Goal: Task Accomplishment & Management: Use online tool/utility

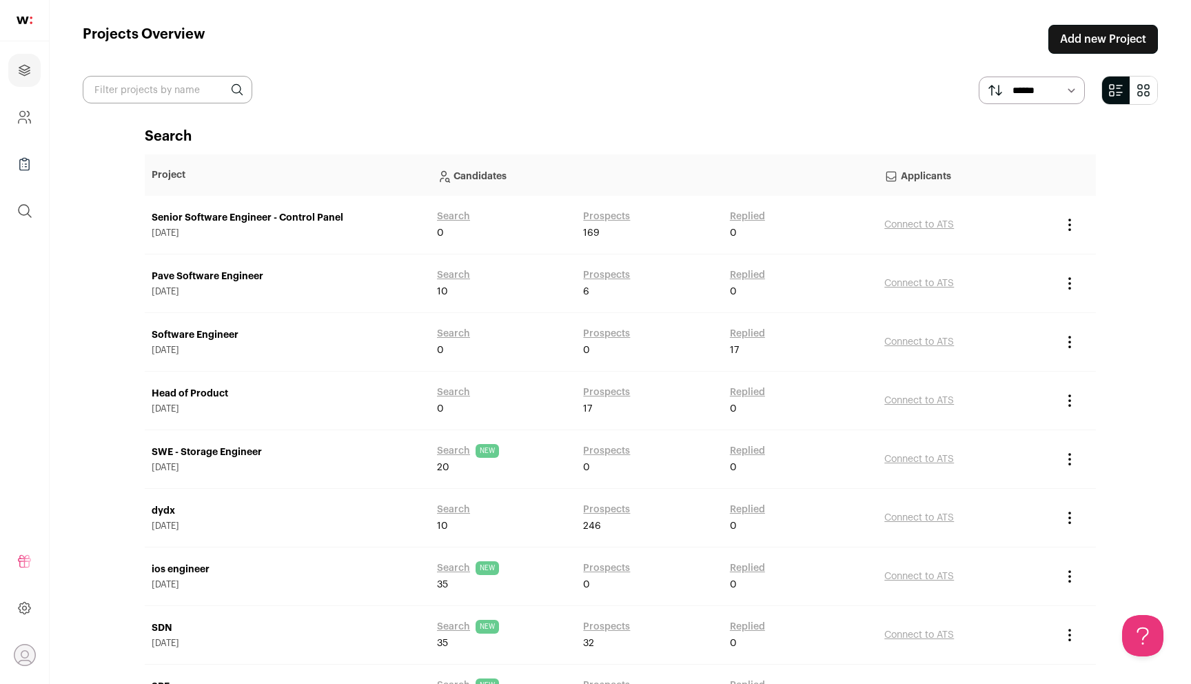
click at [1074, 41] on link "Add new Project" at bounding box center [1104, 39] width 110 height 29
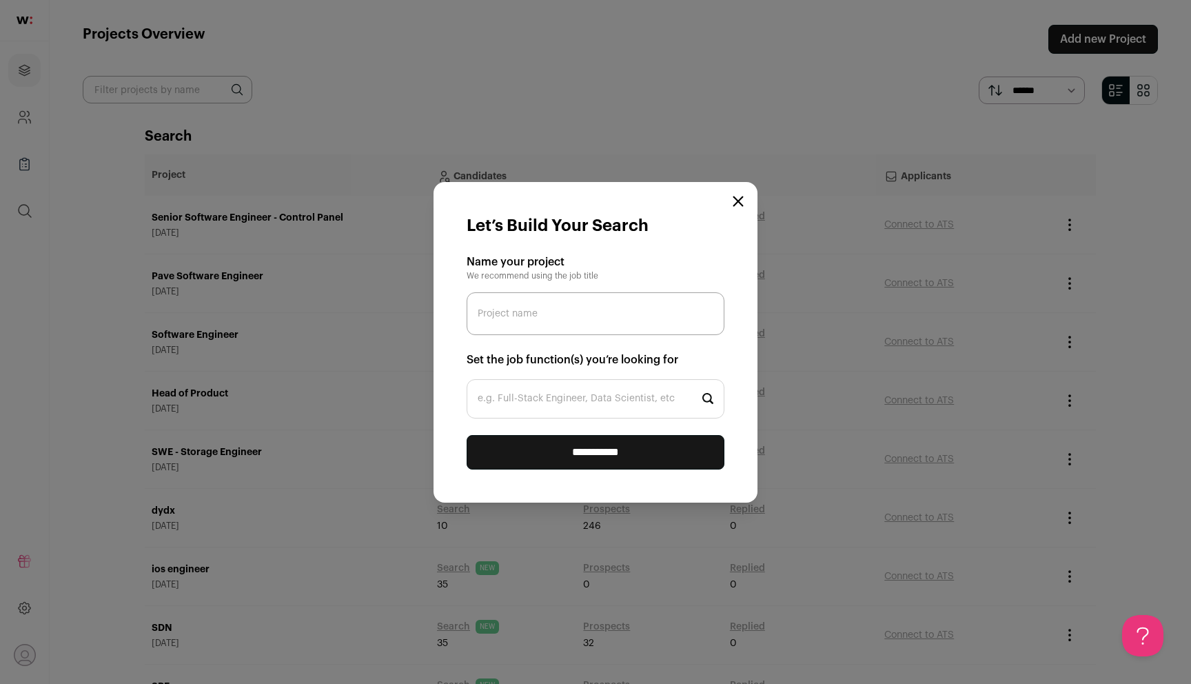
click at [649, 388] on input "e.g. Full-Stack Engineer, Data Scientist, etc" at bounding box center [596, 398] width 258 height 39
click at [636, 325] on input "Project name" at bounding box center [596, 313] width 258 height 43
type input "Head of People"
click at [530, 398] on input "e.g. Full-Stack Engineer, Data Scientist, etc" at bounding box center [596, 398] width 258 height 39
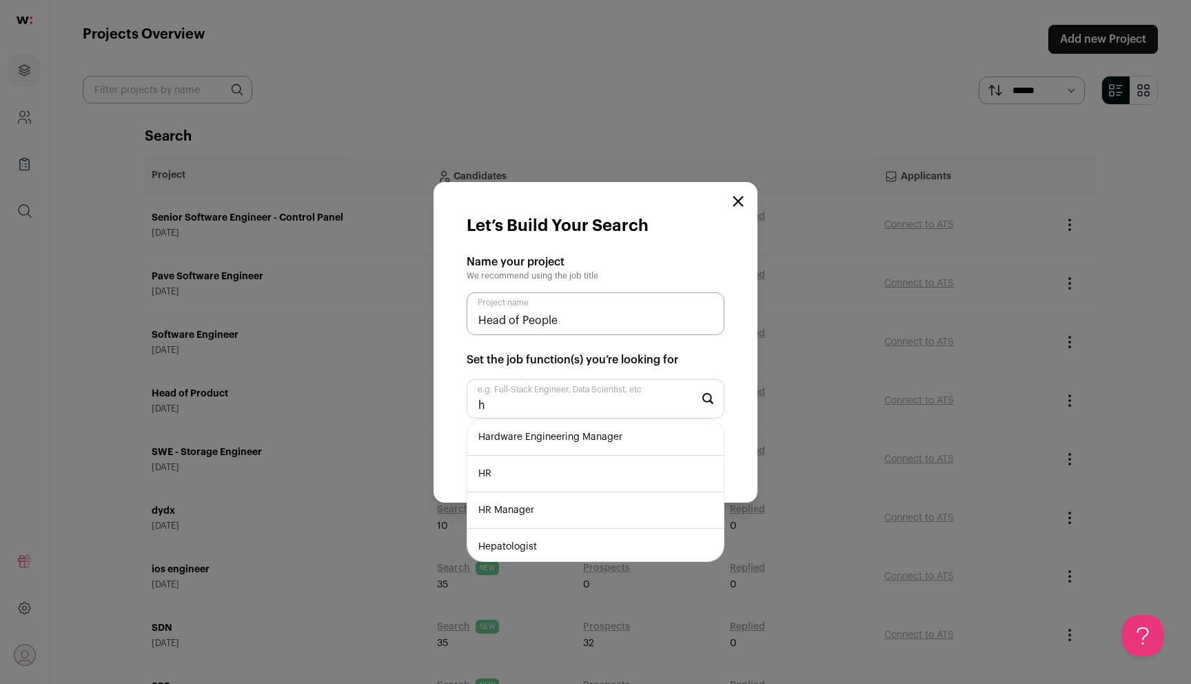
type input "h"
click at [559, 505] on li "HR Manager" at bounding box center [595, 510] width 256 height 37
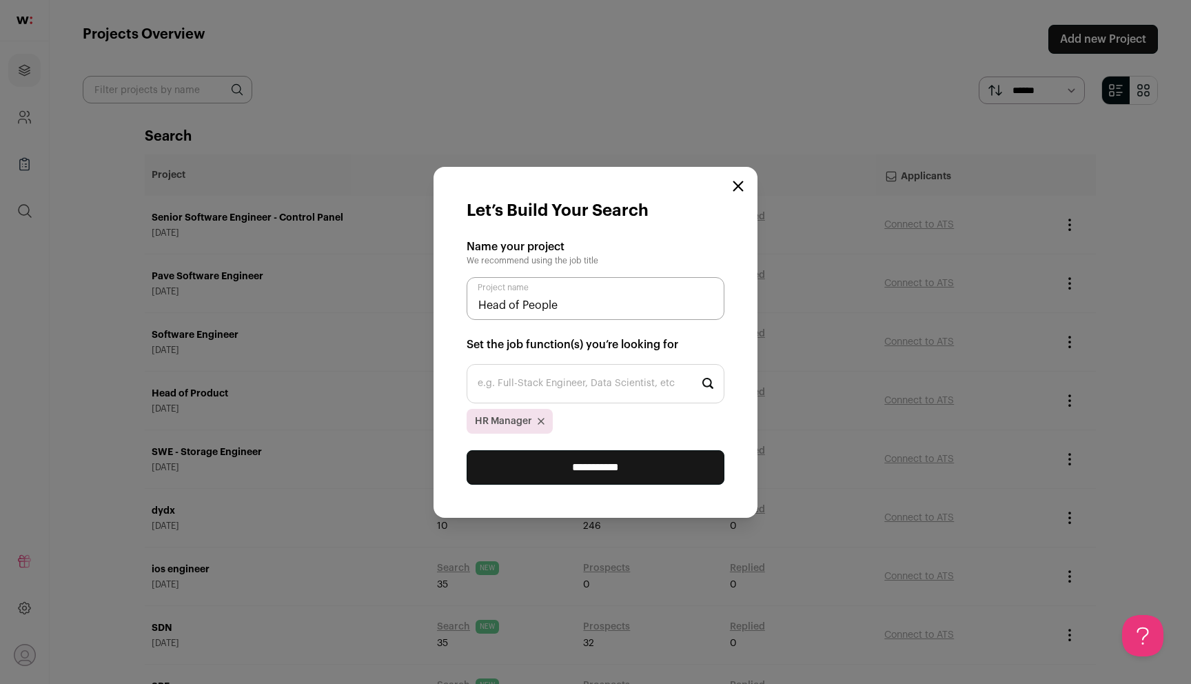
click at [587, 471] on input "**********" at bounding box center [596, 467] width 258 height 34
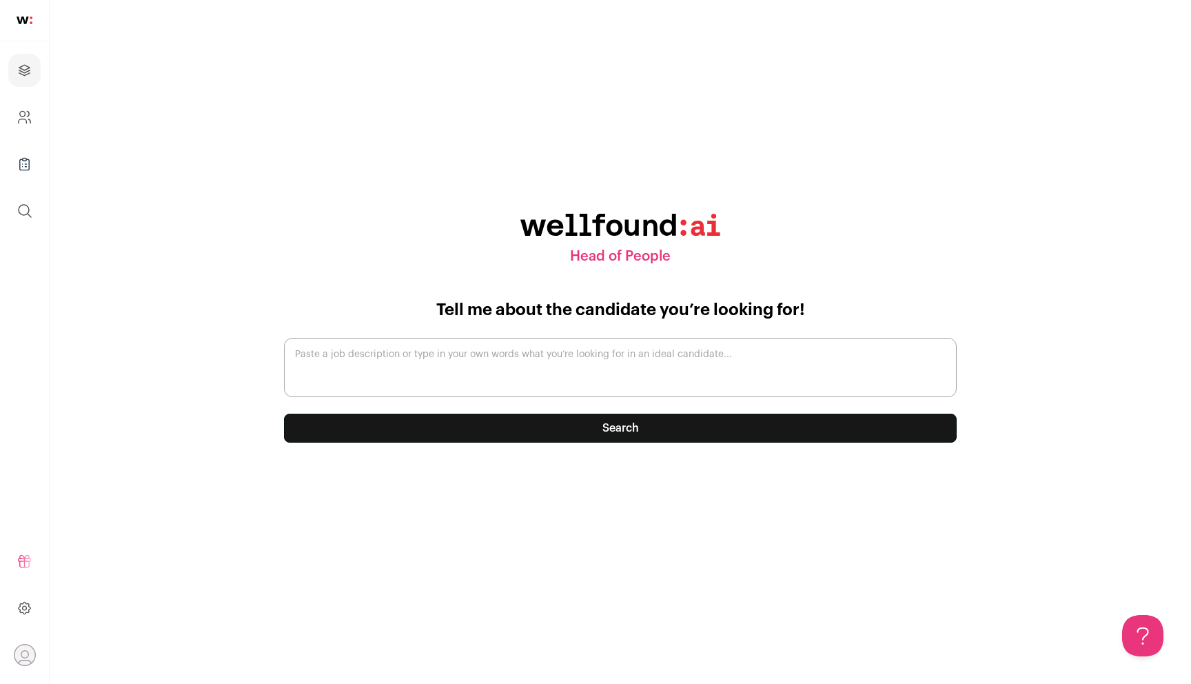
click at [585, 376] on textarea "Paste a job description or type in your own words what you’re looking for in an…" at bounding box center [620, 367] width 673 height 59
click at [671, 370] on textarea "Paste a job description or type in your own words what you’re looking for in an…" at bounding box center [620, 367] width 673 height 59
paste textarea "Head of People Operations (UK) Location United Kingdom Employment Type Full tim…"
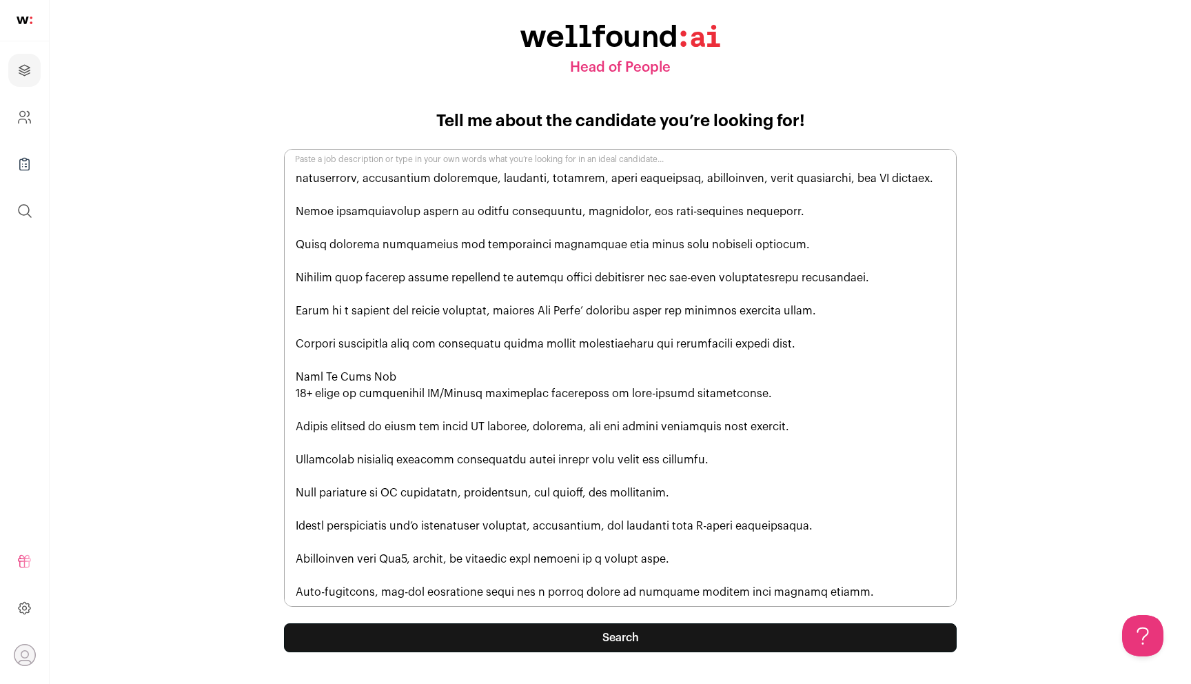
type textarea "Head of People Operations (UK) Location United Kingdom Employment Type Full tim…"
click at [660, 631] on button "Search" at bounding box center [620, 637] width 673 height 29
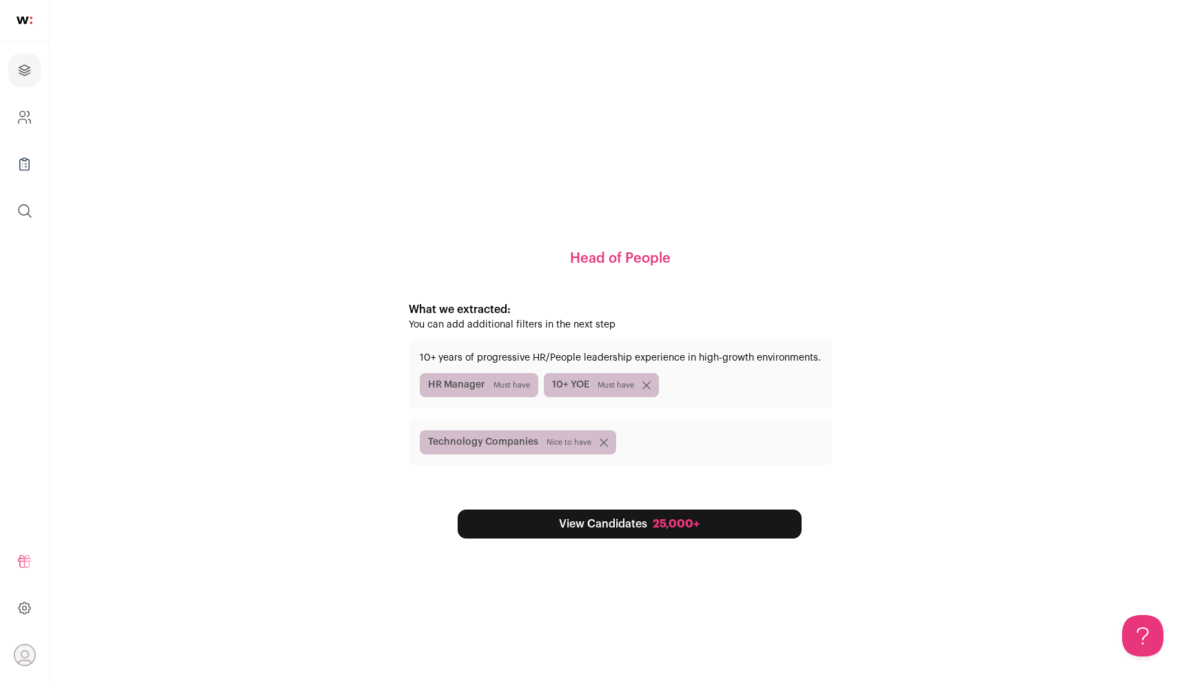
click at [636, 527] on link "View Candidates 25,000+" at bounding box center [630, 523] width 344 height 29
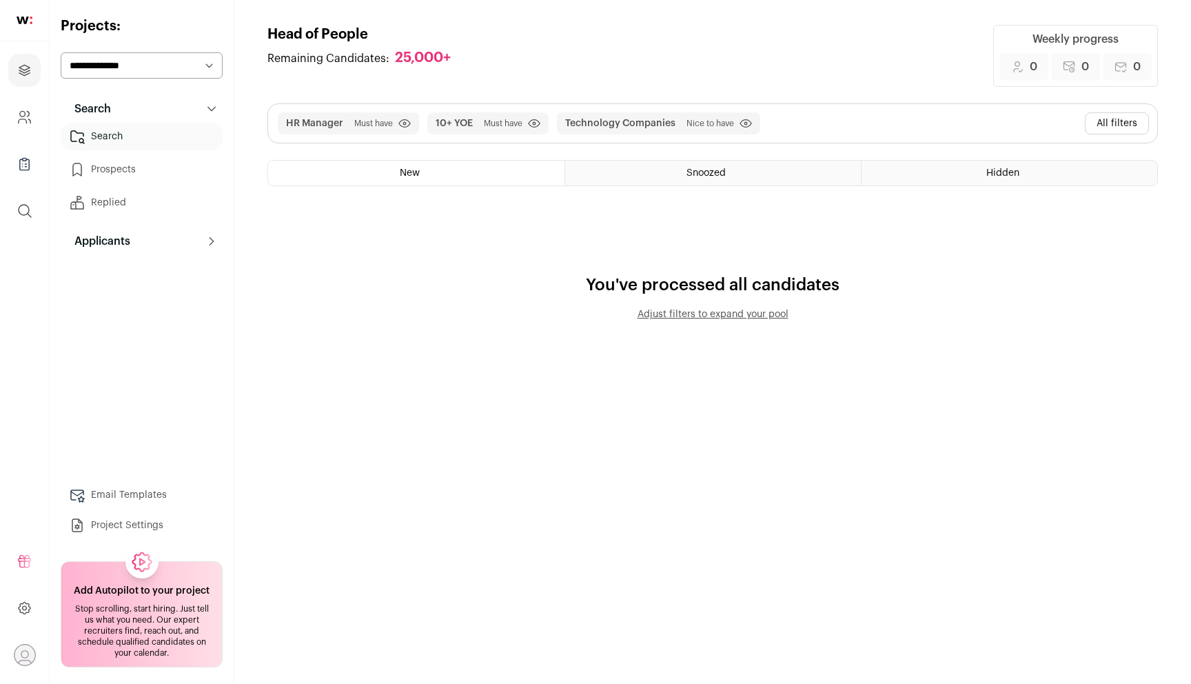
click at [1110, 116] on button "All filters" at bounding box center [1117, 123] width 64 height 22
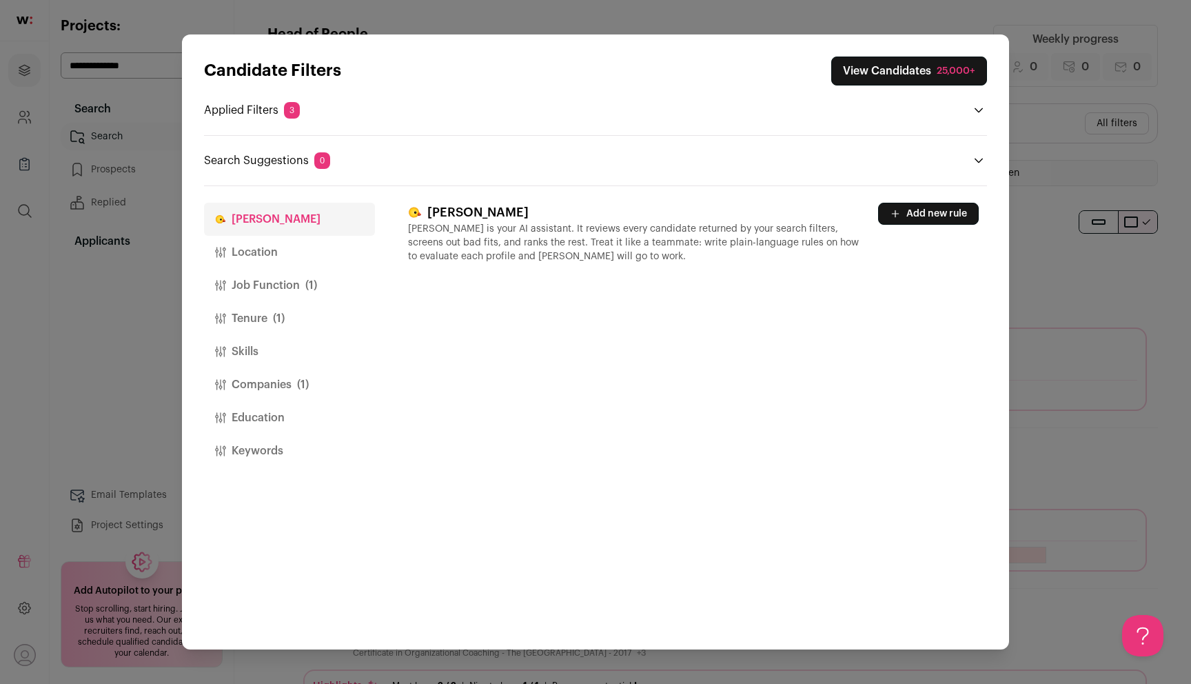
click at [273, 262] on button "Location" at bounding box center [289, 252] width 171 height 33
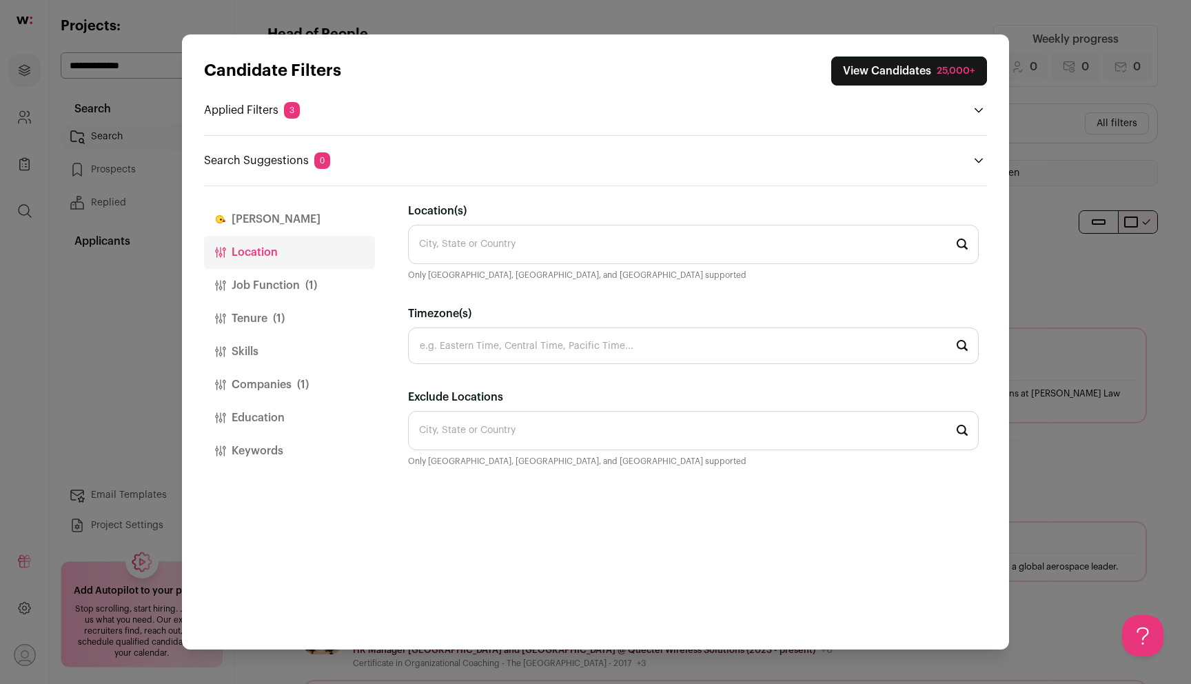
click at [476, 247] on input "Location(s)" at bounding box center [693, 244] width 571 height 39
click at [528, 285] on li "United Kingdom, Europe 🇬🇧" at bounding box center [693, 283] width 569 height 37
type input "United Kingdom, Europe 🇬🇧"
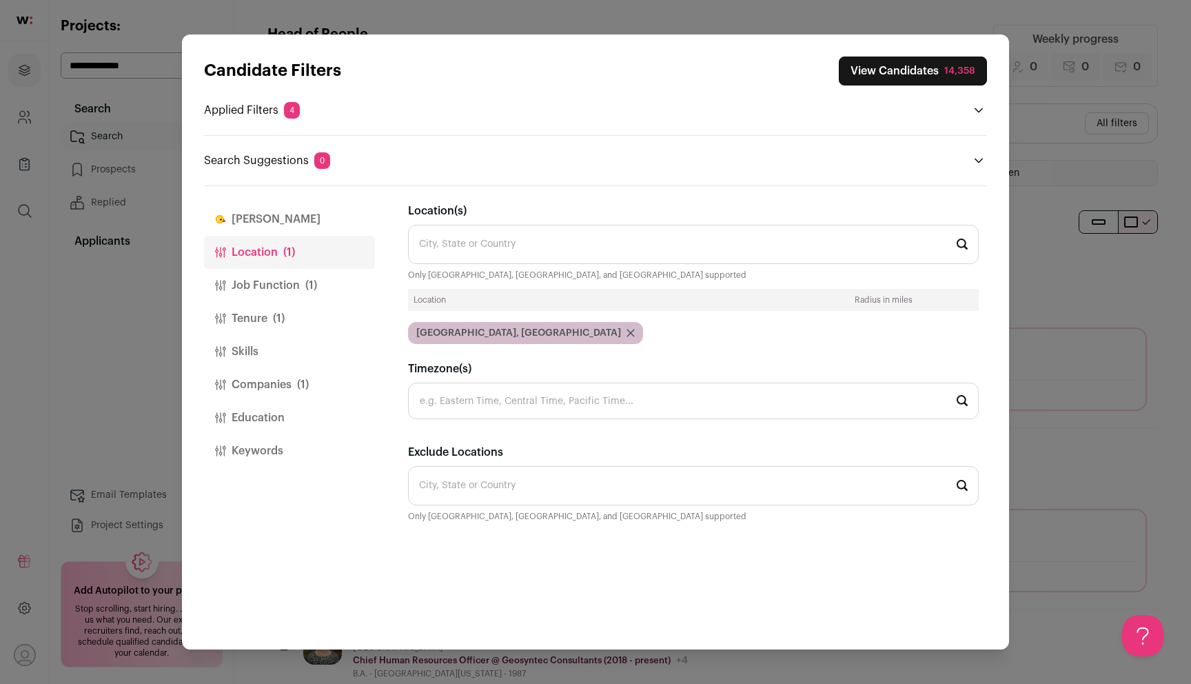
click at [301, 286] on button "Job Function (1)" at bounding box center [289, 285] width 171 height 33
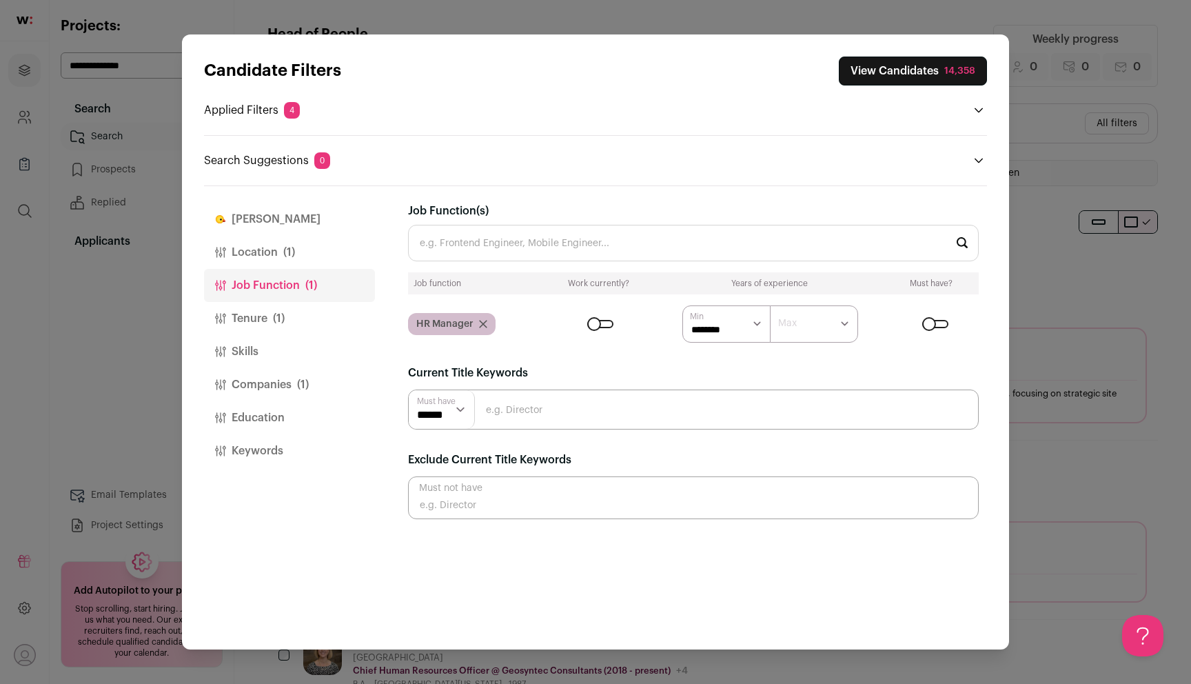
click at [295, 317] on button "Tenure (1)" at bounding box center [289, 318] width 171 height 33
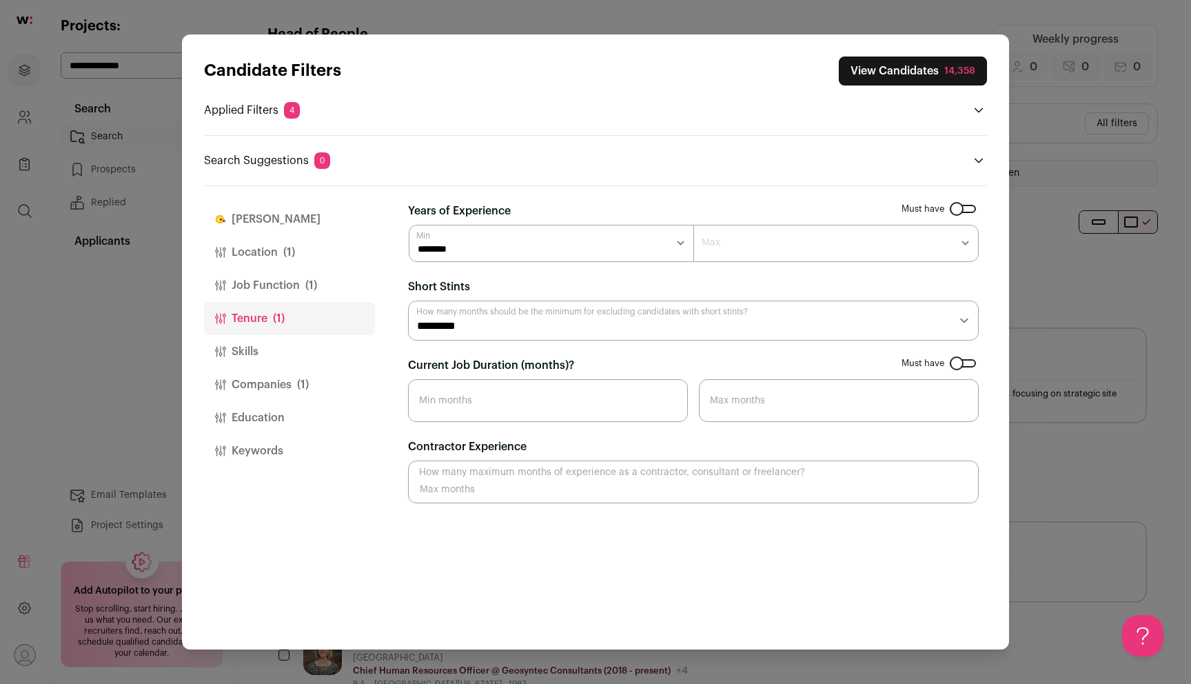
click at [285, 359] on button "Skills" at bounding box center [289, 351] width 171 height 33
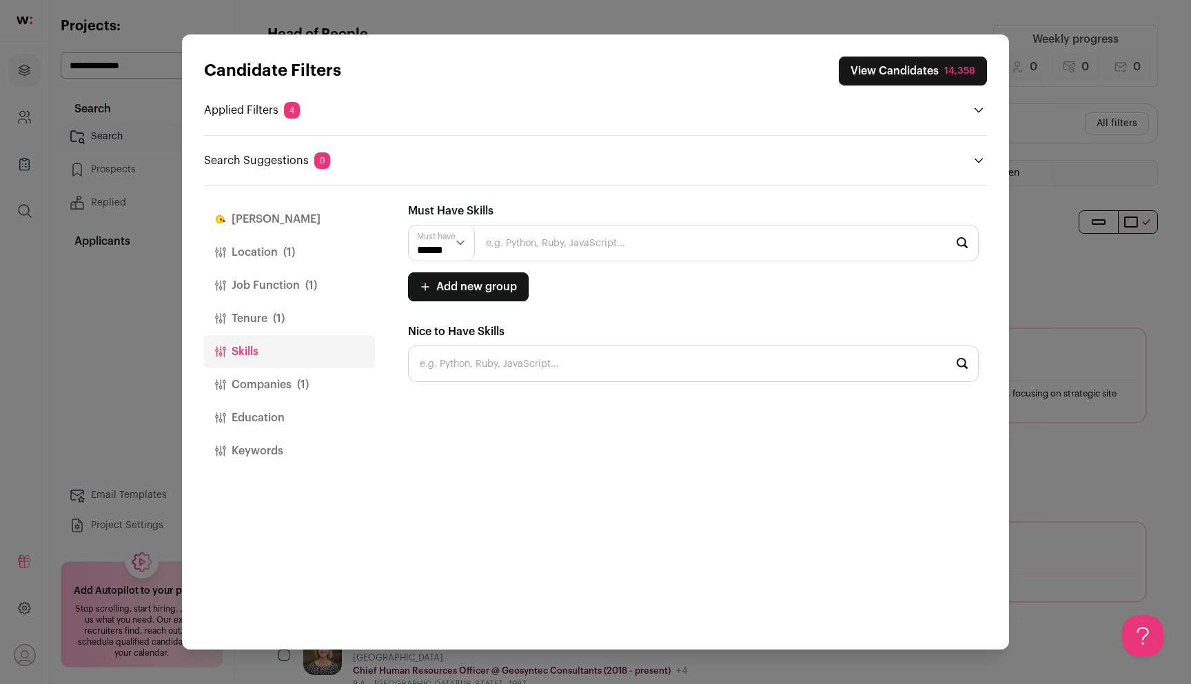
click at [285, 376] on button "Companies (1)" at bounding box center [289, 384] width 171 height 33
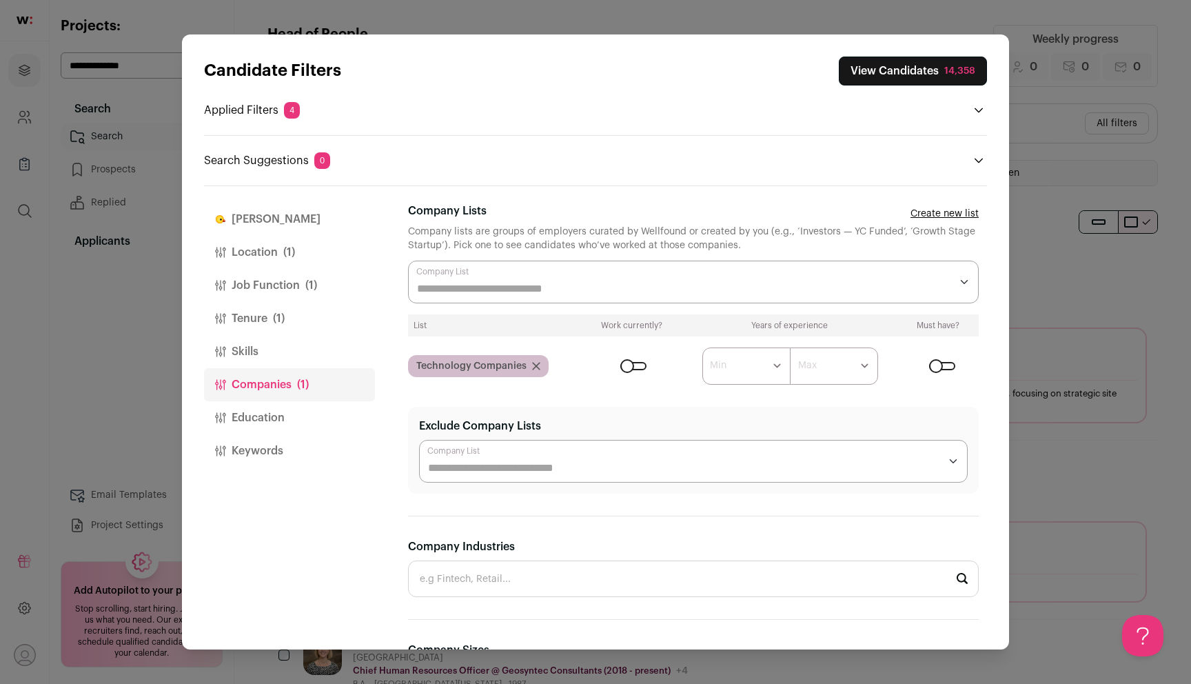
click at [532, 363] on icon "Close modal via background" at bounding box center [536, 366] width 8 height 8
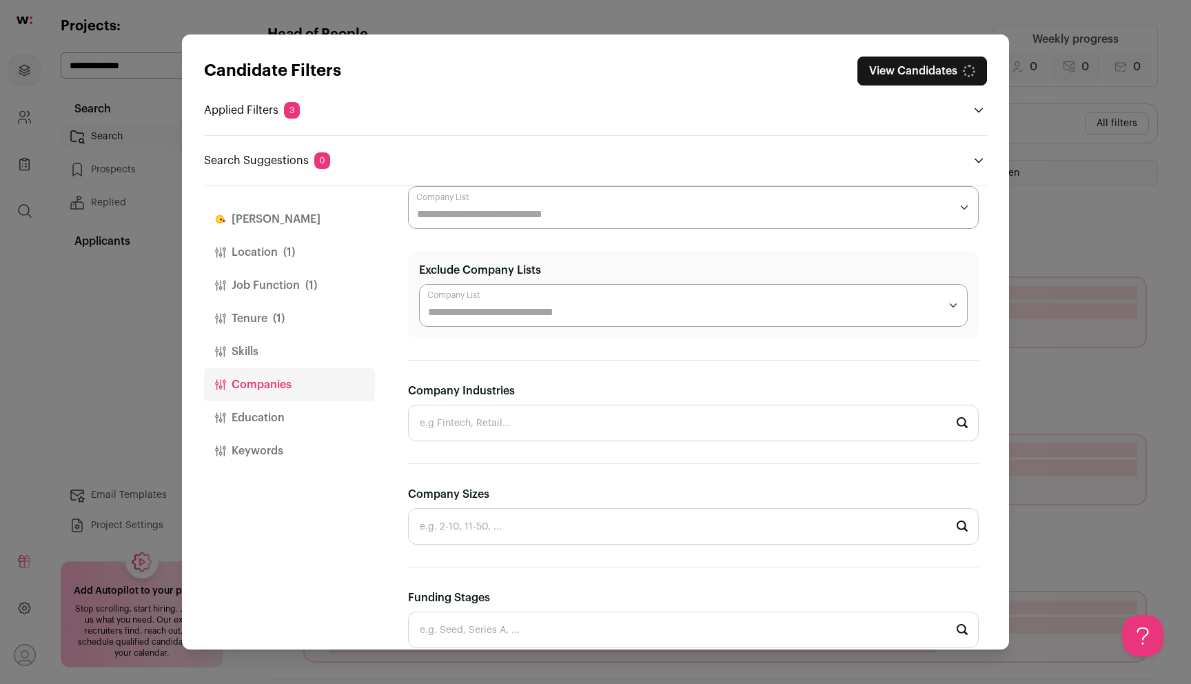
scroll to position [71, 0]
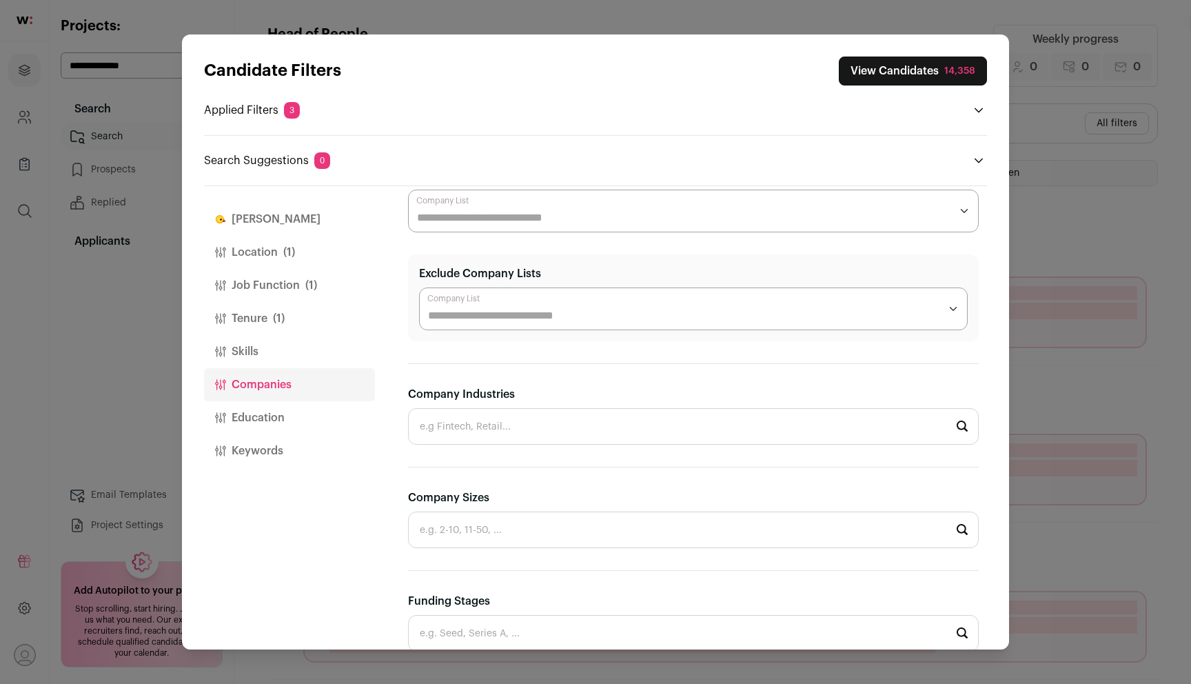
click at [523, 427] on input "Company Industries" at bounding box center [693, 426] width 571 height 37
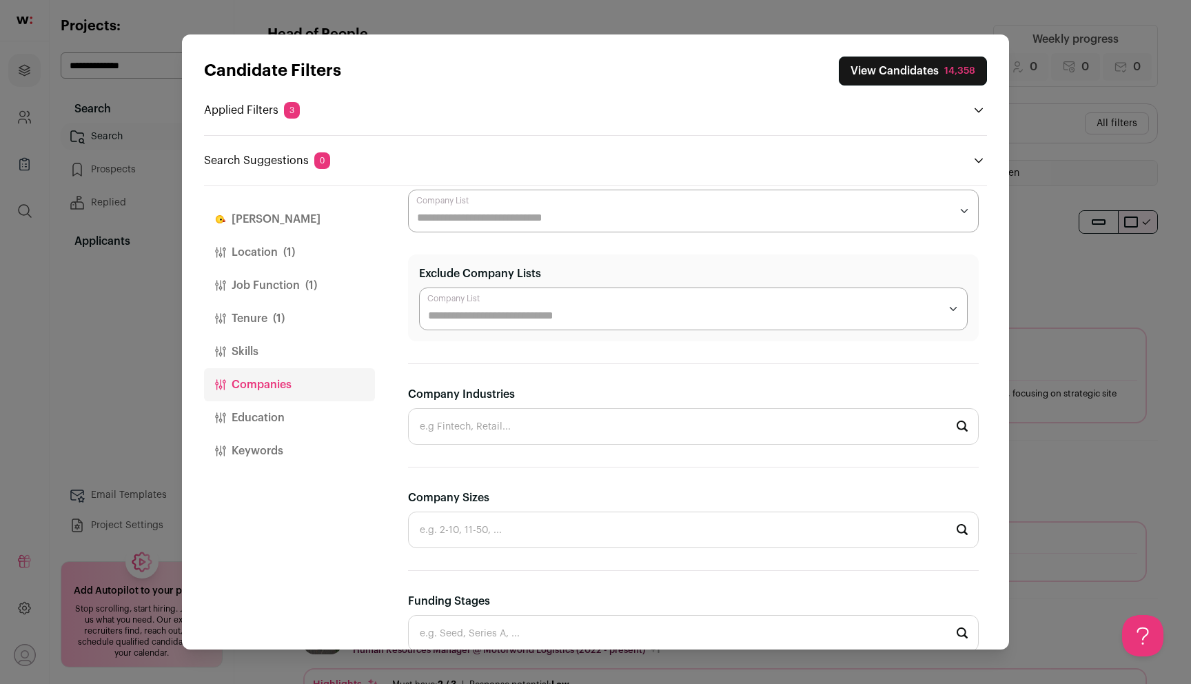
scroll to position [0, 0]
click at [505, 462] on li "Internet Service | Software" at bounding box center [693, 463] width 569 height 37
type input "Internet Service | Software"
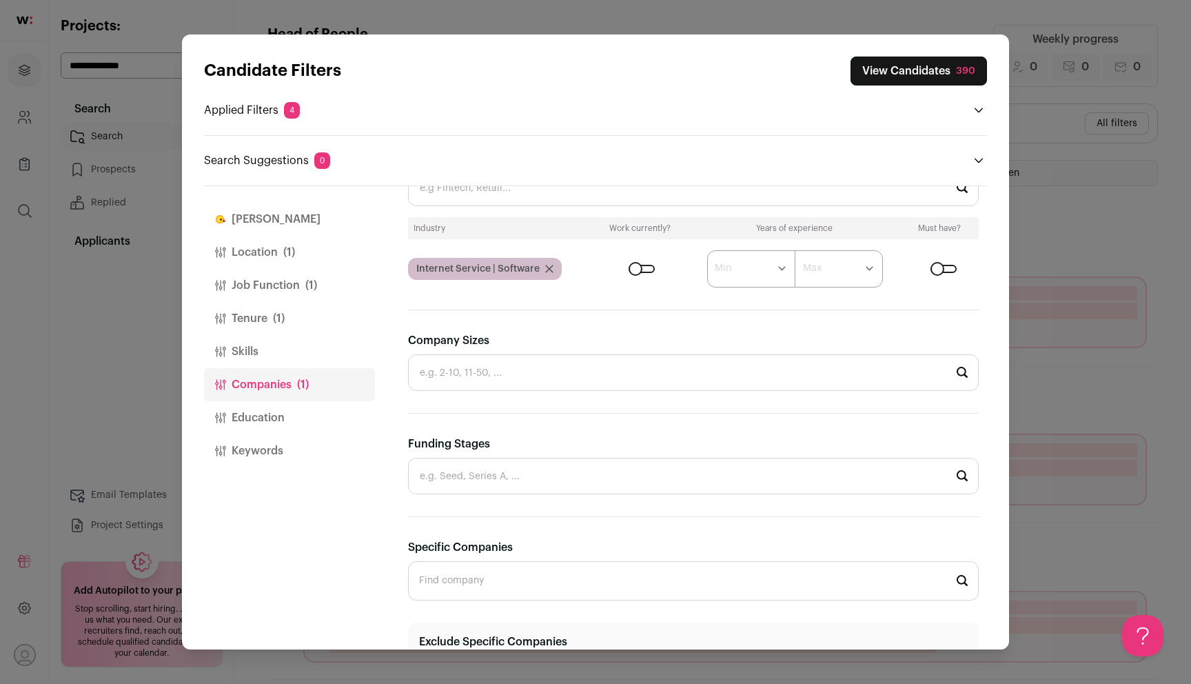
scroll to position [347, 0]
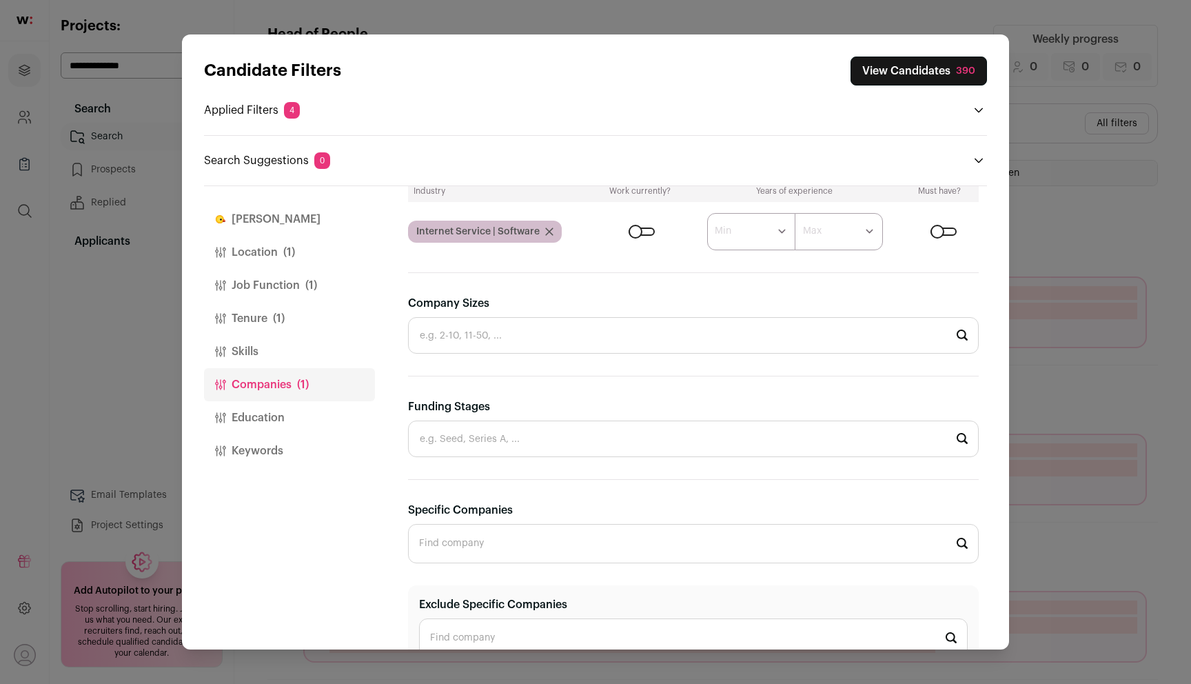
click at [501, 323] on input "Company Sizes" at bounding box center [693, 335] width 571 height 37
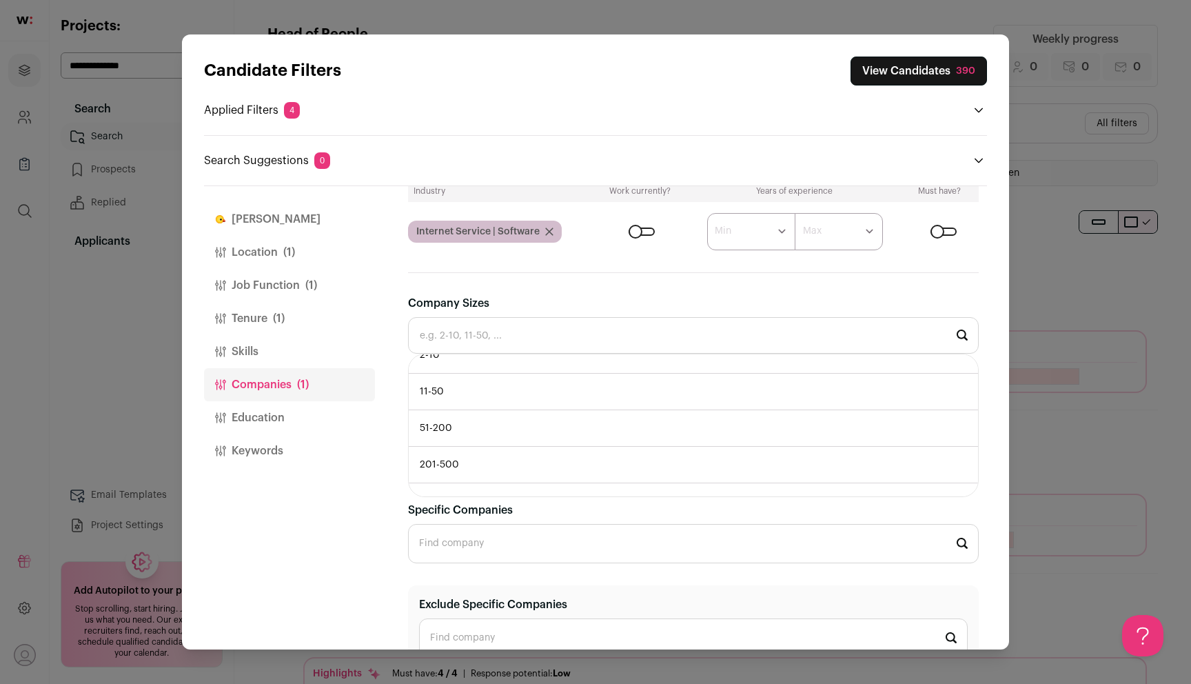
scroll to position [16, 0]
click at [649, 142] on div "Search Suggestions 0 No suggestions" at bounding box center [595, 152] width 783 height 34
click at [315, 246] on button "Location (1)" at bounding box center [289, 252] width 171 height 33
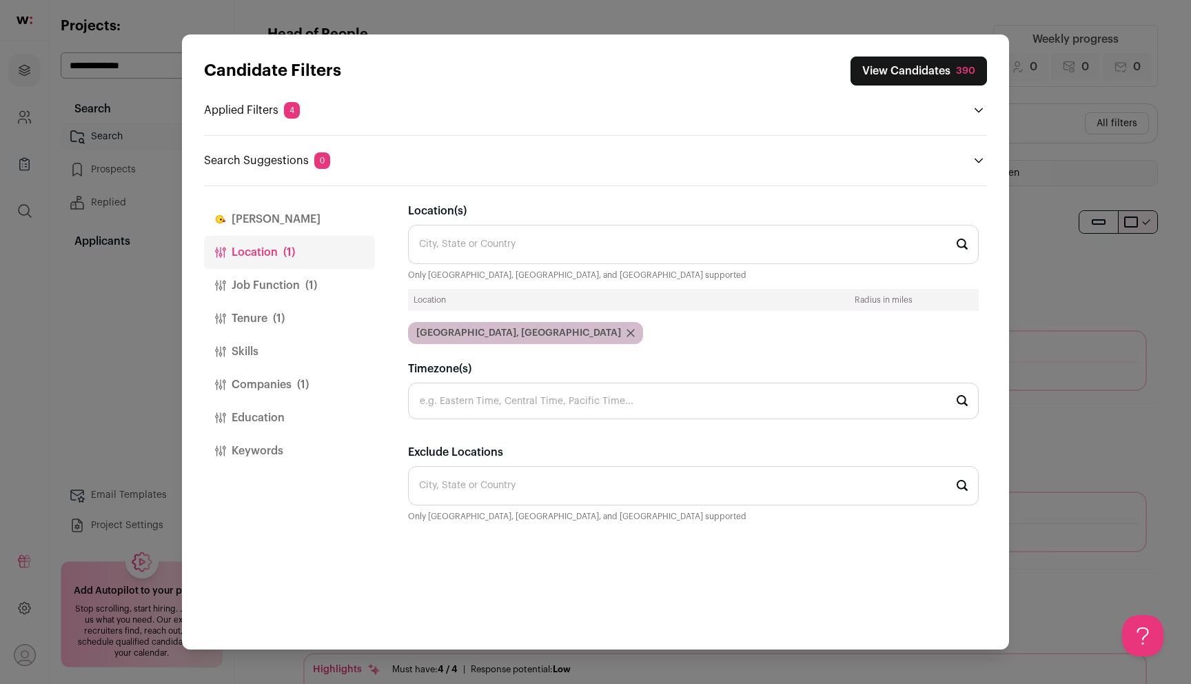
scroll to position [0, 0]
click at [305, 295] on button "Job Function (1)" at bounding box center [289, 285] width 171 height 33
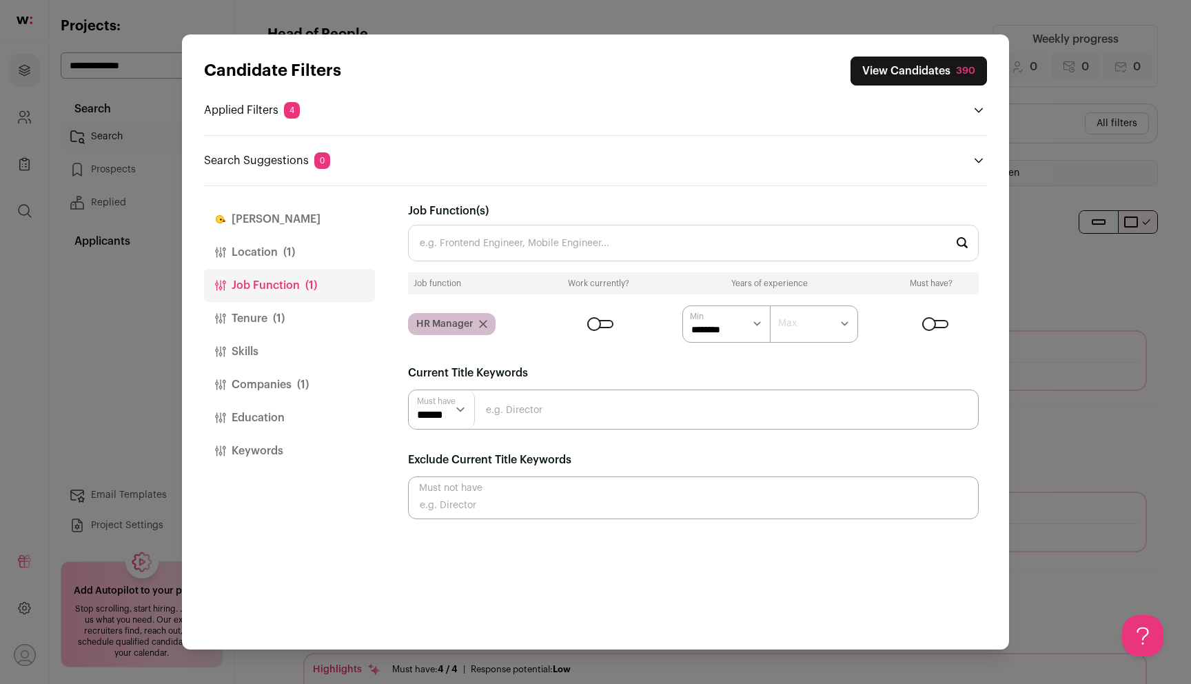
click at [516, 414] on input "Close modal via background" at bounding box center [693, 410] width 571 height 40
type input "H"
type input "h"
click at [897, 66] on button "View Candidates 390" at bounding box center [919, 71] width 136 height 29
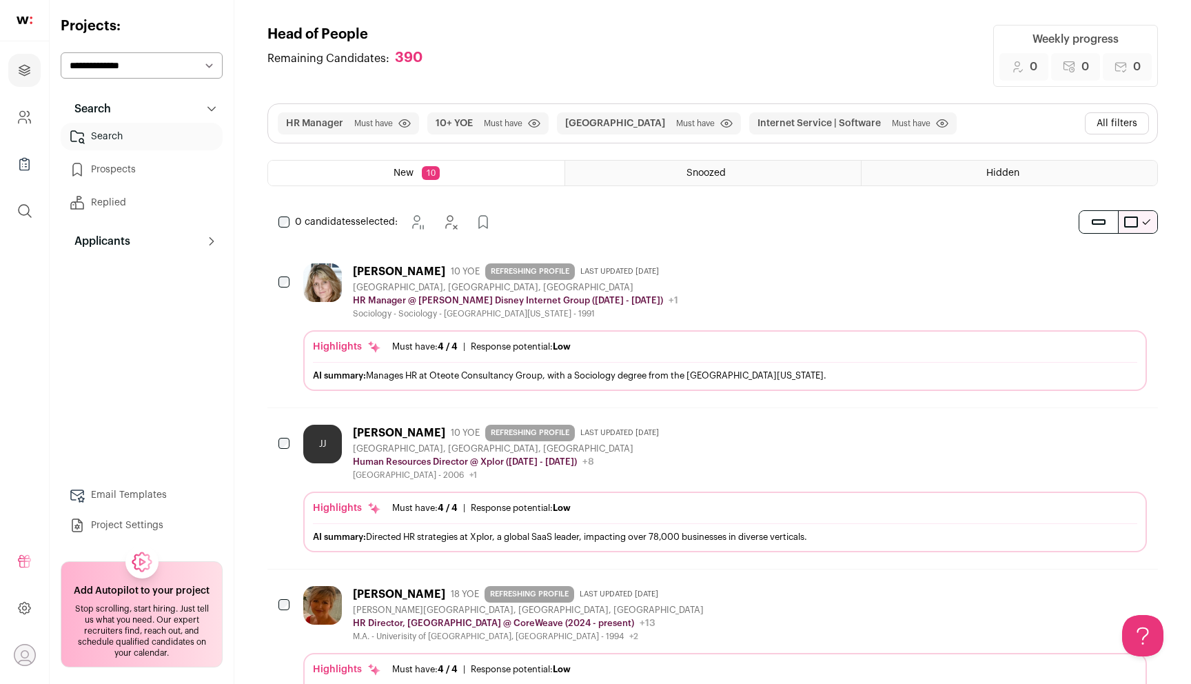
click at [1113, 125] on button "All filters" at bounding box center [1117, 123] width 64 height 22
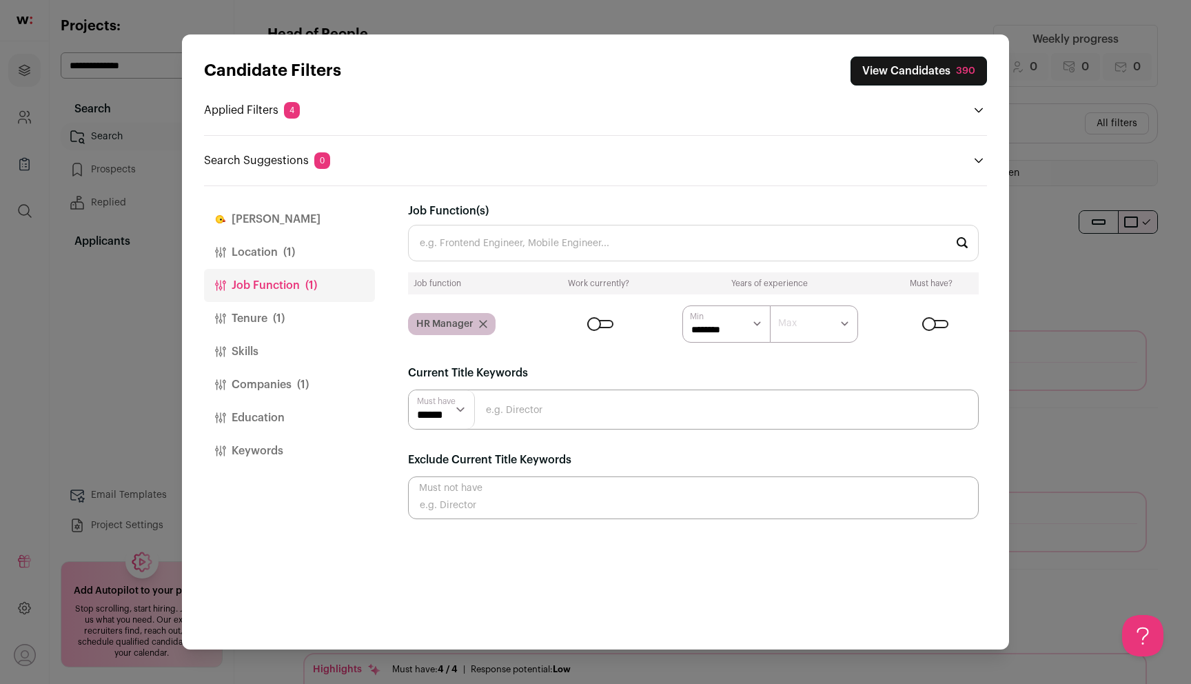
click at [325, 369] on button "Companies (1)" at bounding box center [289, 384] width 171 height 33
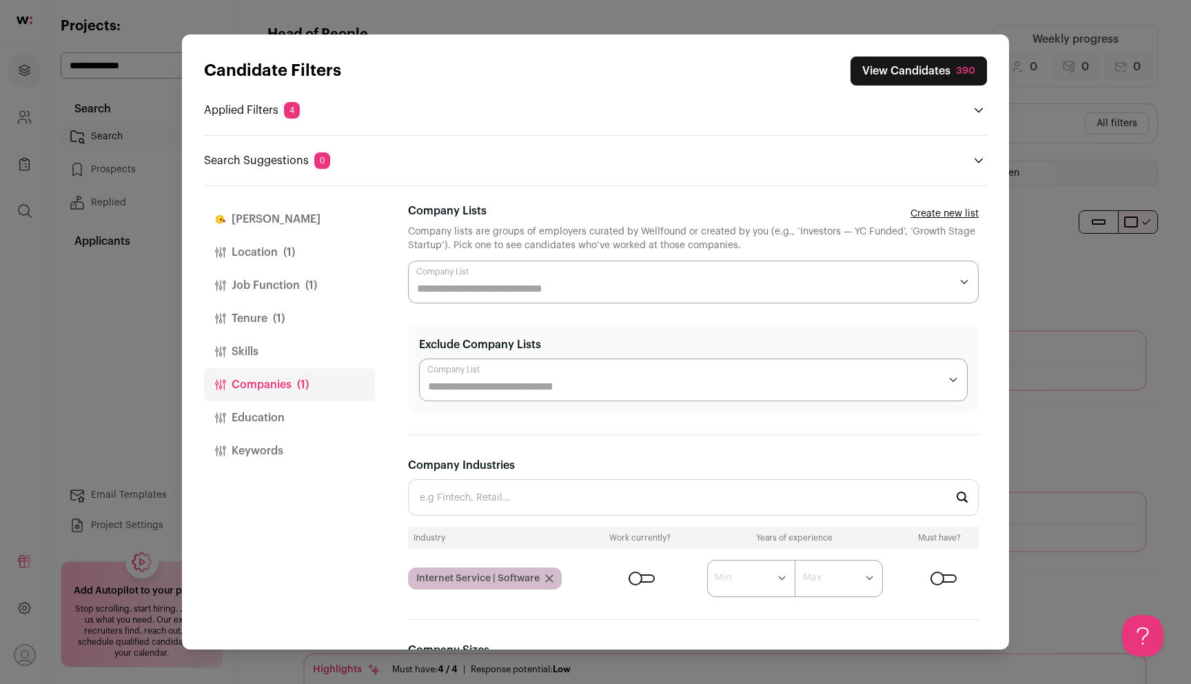
click at [287, 347] on button "Skills" at bounding box center [289, 351] width 171 height 33
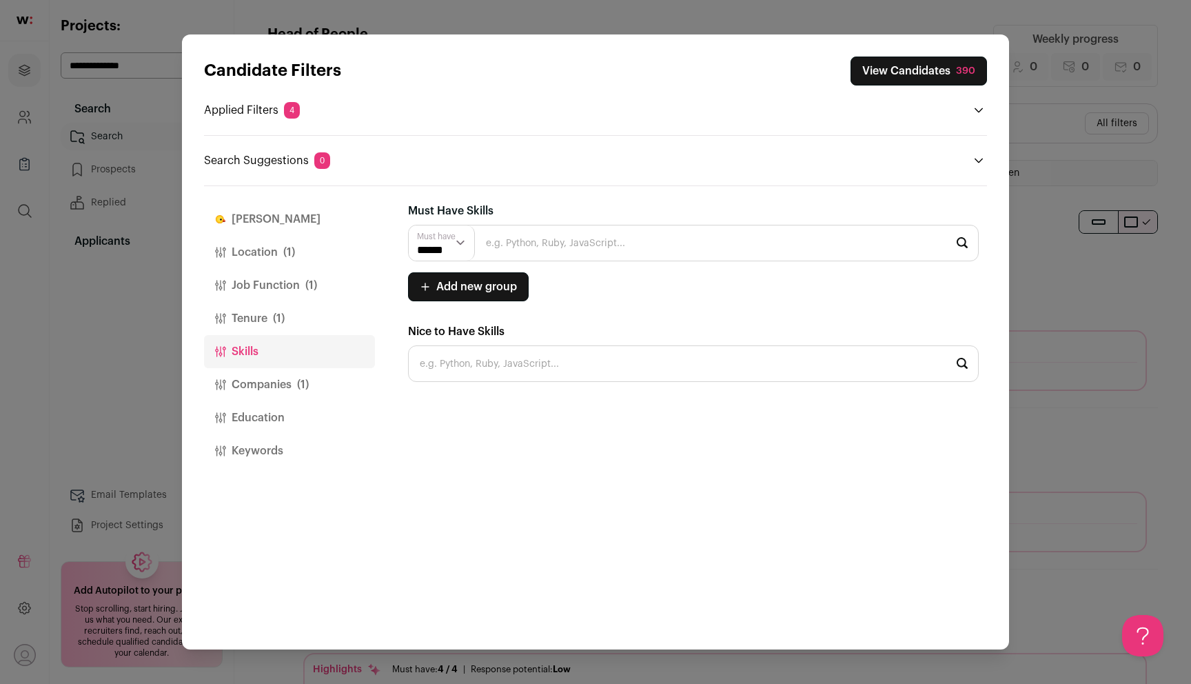
click at [286, 317] on button "Tenure (1)" at bounding box center [289, 318] width 171 height 33
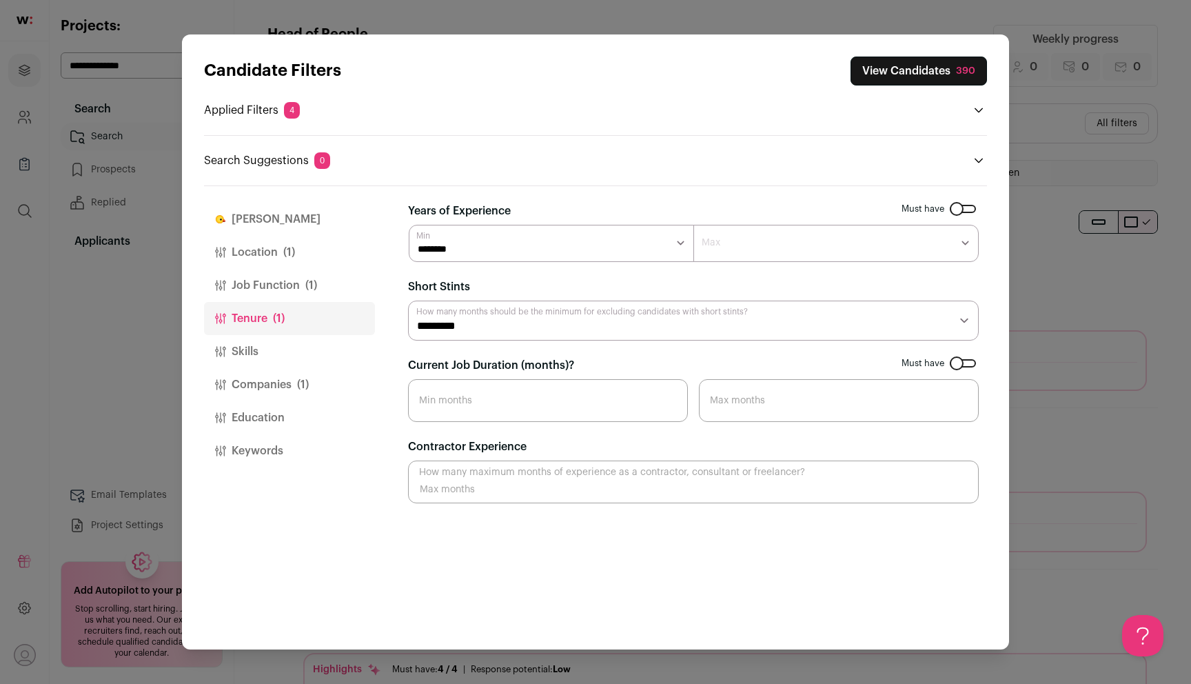
click at [280, 381] on button "Companies (1)" at bounding box center [289, 384] width 171 height 33
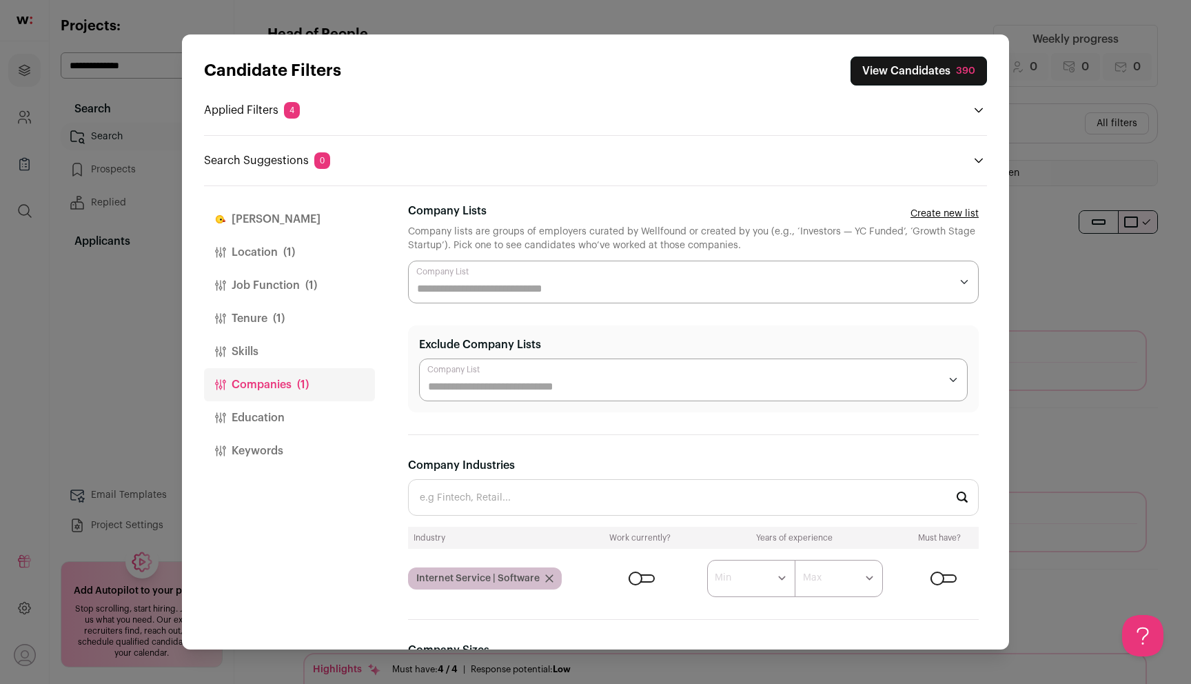
click at [550, 579] on icon "Close modal via background" at bounding box center [549, 578] width 7 height 7
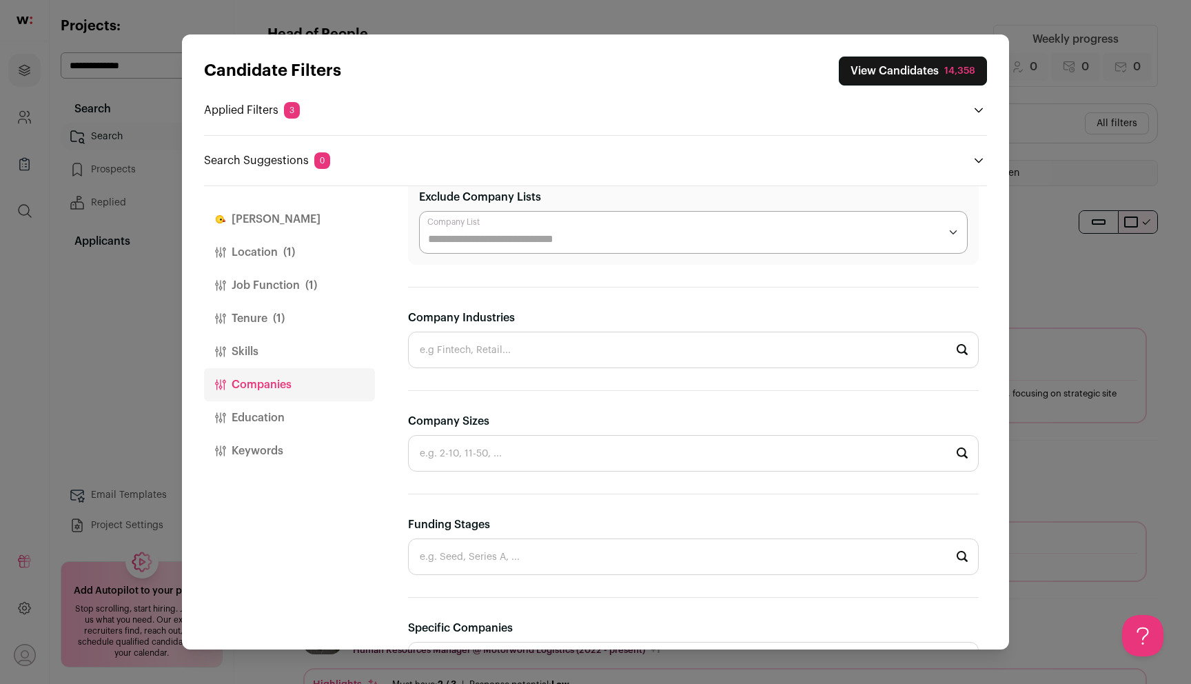
click at [546, 454] on input "Company Sizes" at bounding box center [693, 453] width 571 height 37
click at [330, 517] on div "Finch Location (1) Job Function (1) Tenure (1) Skills Companies Education Keywo…" at bounding box center [289, 418] width 171 height 464
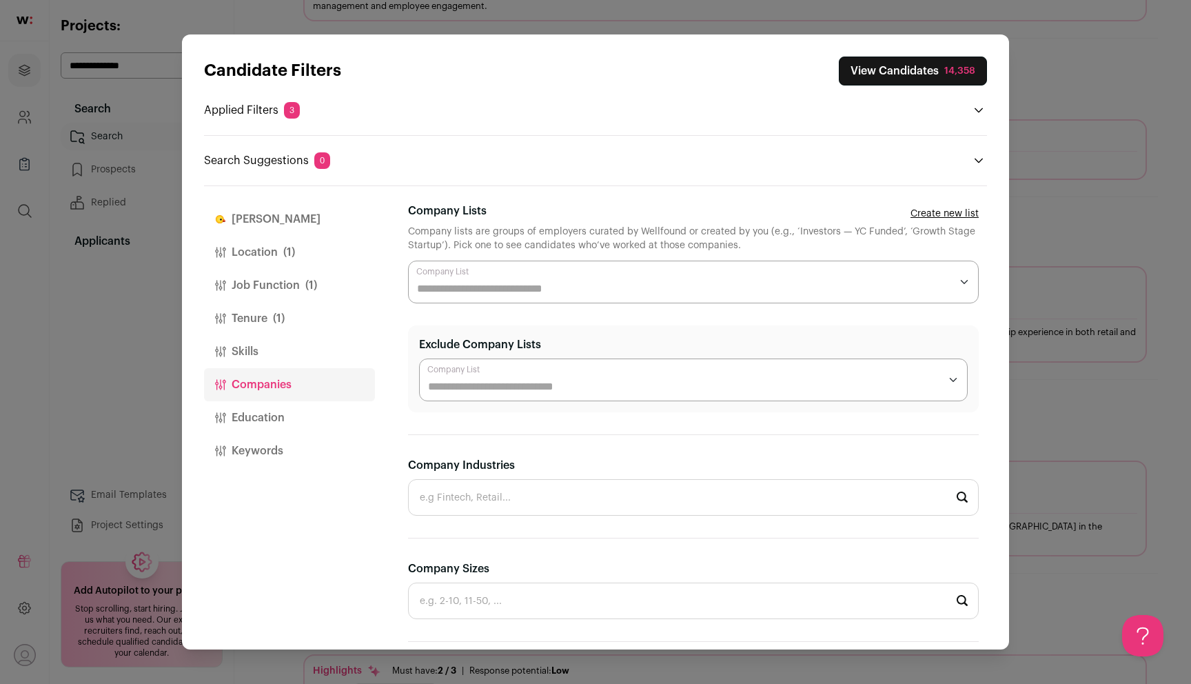
click at [292, 324] on button "Tenure (1)" at bounding box center [289, 318] width 171 height 33
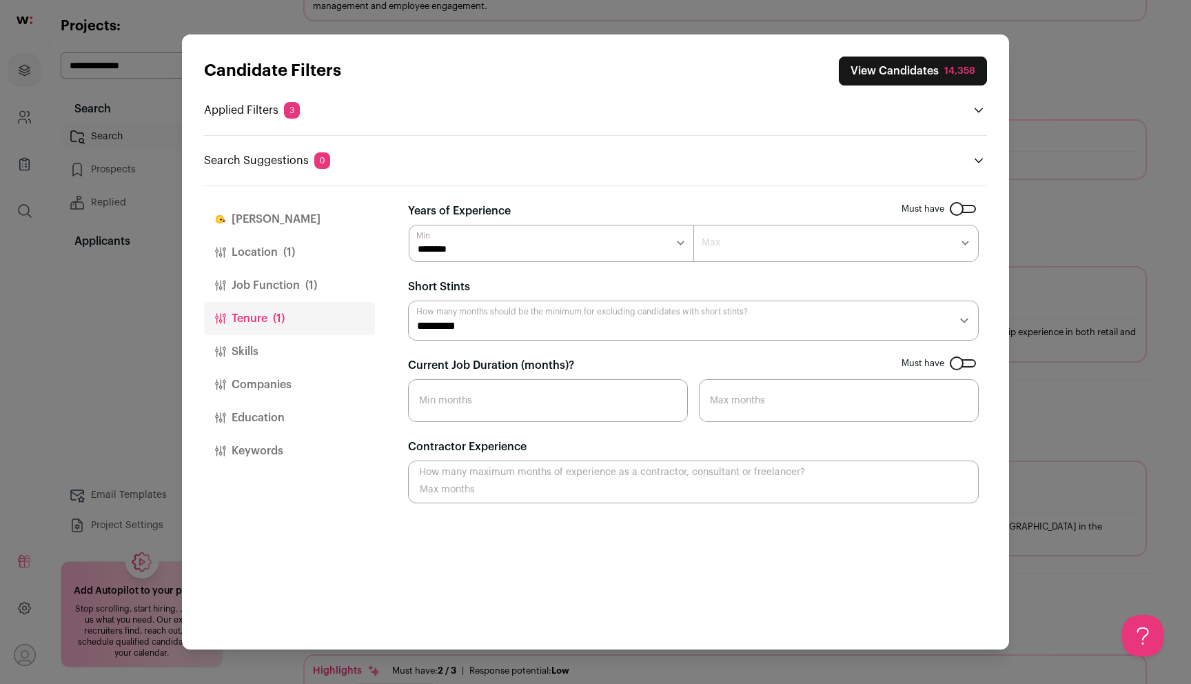
click at [287, 376] on button "Companies" at bounding box center [289, 384] width 171 height 33
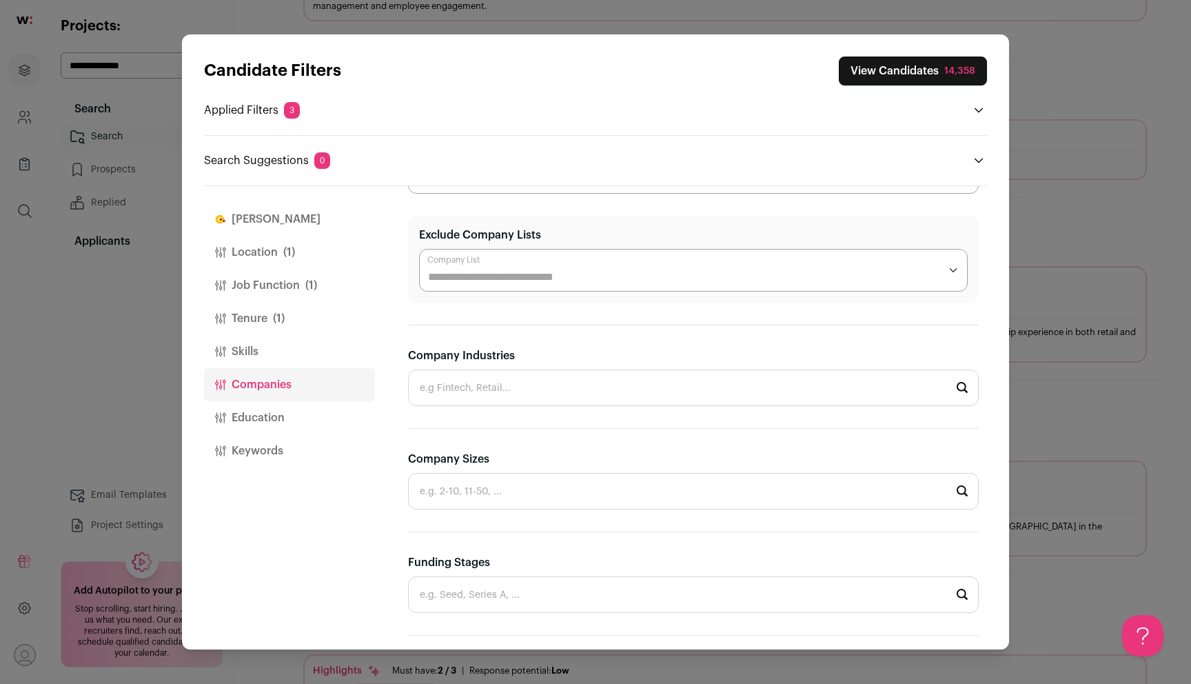
scroll to position [128, 0]
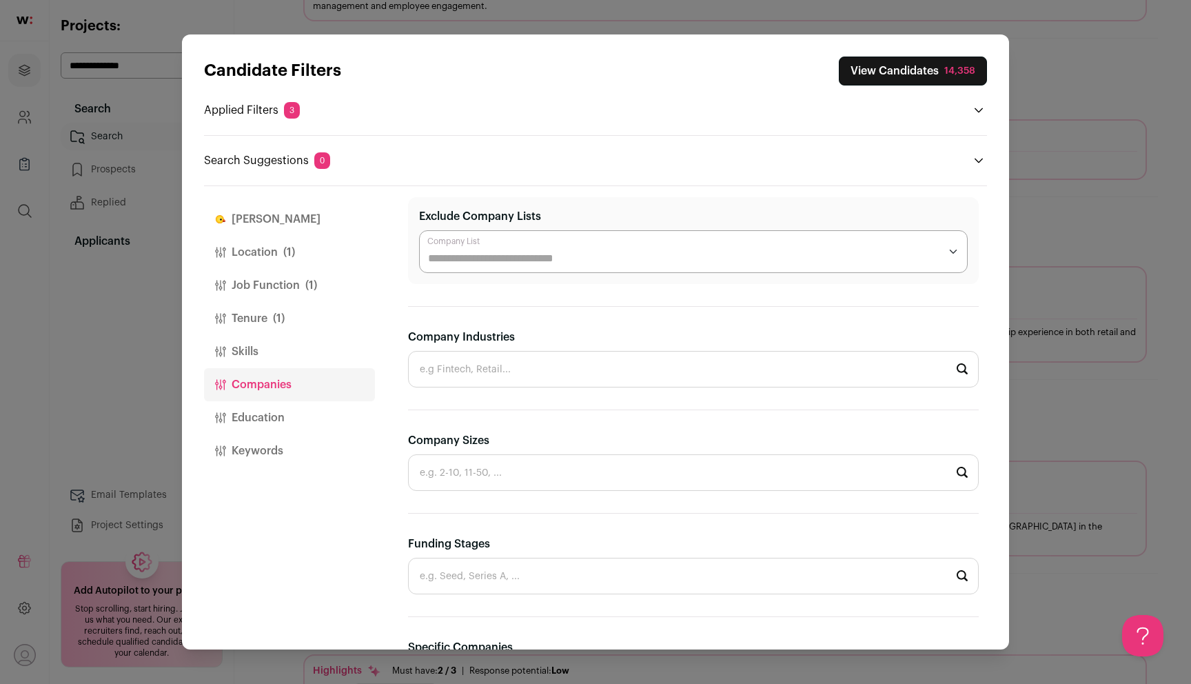
click at [478, 372] on input "Company Industries" at bounding box center [693, 369] width 571 height 37
click at [480, 405] on li "Gaming" at bounding box center [693, 406] width 569 height 37
type input "Gaming"
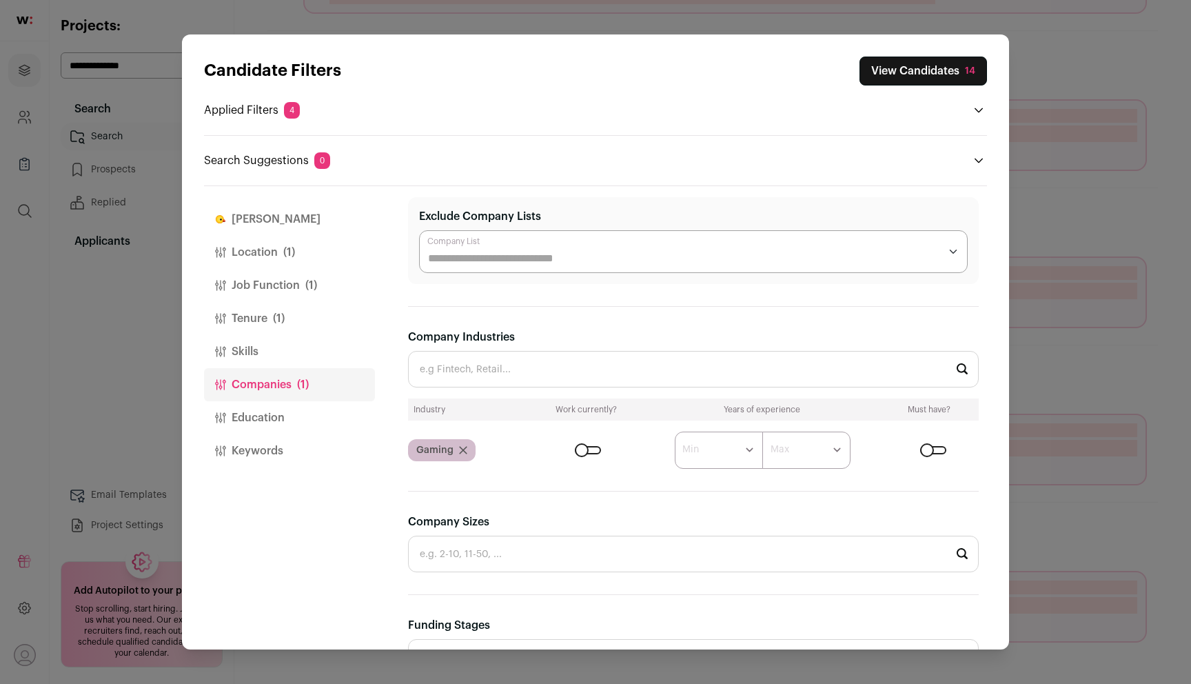
click at [318, 284] on button "Job Function (1)" at bounding box center [289, 285] width 171 height 33
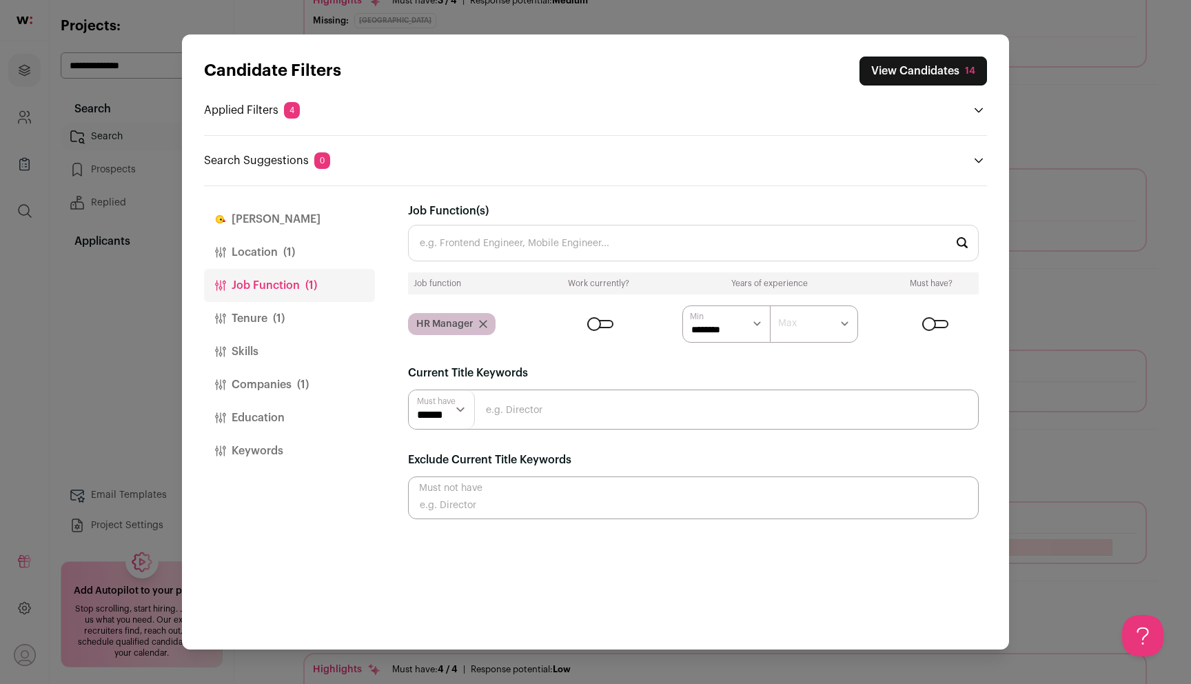
scroll to position [0, 0]
click at [902, 71] on button "View Candidates 14" at bounding box center [924, 71] width 128 height 29
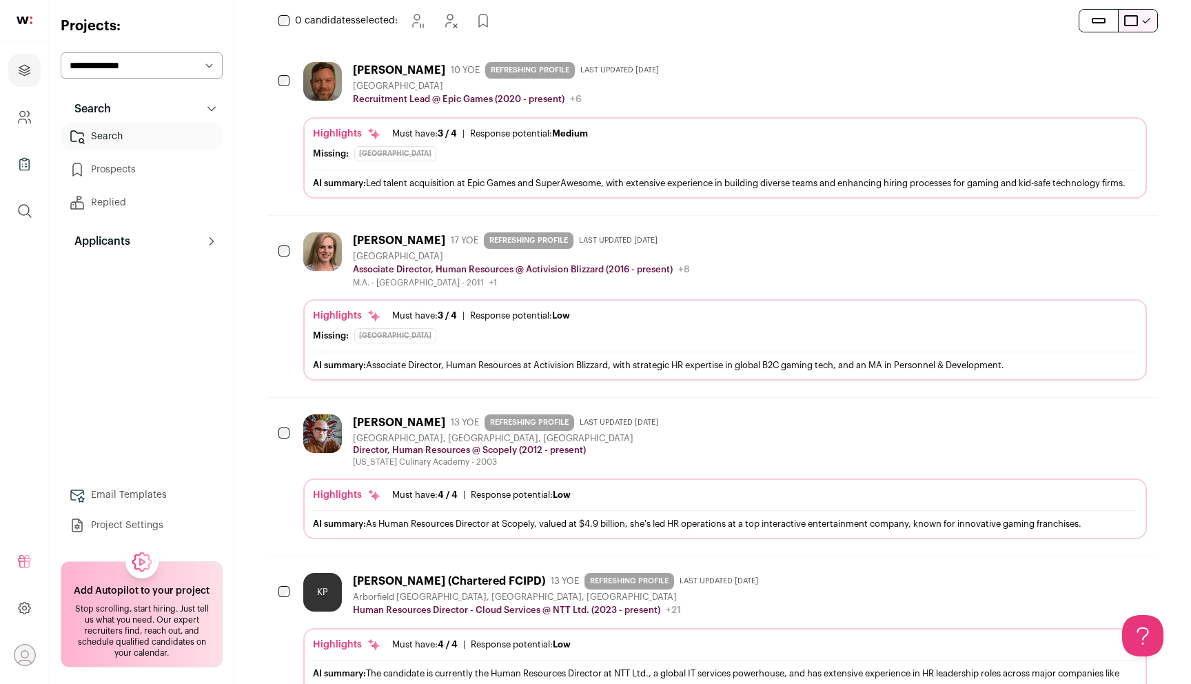
scroll to position [240, 0]
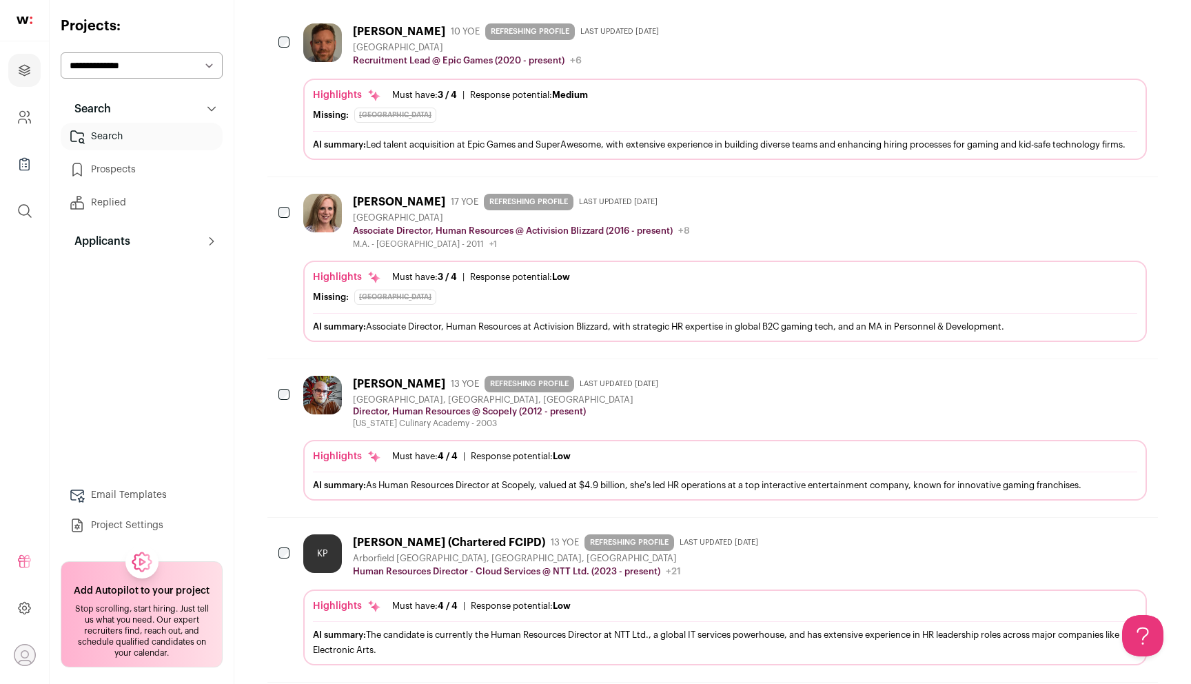
click at [1138, 208] on icon "Add to Prospects" at bounding box center [1135, 200] width 17 height 17
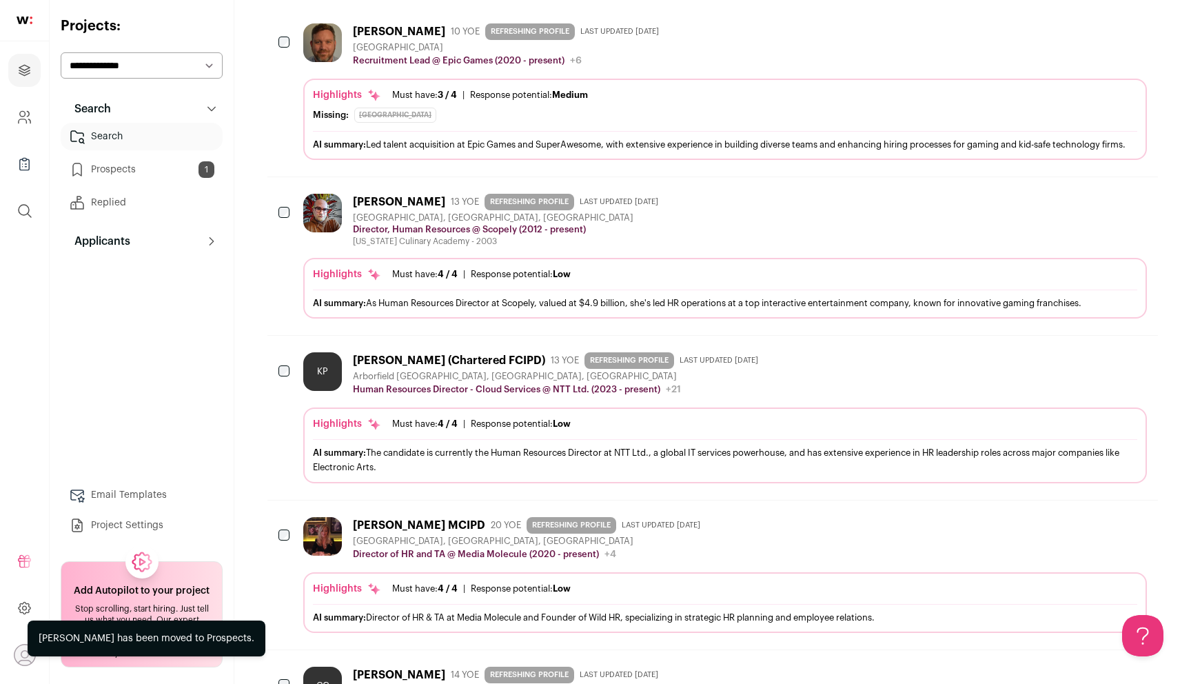
scroll to position [202, 0]
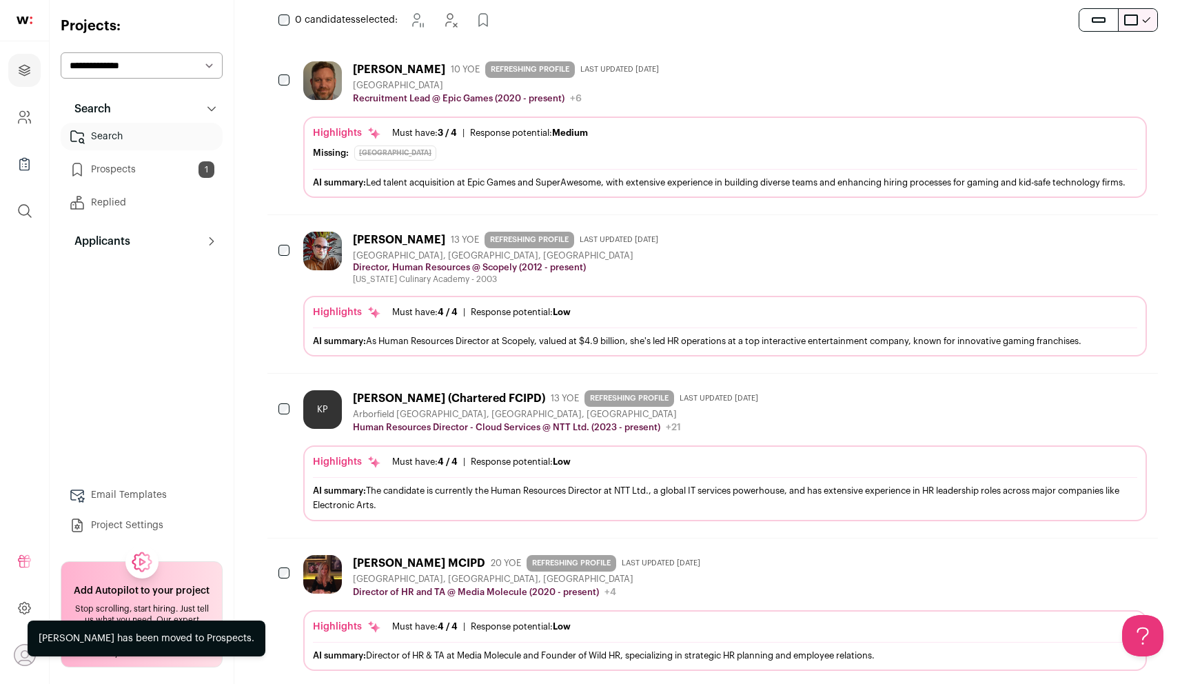
click at [1091, 74] on icon "Hide" at bounding box center [1098, 67] width 17 height 17
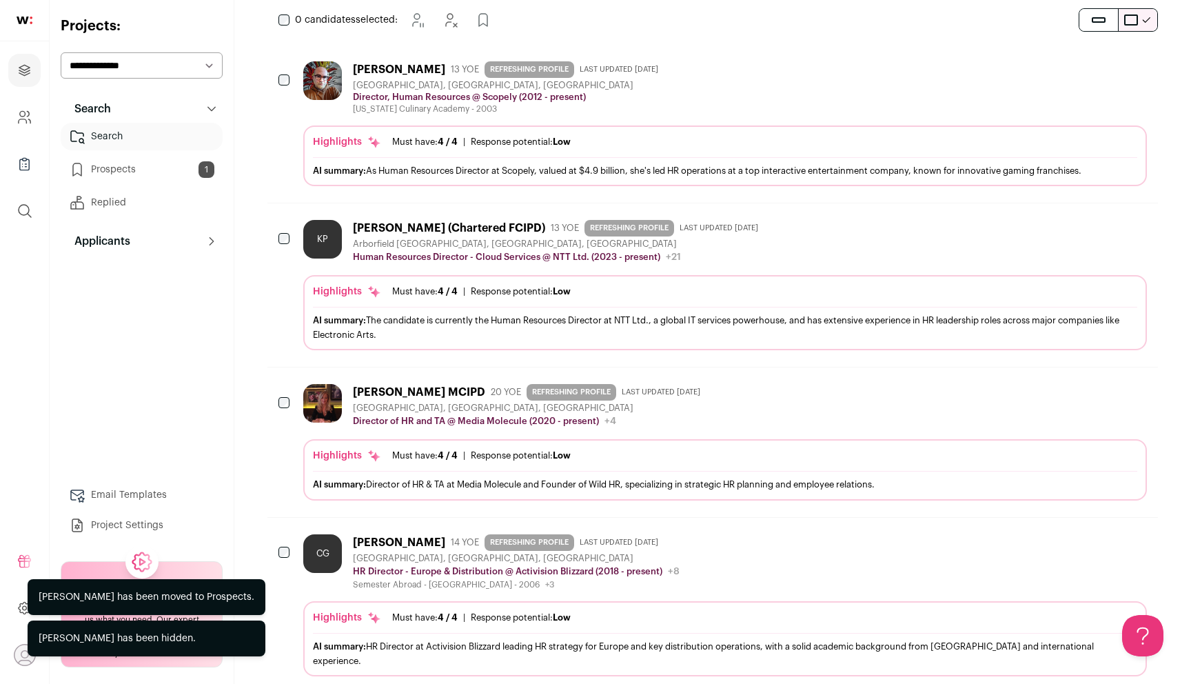
click at [1140, 69] on icon "Add to Prospects" at bounding box center [1135, 67] width 17 height 17
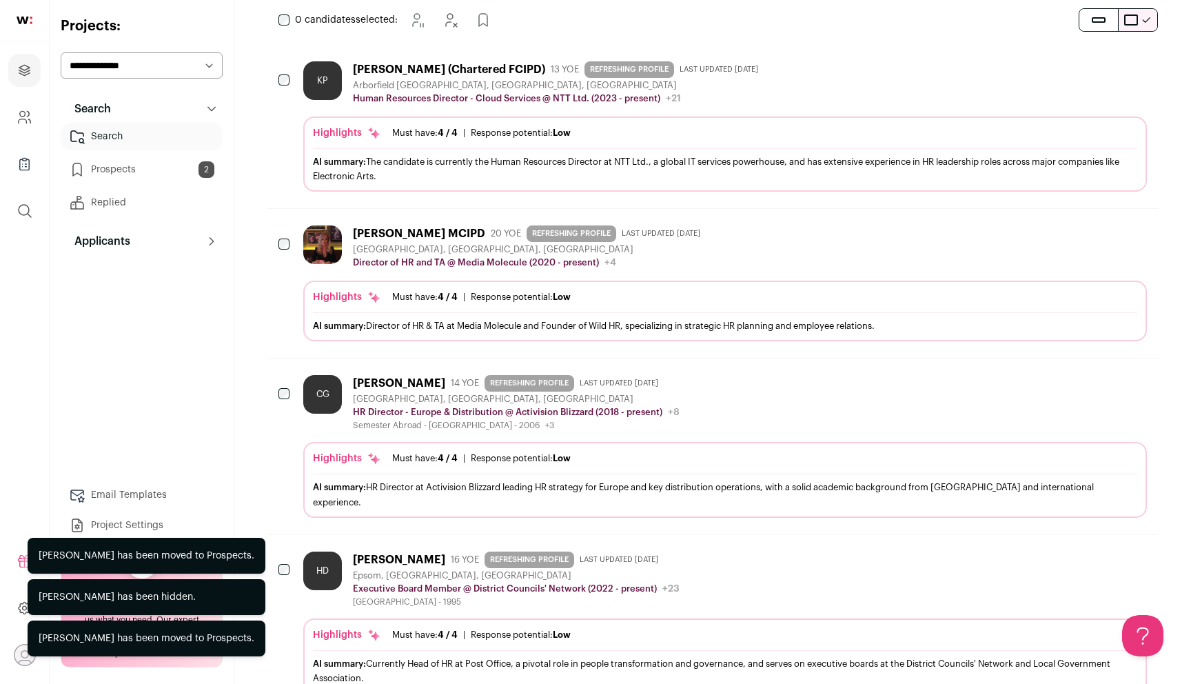
click at [1097, 72] on icon "Hide" at bounding box center [1098, 67] width 17 height 17
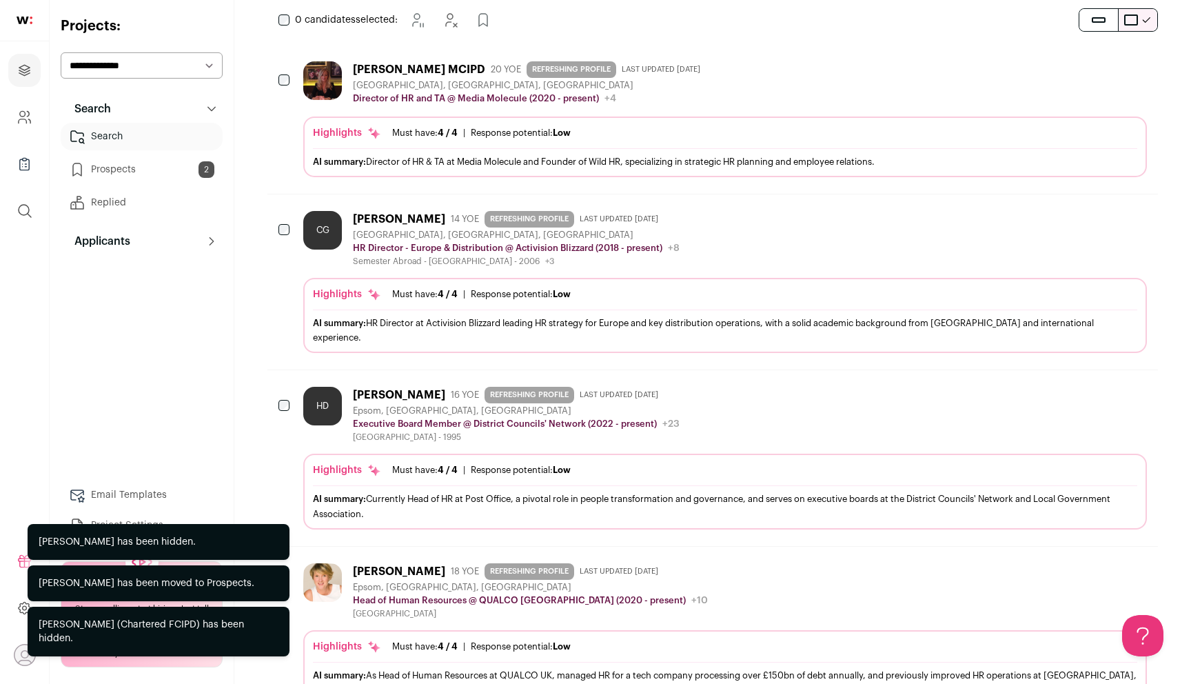
click at [1096, 72] on icon "Hide" at bounding box center [1098, 67] width 17 height 17
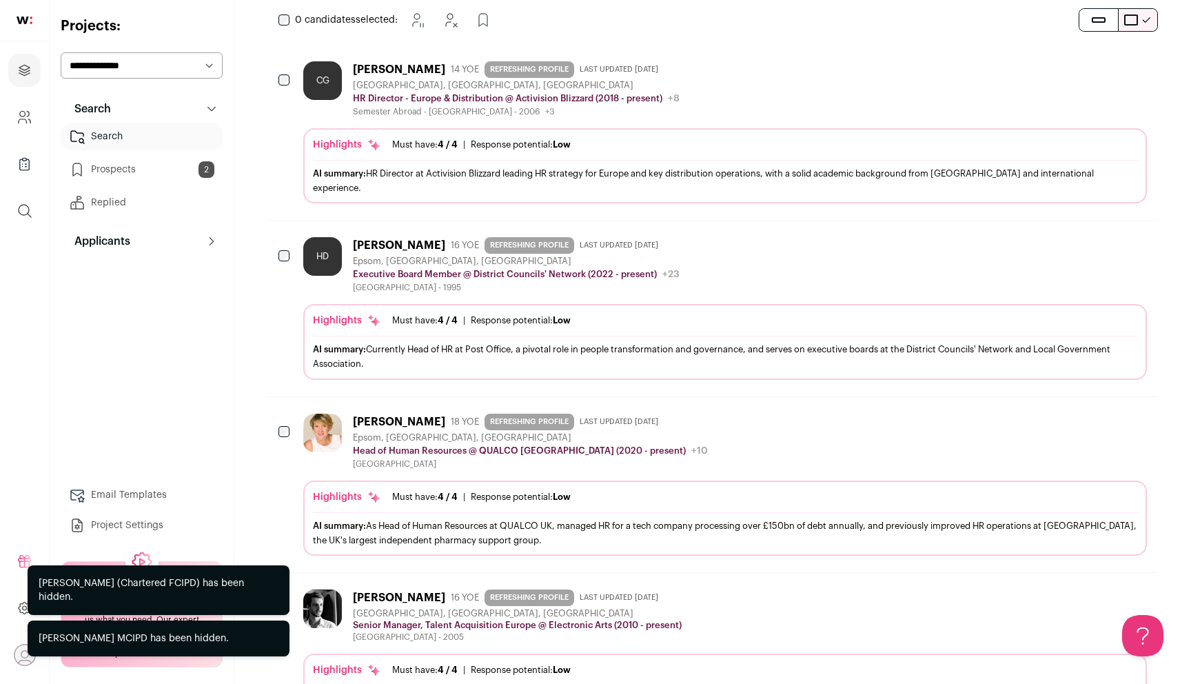
scroll to position [0, 0]
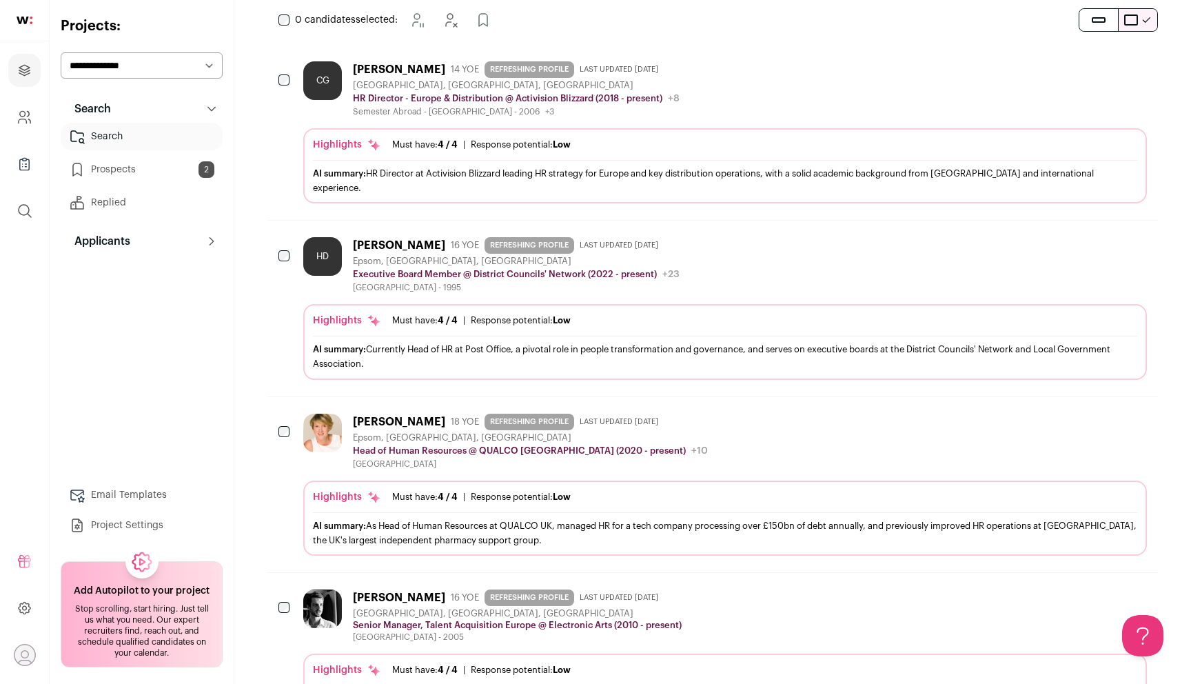
click at [1133, 63] on icon "Add to Prospects" at bounding box center [1135, 67] width 17 height 17
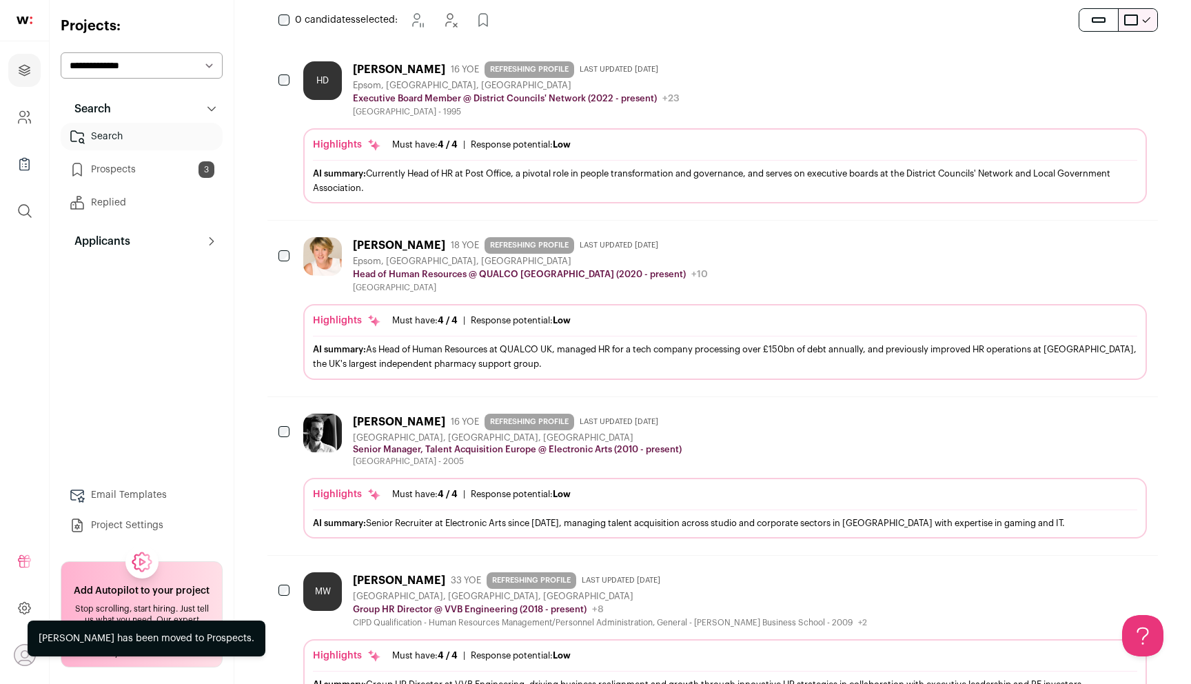
click at [1093, 67] on icon "Hide" at bounding box center [1098, 67] width 17 height 17
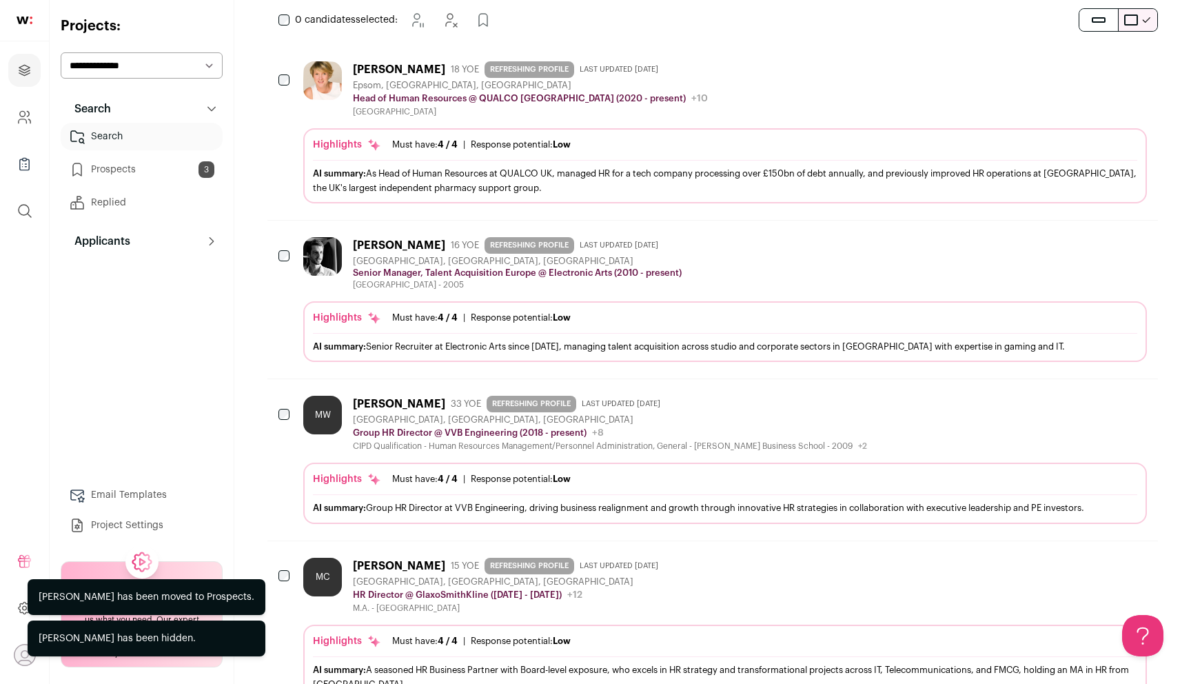
click at [1093, 67] on icon "Hide" at bounding box center [1098, 67] width 17 height 17
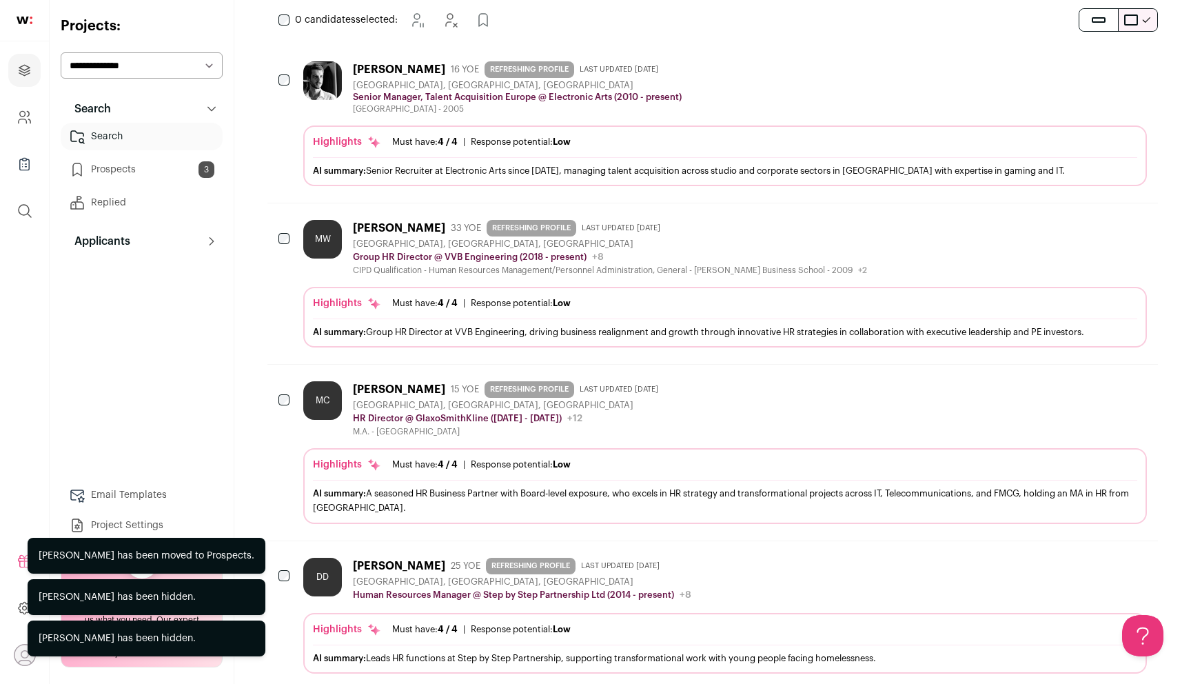
click at [1093, 67] on icon "Hide" at bounding box center [1098, 67] width 17 height 17
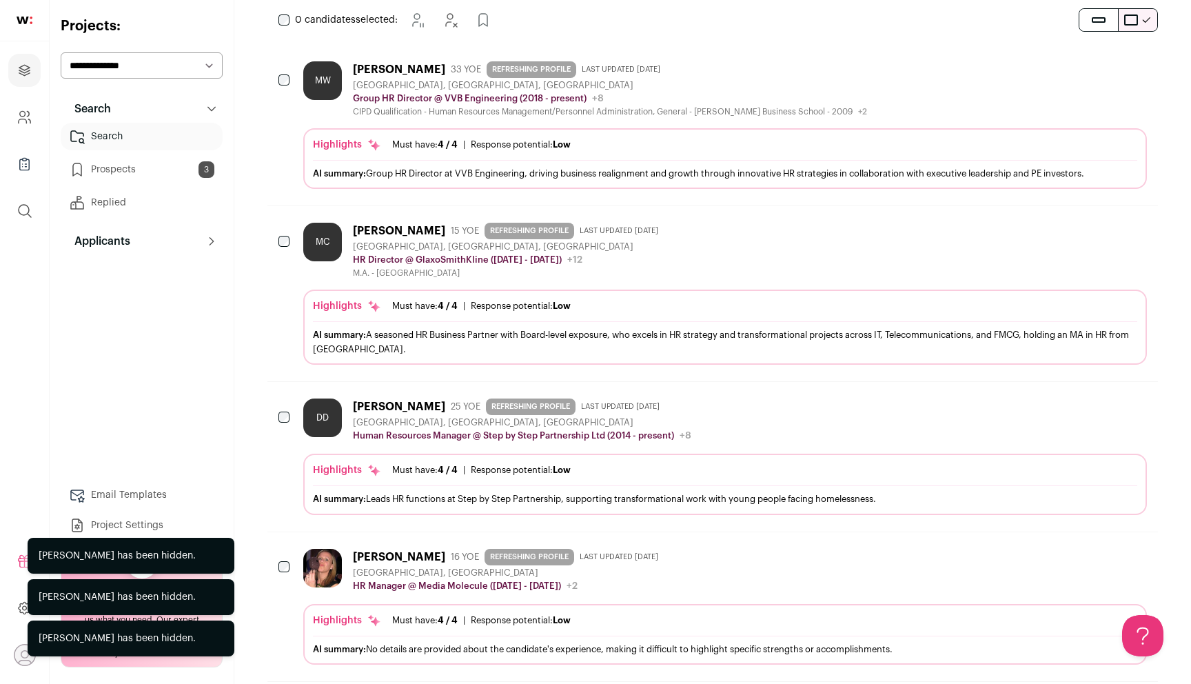
click at [1093, 67] on icon "Hide" at bounding box center [1098, 67] width 17 height 17
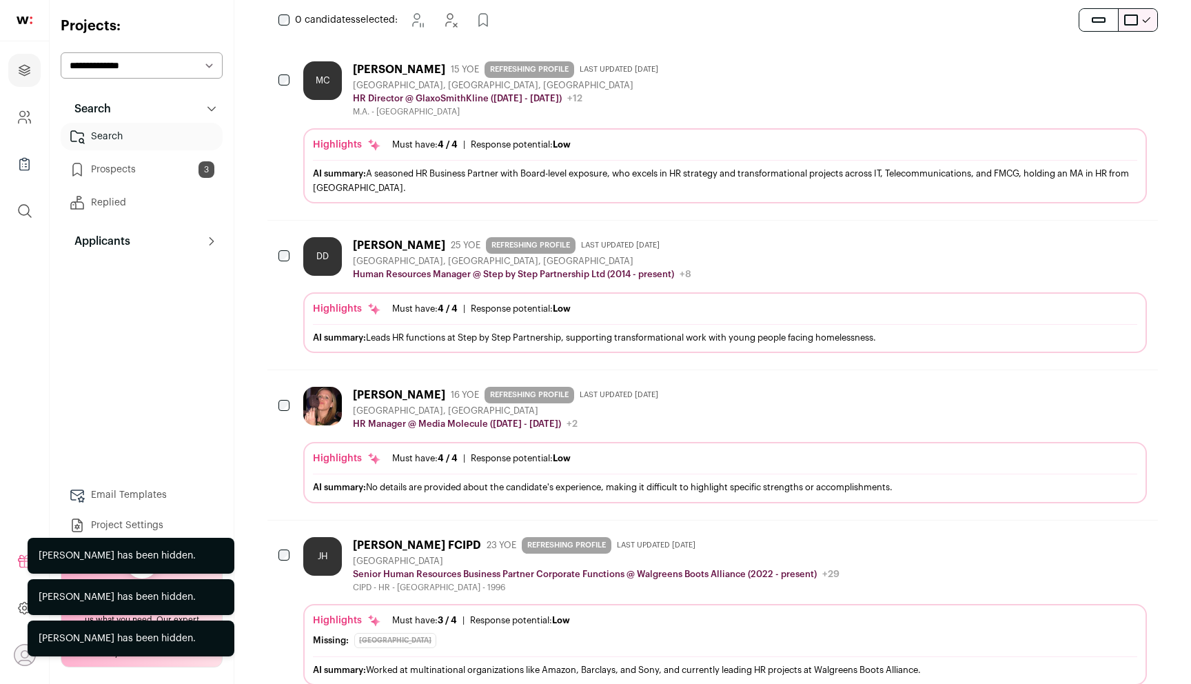
click at [1093, 67] on icon "Hide" at bounding box center [1098, 67] width 17 height 17
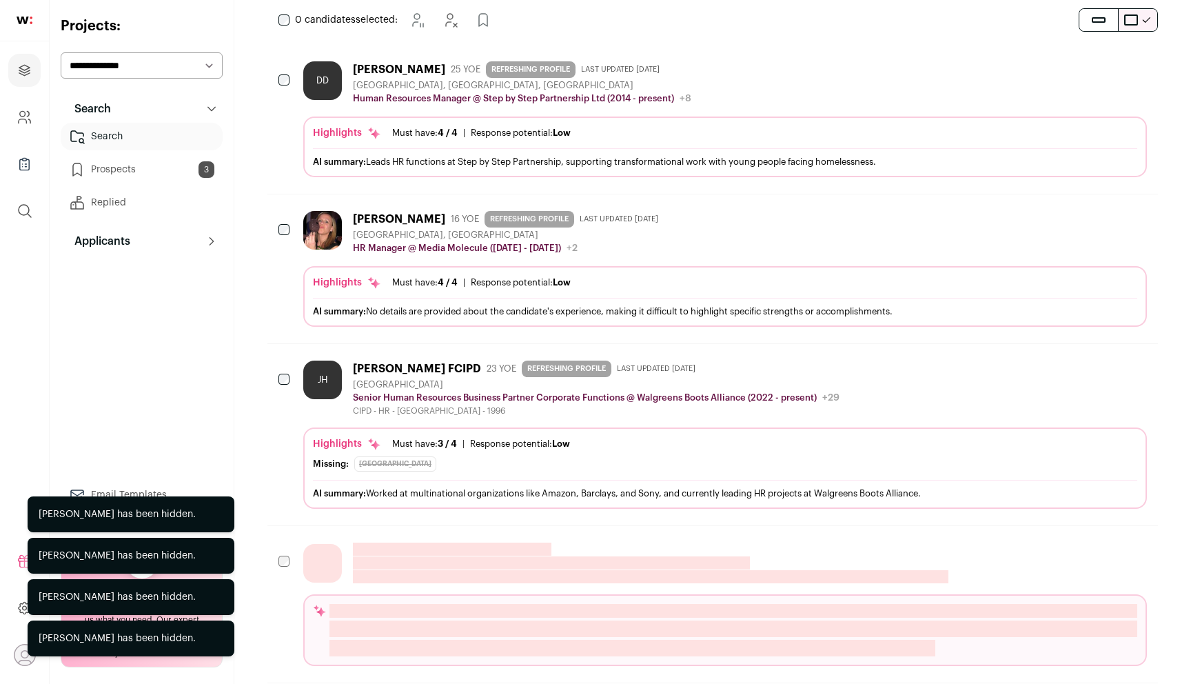
click at [1093, 67] on icon "Hide" at bounding box center [1098, 67] width 17 height 17
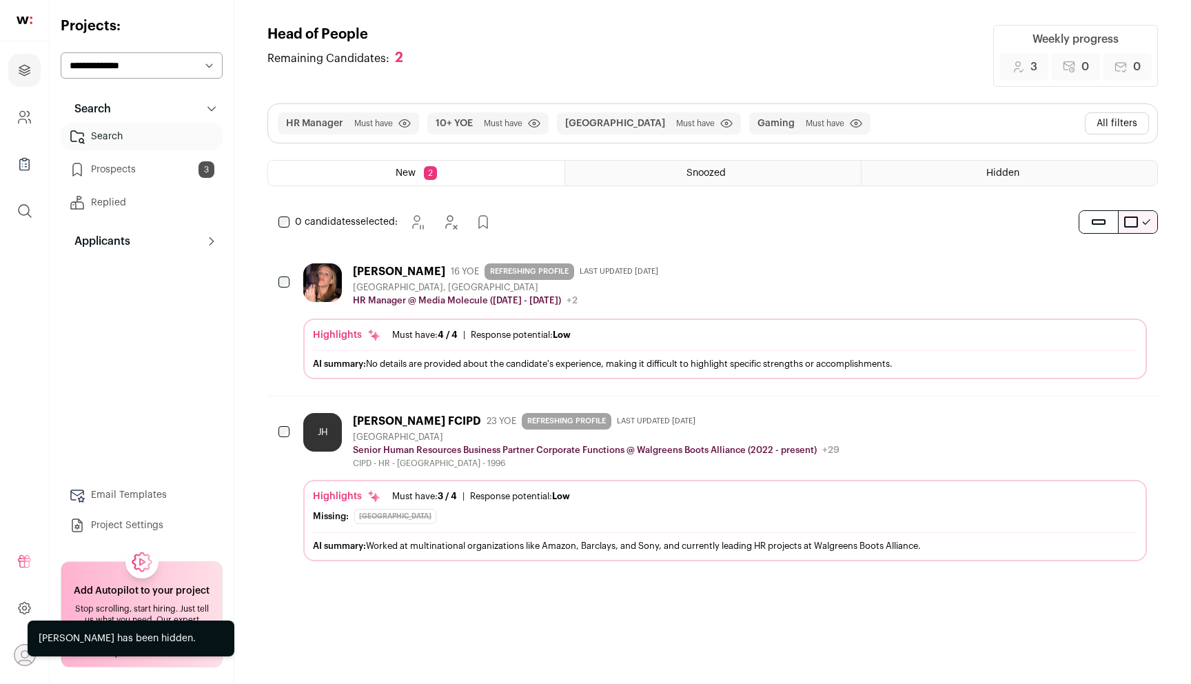
click at [1086, 270] on button "Hide" at bounding box center [1098, 269] width 29 height 29
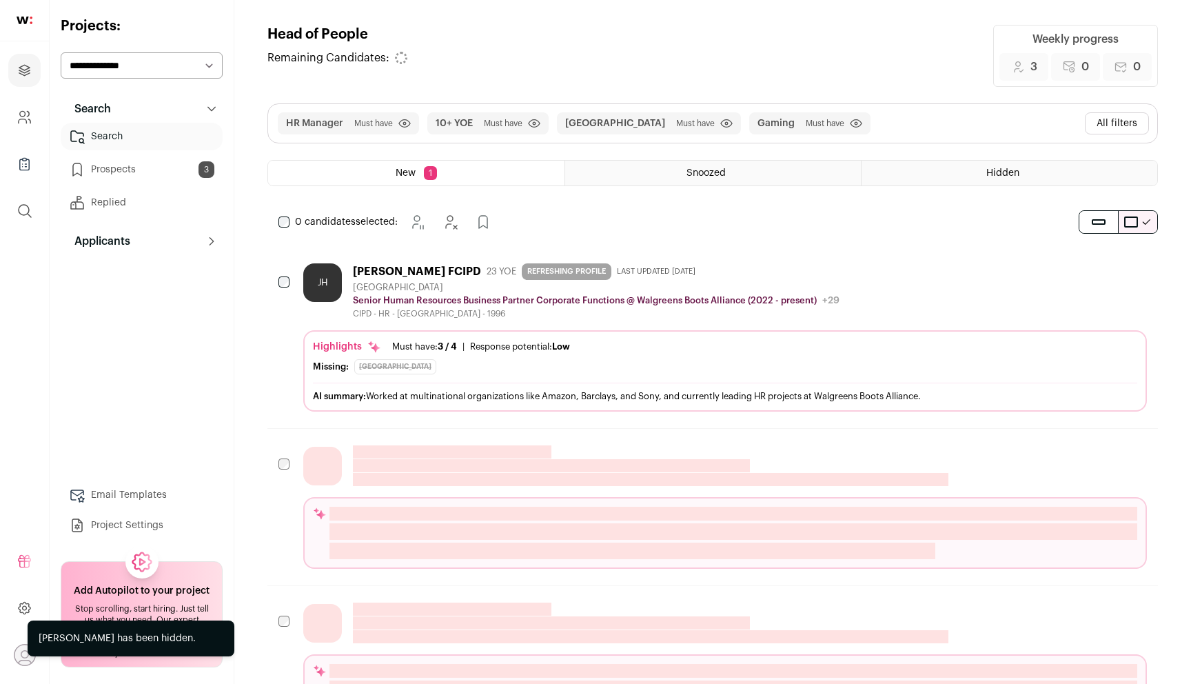
click at [1093, 274] on icon "Hide" at bounding box center [1098, 269] width 17 height 17
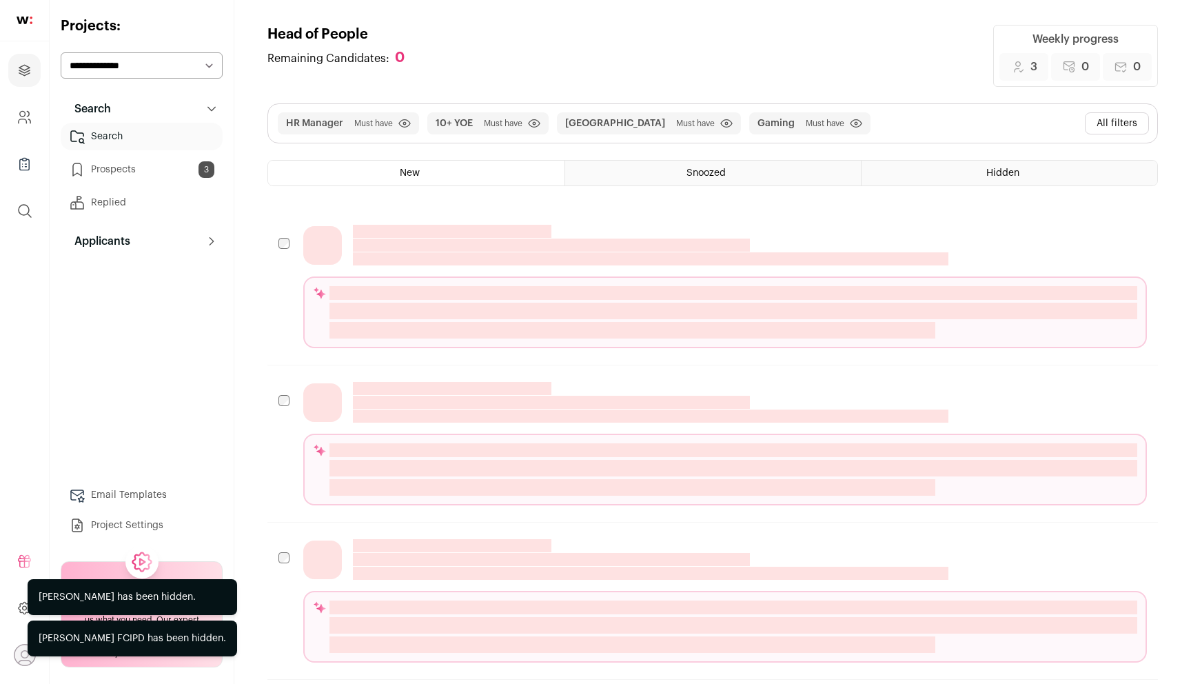
click at [1114, 120] on button "All filters" at bounding box center [1117, 123] width 64 height 22
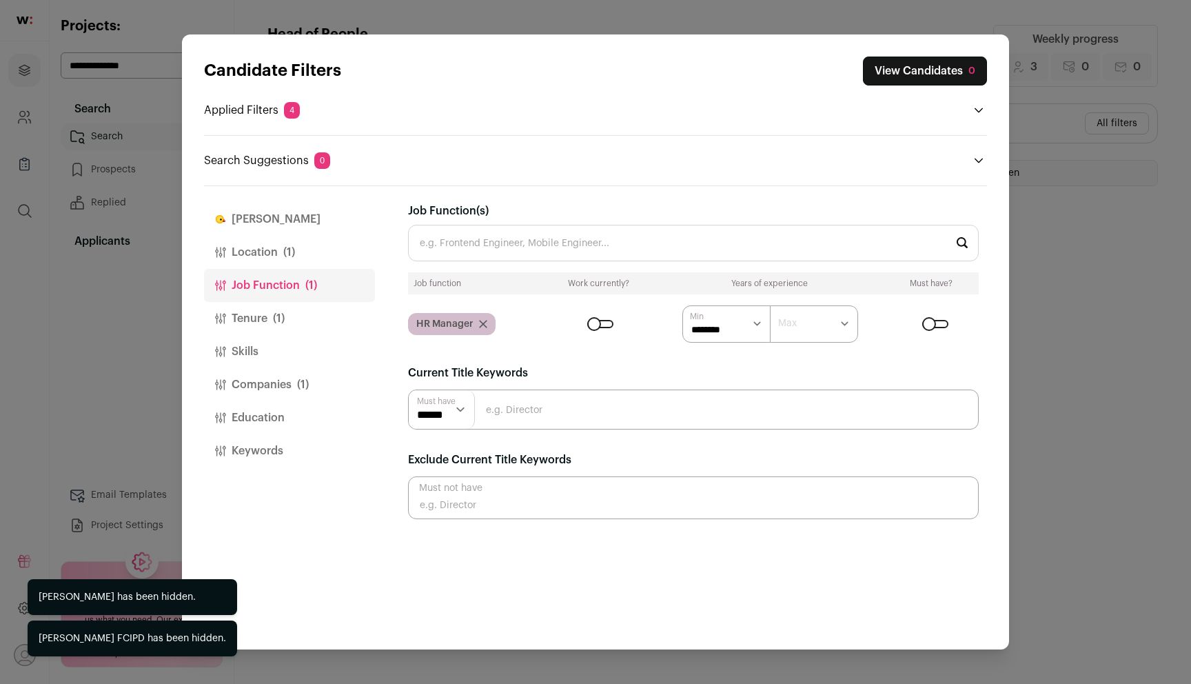
click at [310, 356] on button "Skills" at bounding box center [289, 351] width 171 height 33
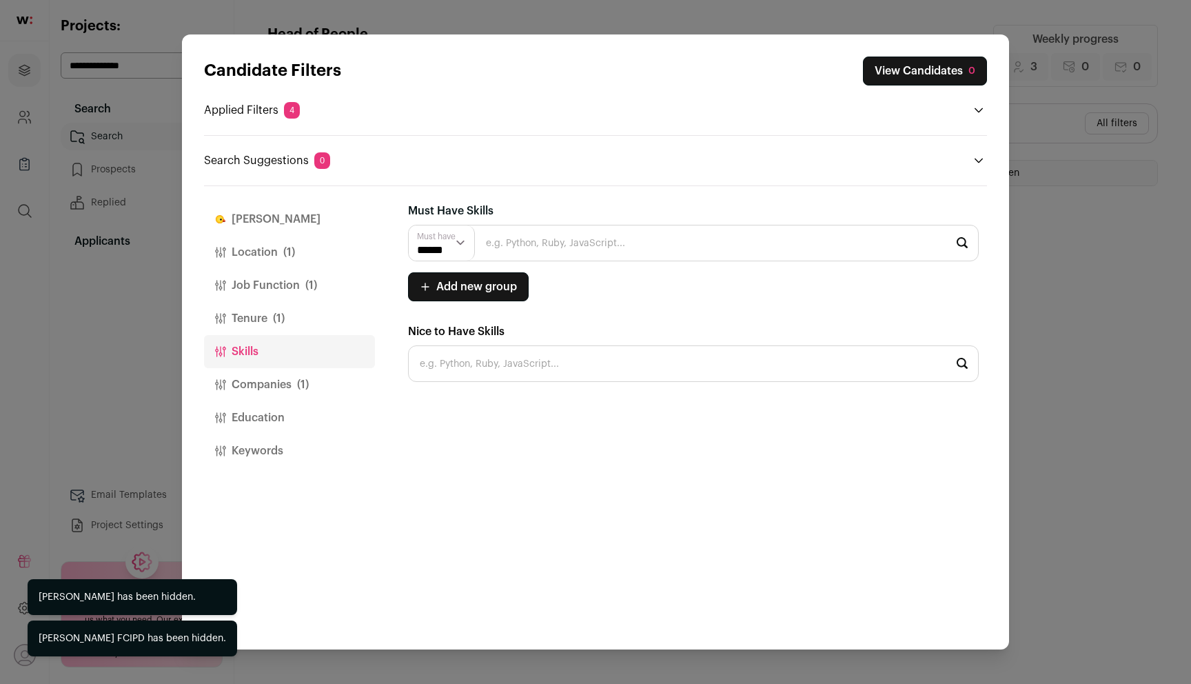
click at [306, 383] on span "(1)" at bounding box center [303, 384] width 12 height 17
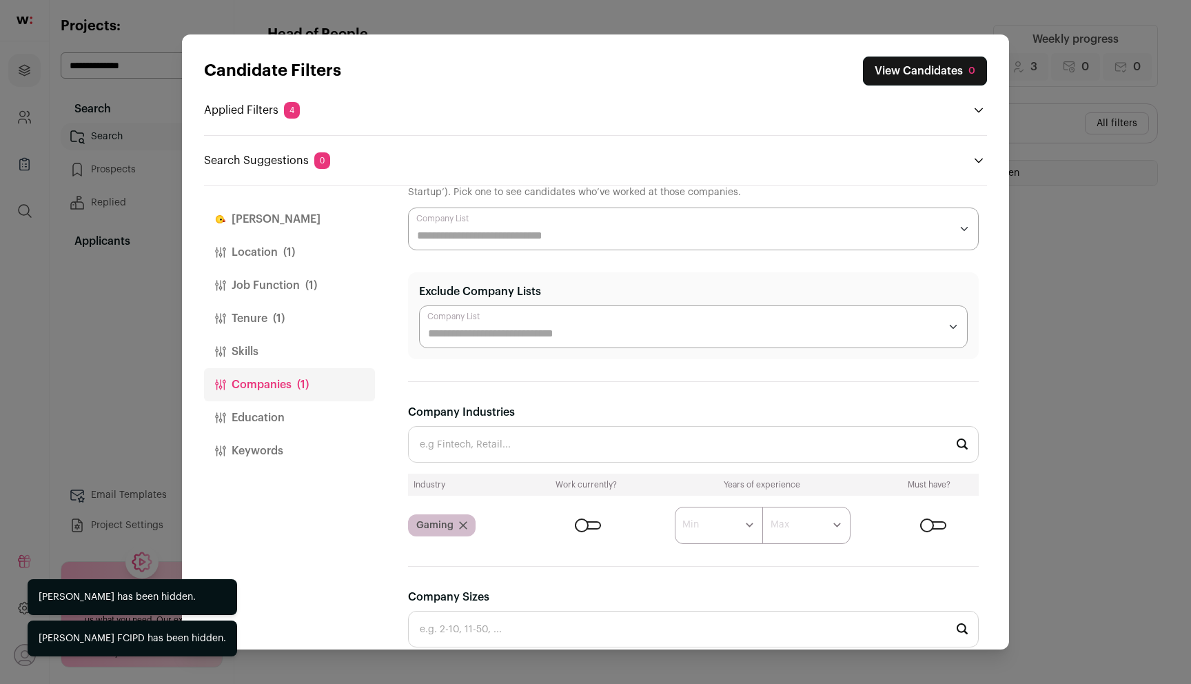
scroll to position [147, 0]
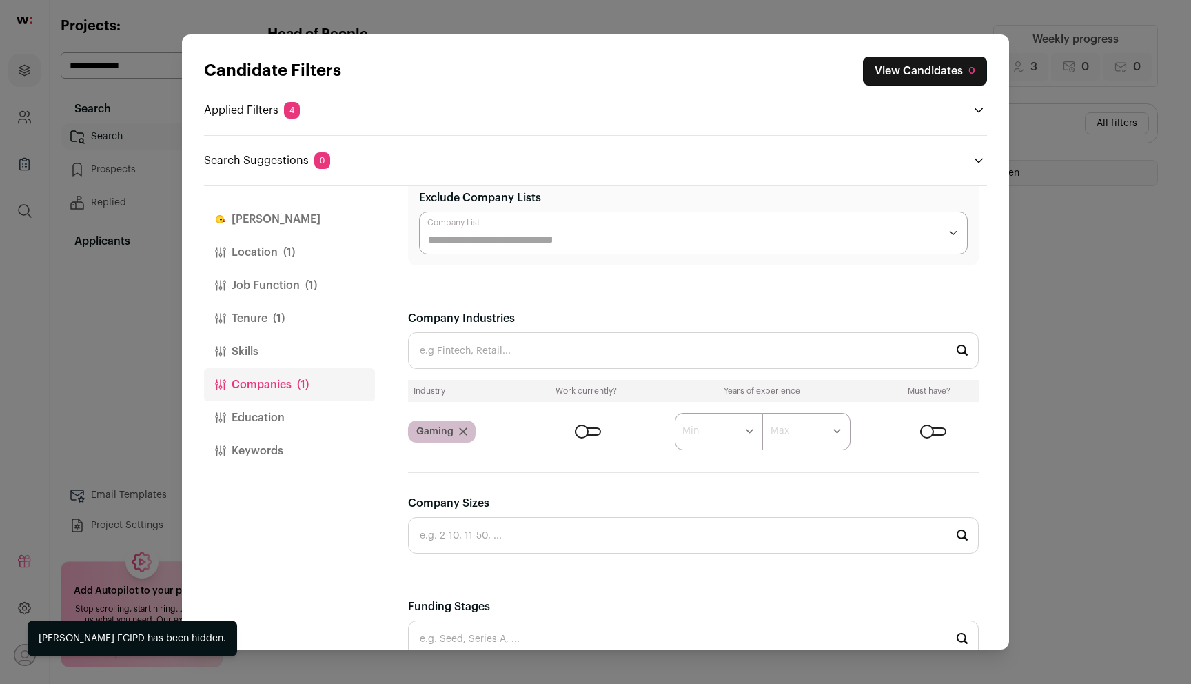
click at [464, 433] on icon "Close modal via background" at bounding box center [463, 431] width 7 height 7
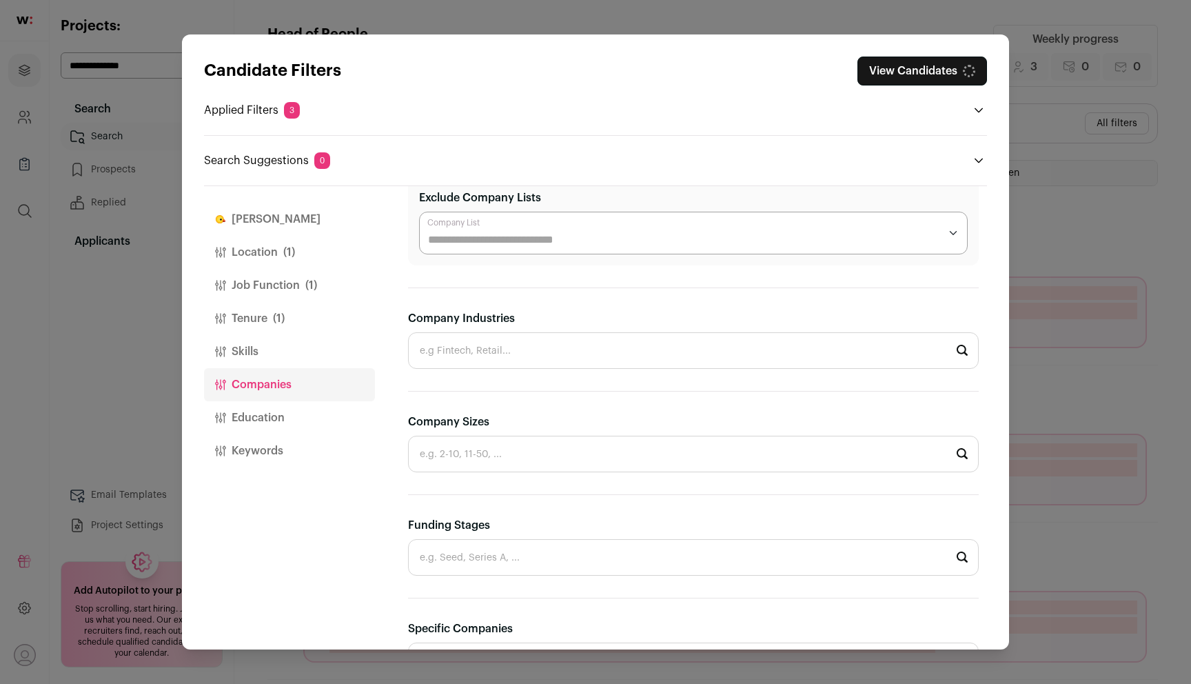
click at [472, 347] on input "Company Industries" at bounding box center [693, 350] width 571 height 37
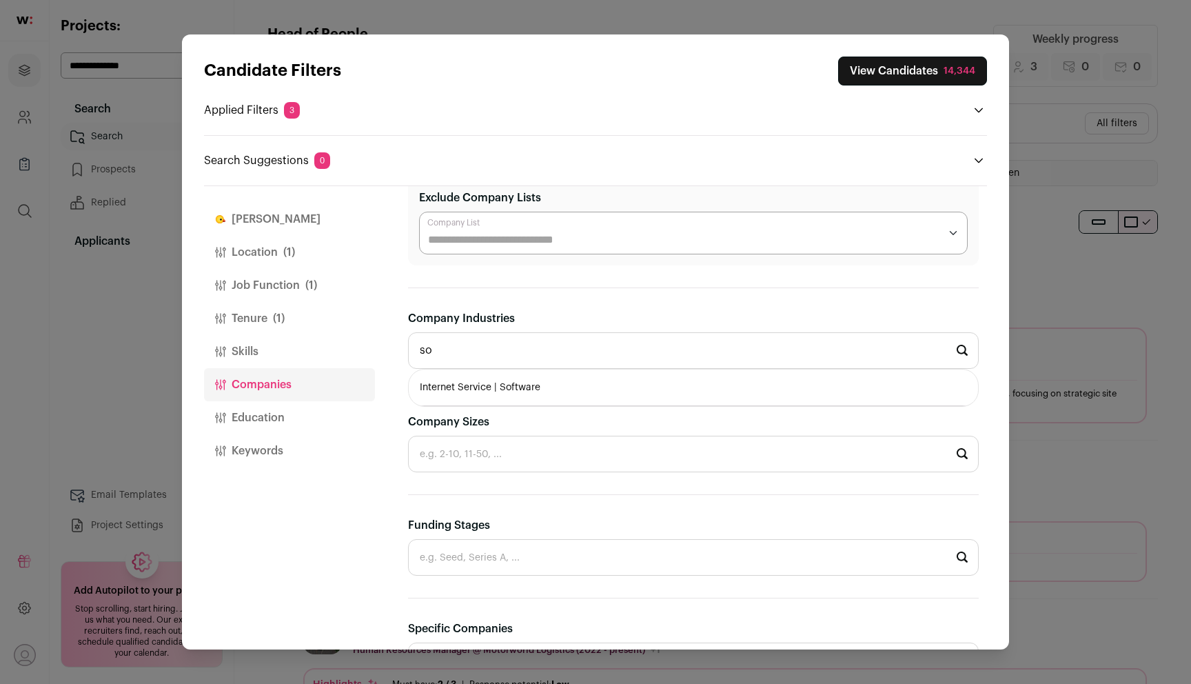
type input "s"
click at [483, 385] on li "Crypto & Web3" at bounding box center [693, 388] width 569 height 37
type input "Crypto & Web3"
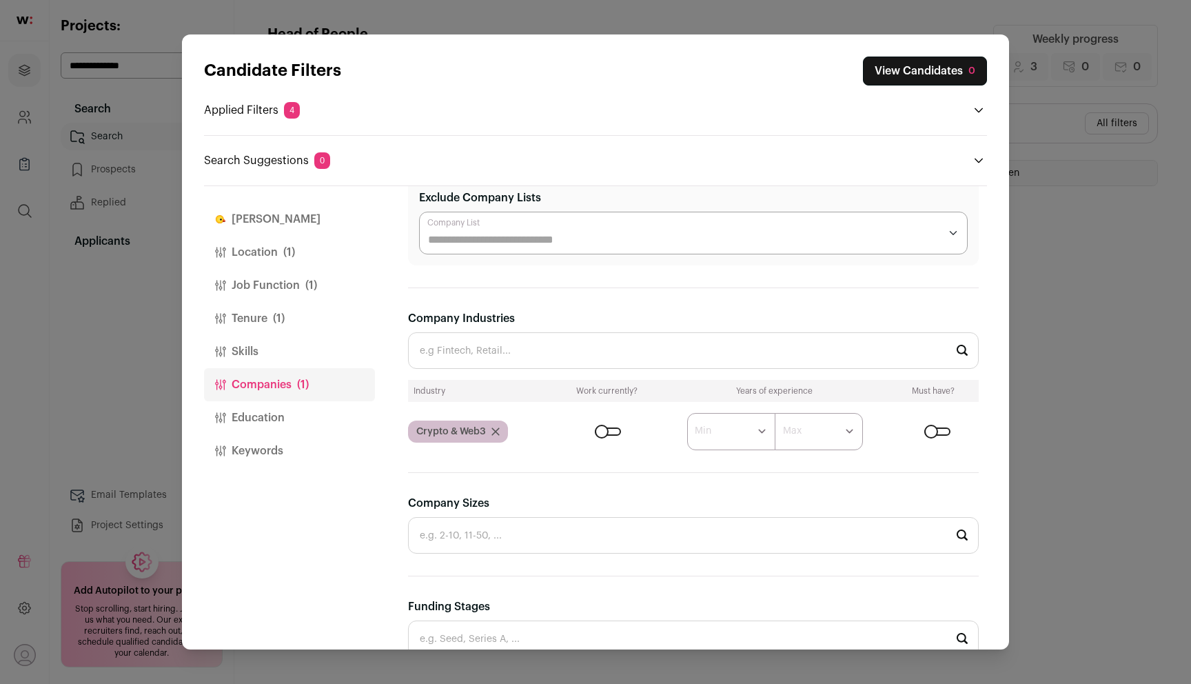
click at [325, 288] on button "Job Function (1)" at bounding box center [289, 285] width 171 height 33
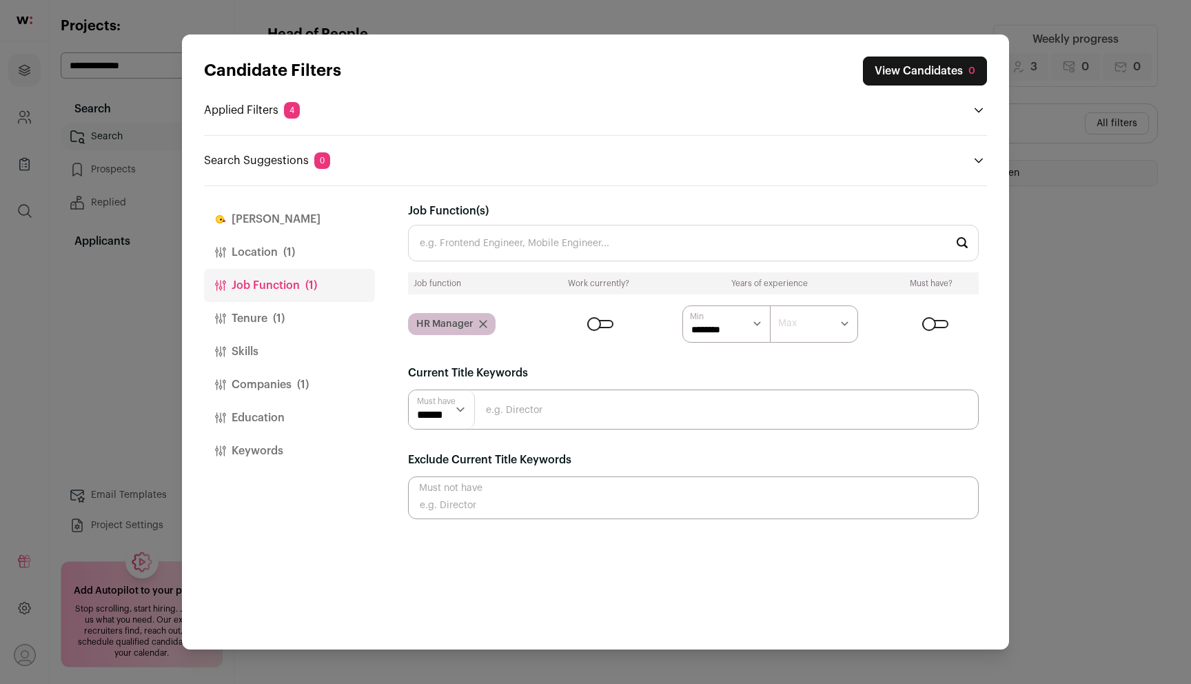
click at [486, 323] on icon "Close modal via background" at bounding box center [483, 324] width 8 height 8
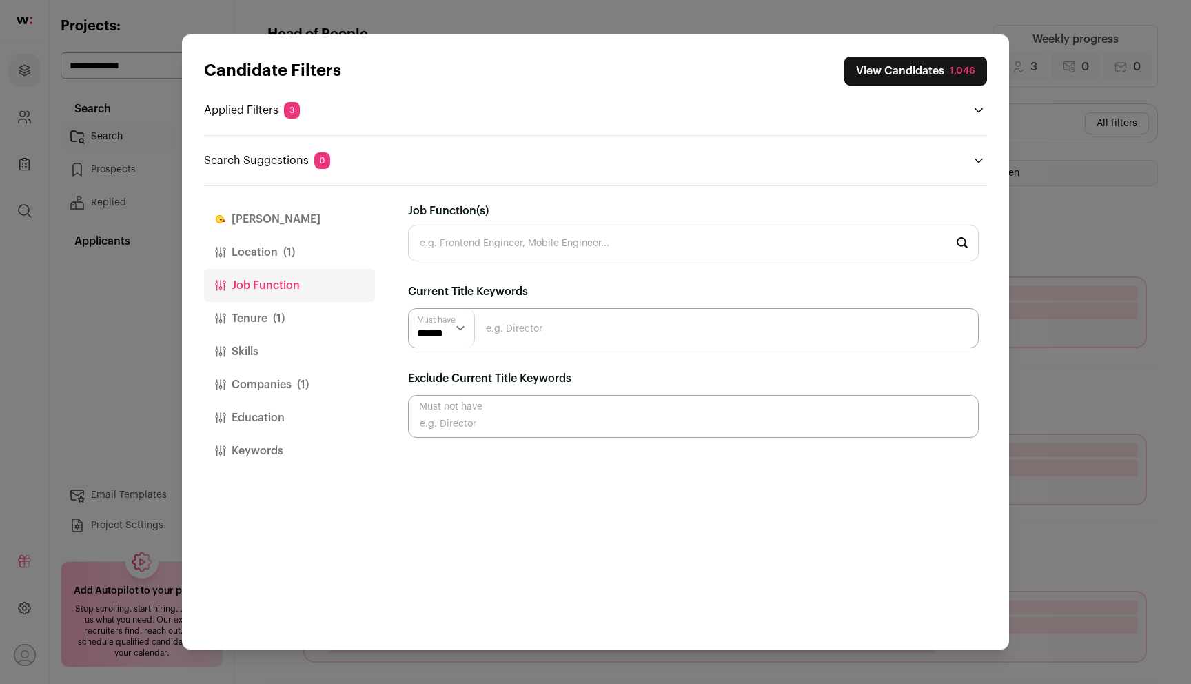
click at [510, 335] on input "Close modal via background" at bounding box center [693, 328] width 571 height 40
type input "H"
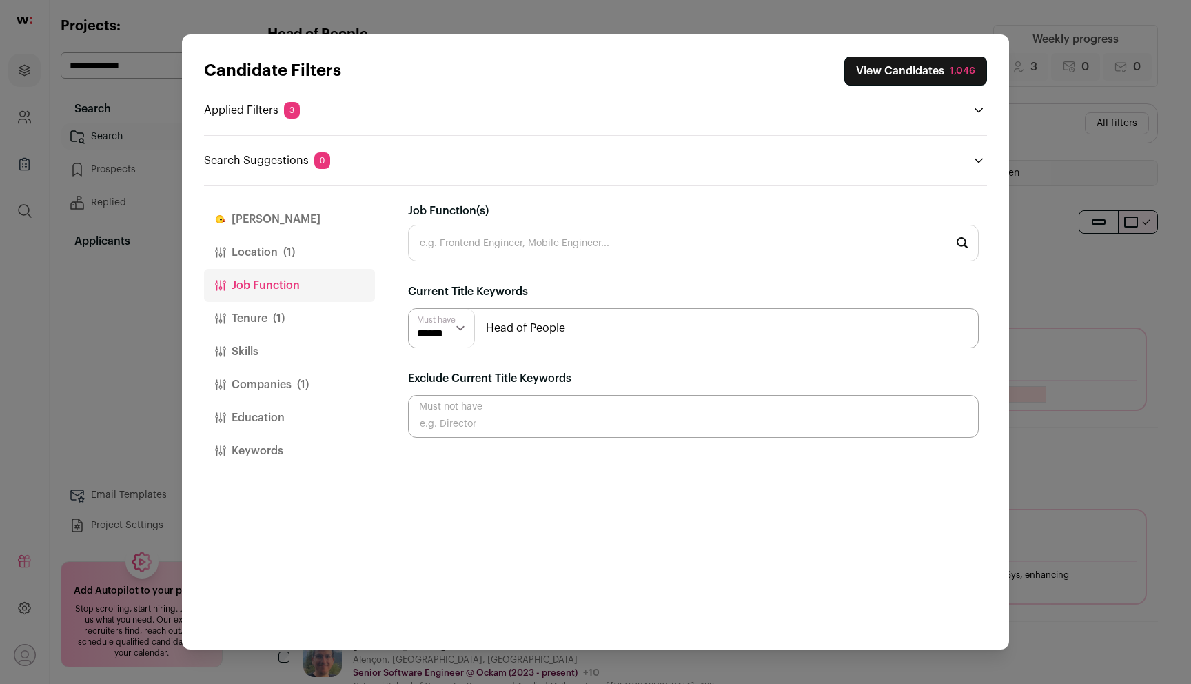
type input "Head of People"
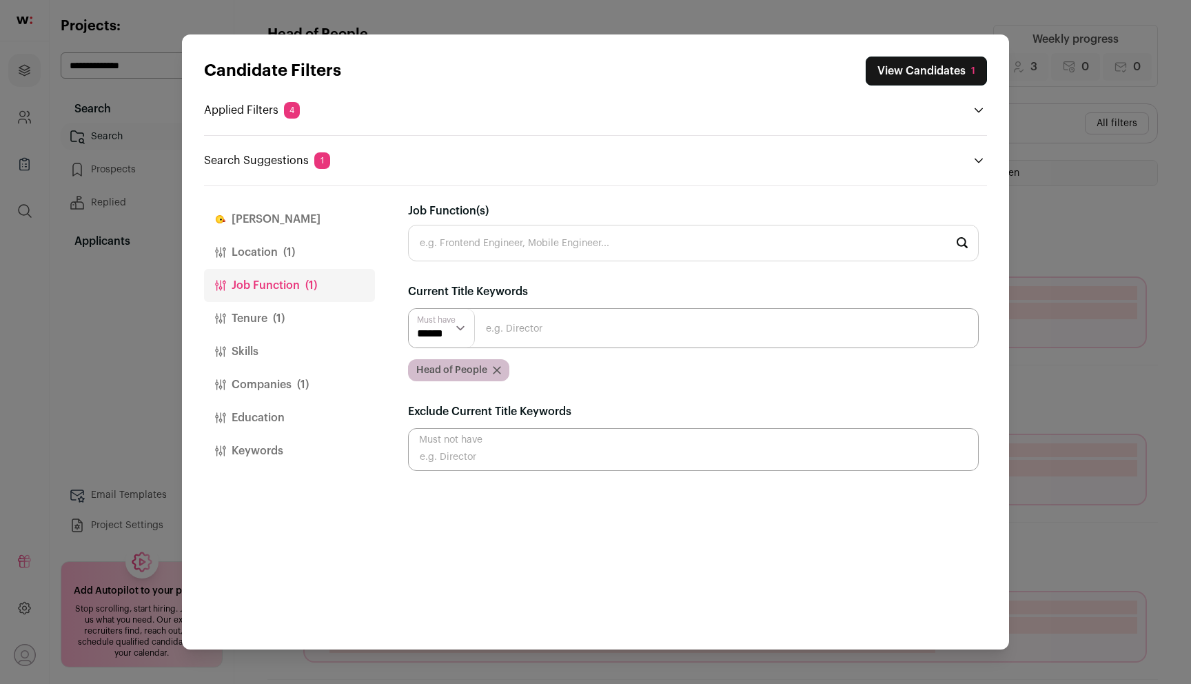
click at [516, 327] on input "Close modal via background" at bounding box center [693, 328] width 571 height 40
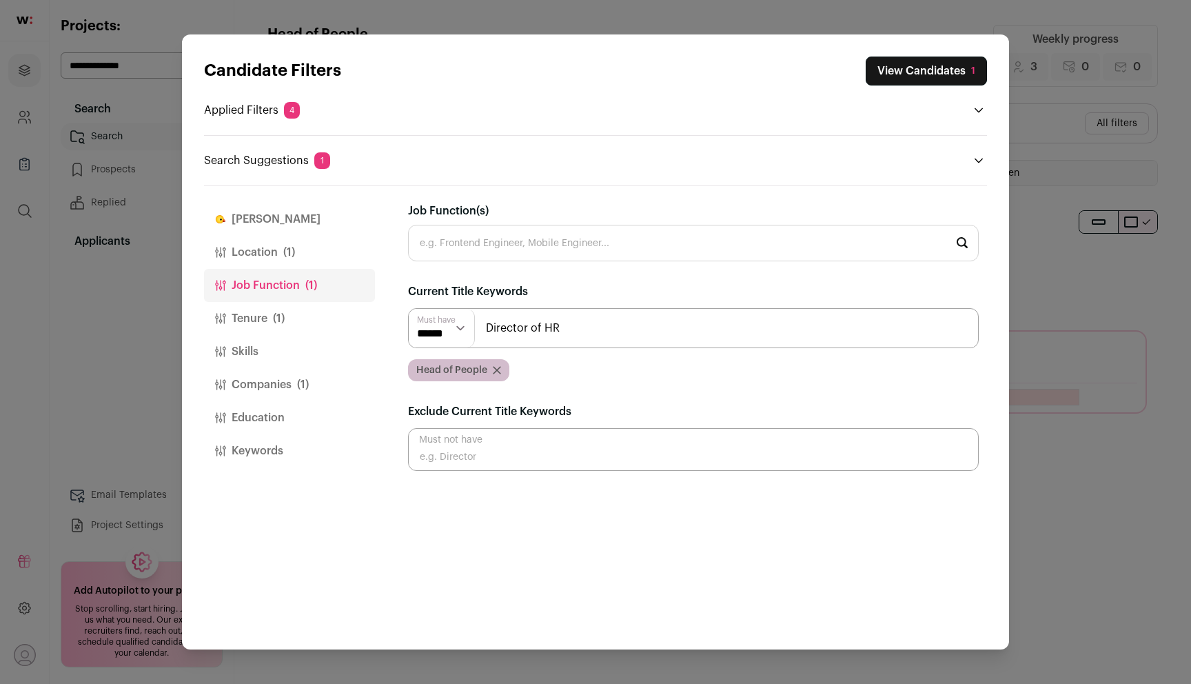
type input "Director of HR"
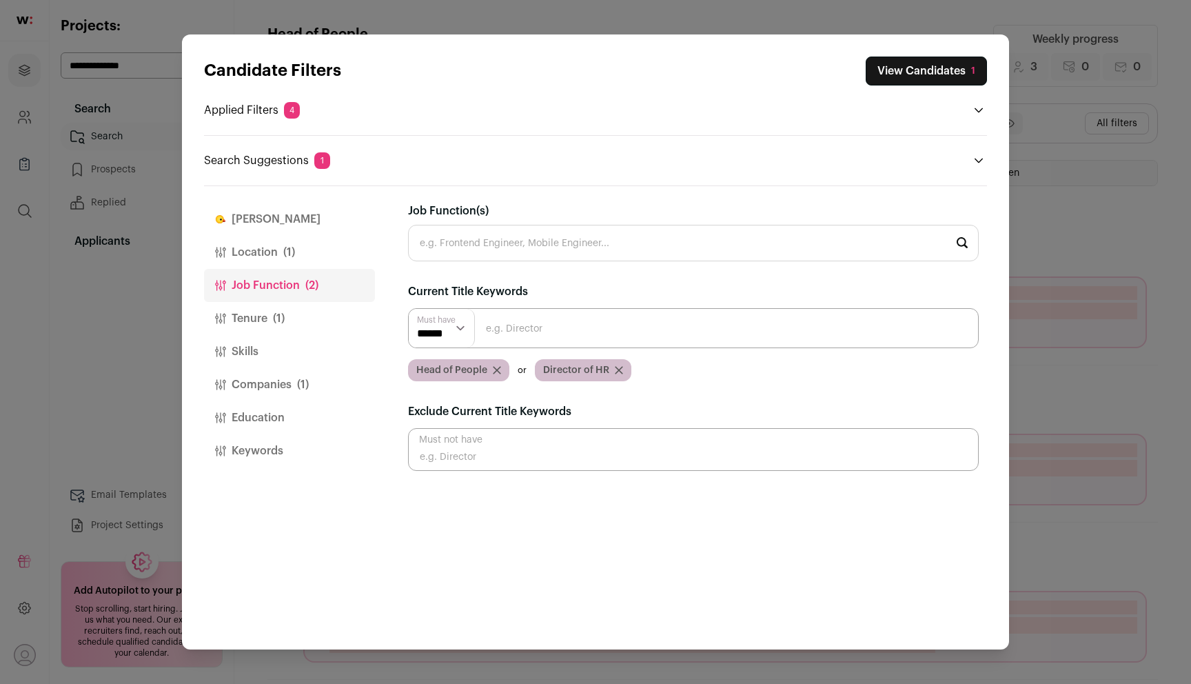
click at [519, 251] on input "Job Function(s)" at bounding box center [693, 243] width 571 height 37
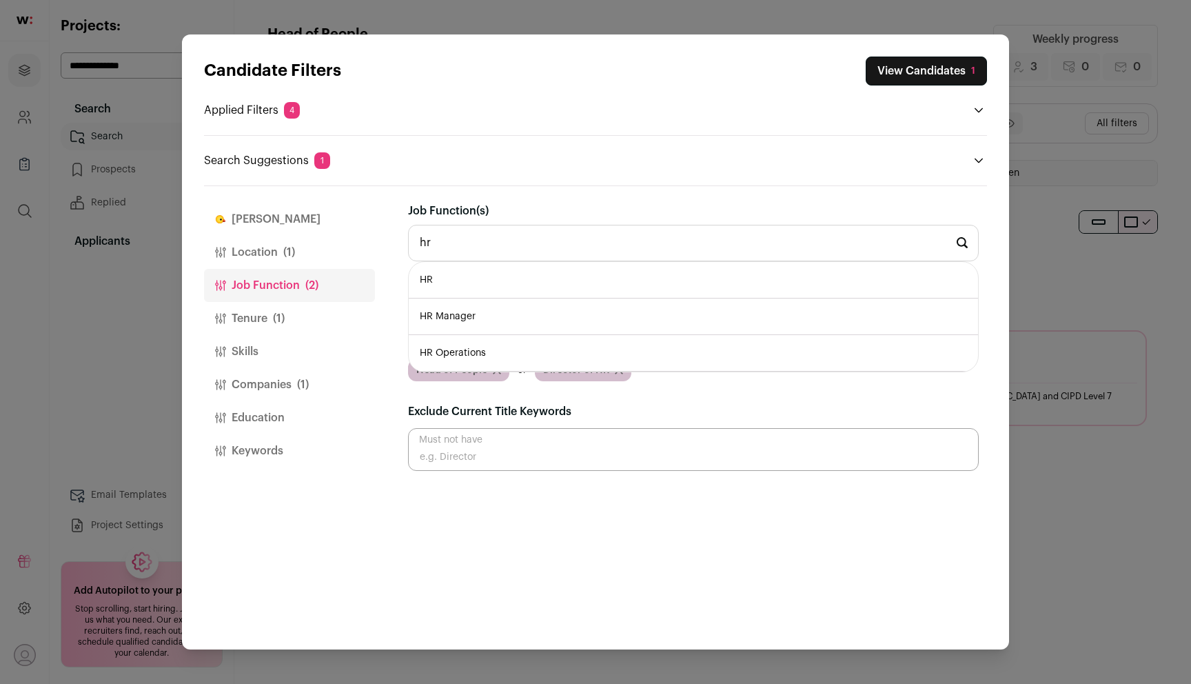
click at [524, 326] on li "HR Manager" at bounding box center [693, 317] width 569 height 37
type input "HR Manager"
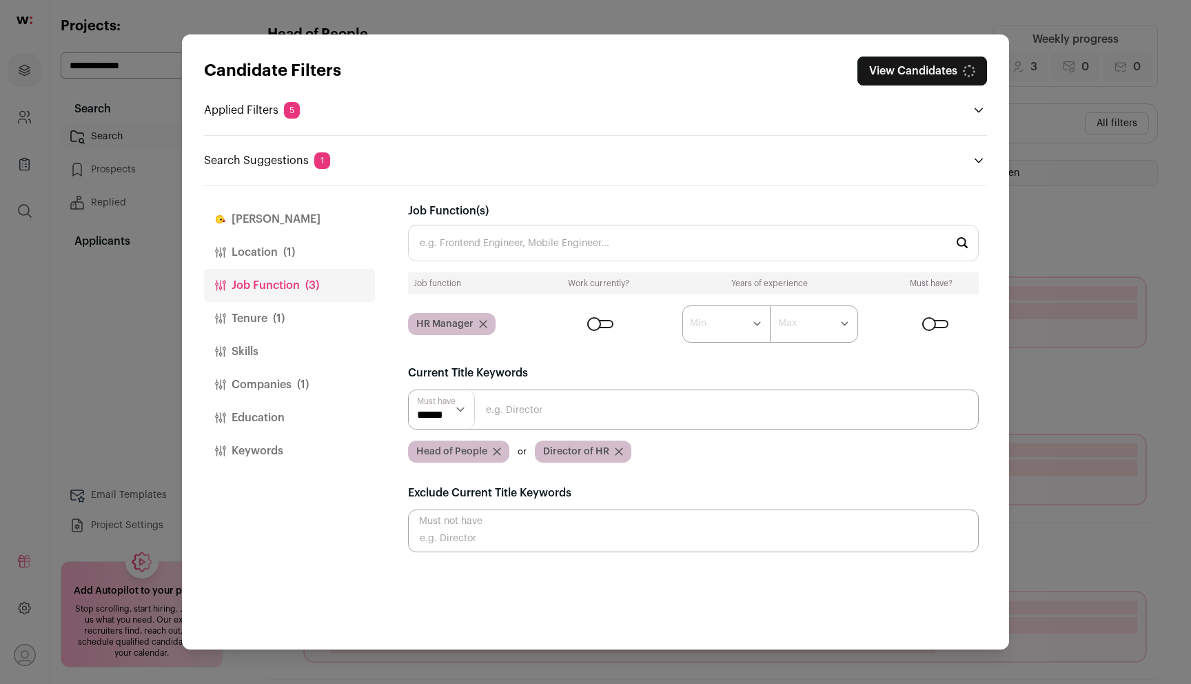
click at [514, 241] on input "Job Function(s)" at bounding box center [693, 243] width 571 height 37
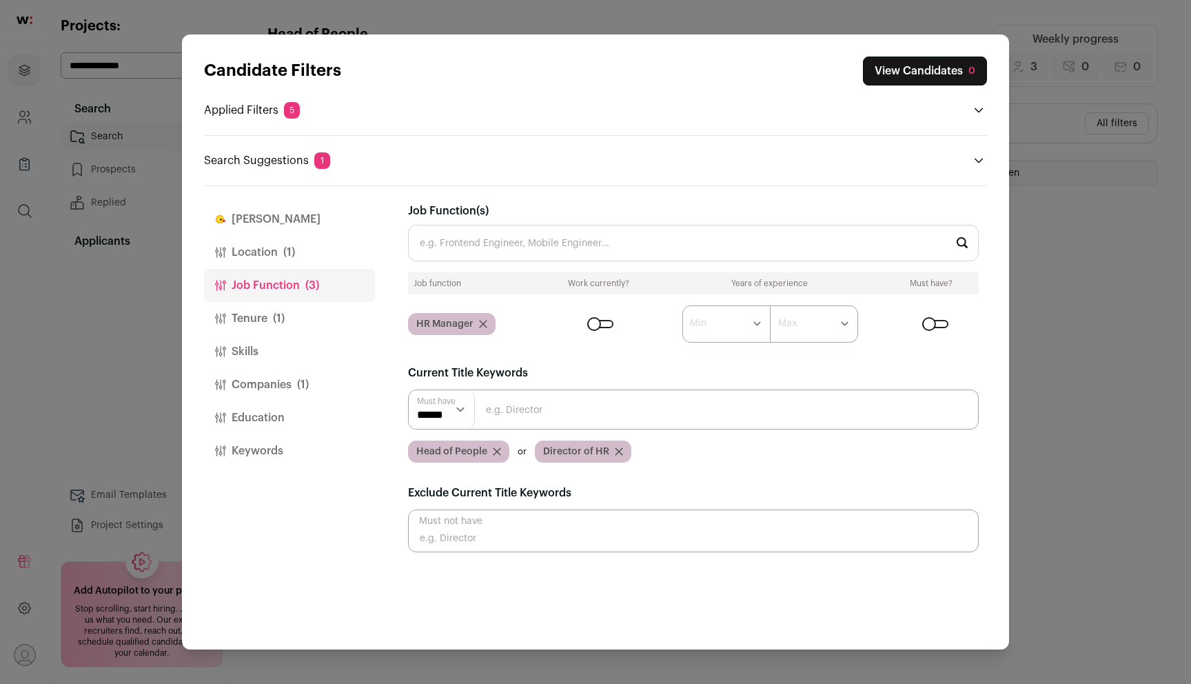
click at [503, 247] on input "Job Function(s)" at bounding box center [693, 243] width 571 height 37
click at [494, 250] on input "Job Function(s)" at bounding box center [693, 243] width 571 height 37
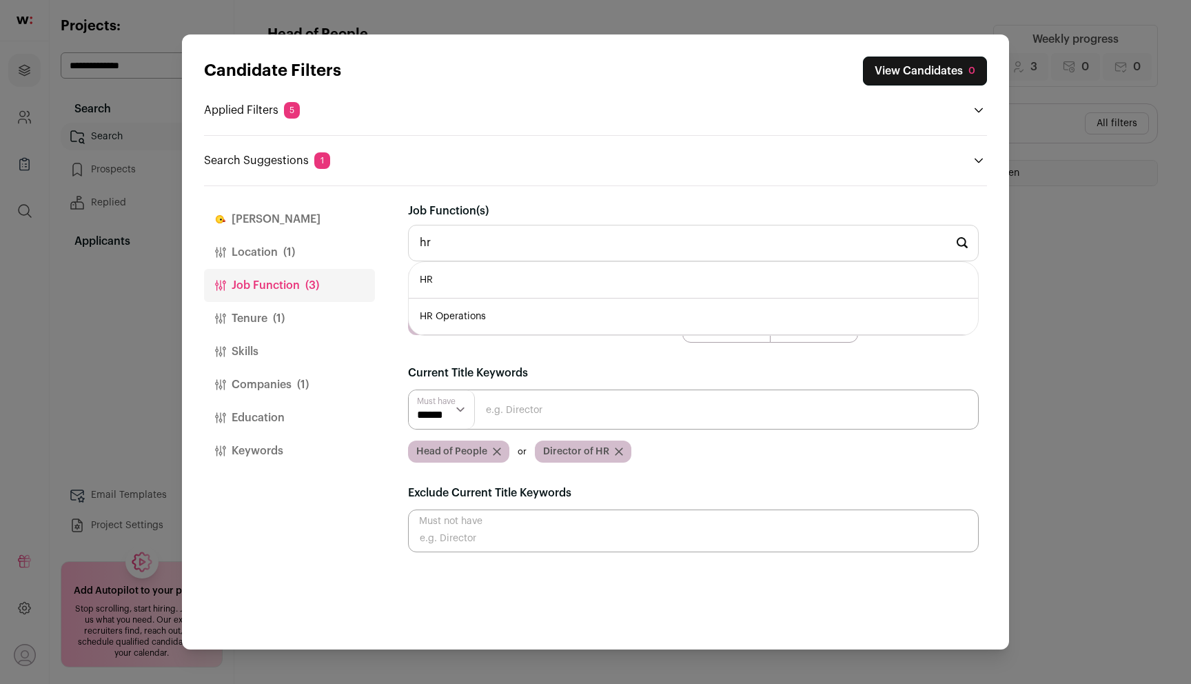
click at [494, 314] on li "HR Operations" at bounding box center [693, 317] width 569 height 37
type input "HR Operations"
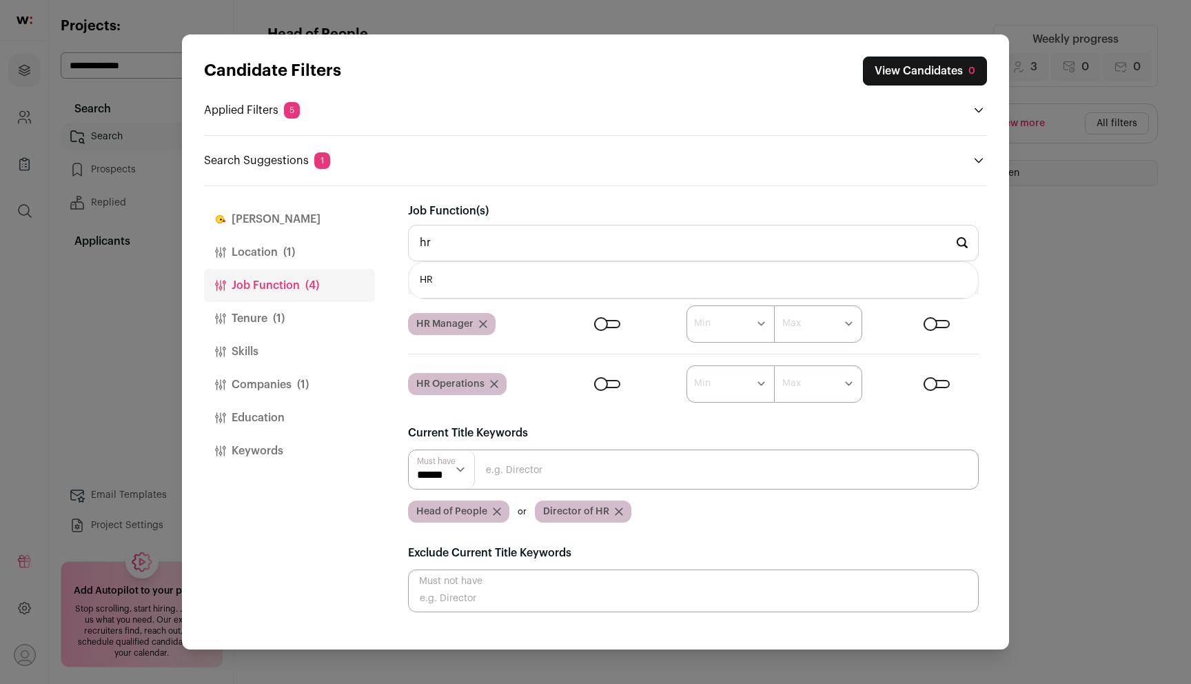
click at [486, 281] on li "HR" at bounding box center [693, 280] width 569 height 37
type input "HR"
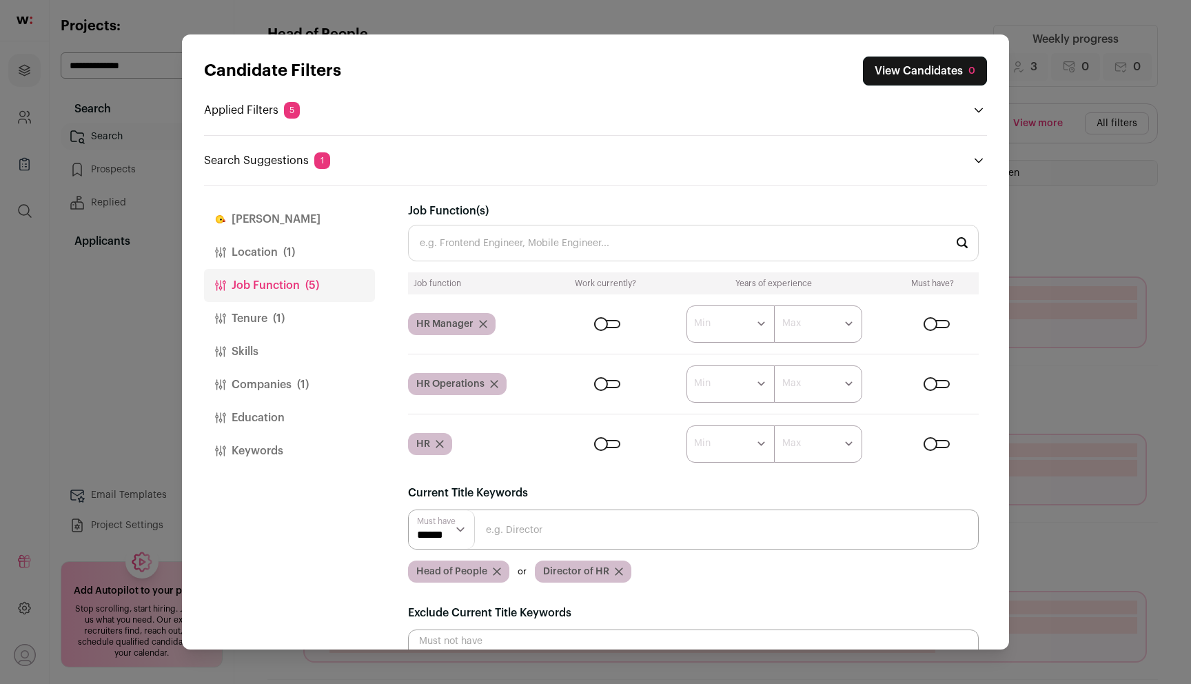
click at [495, 575] on div "Head of People" at bounding box center [458, 571] width 101 height 22
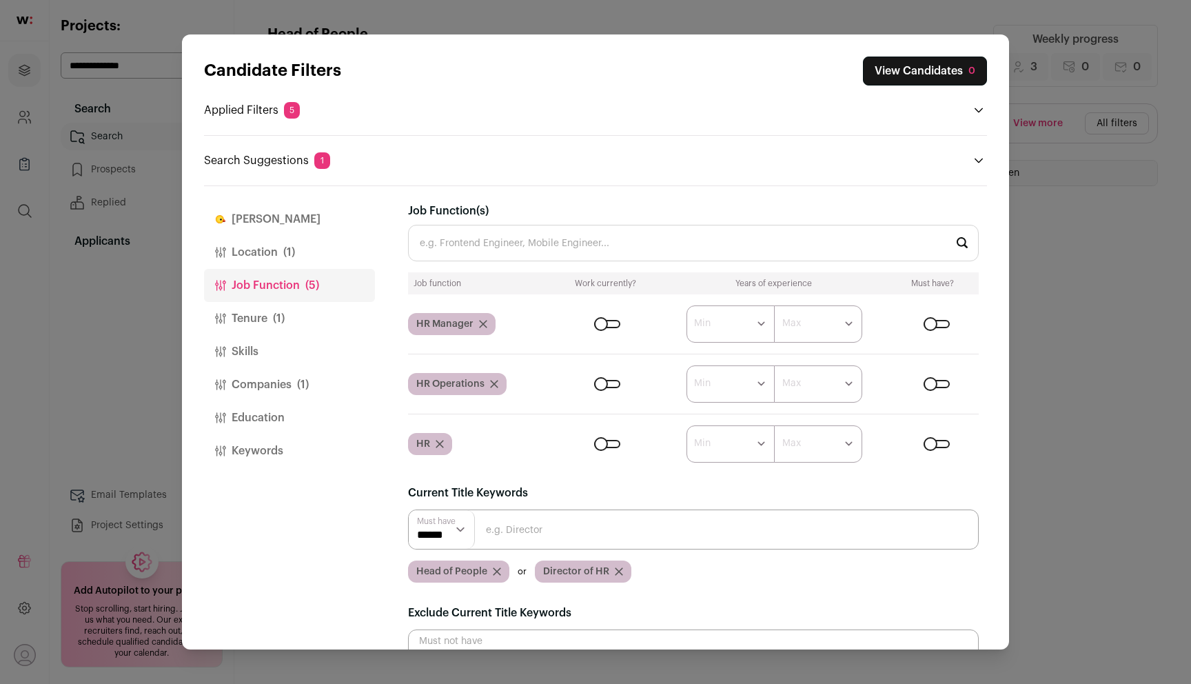
click at [615, 571] on icon "Close modal via background" at bounding box center [619, 571] width 8 height 8
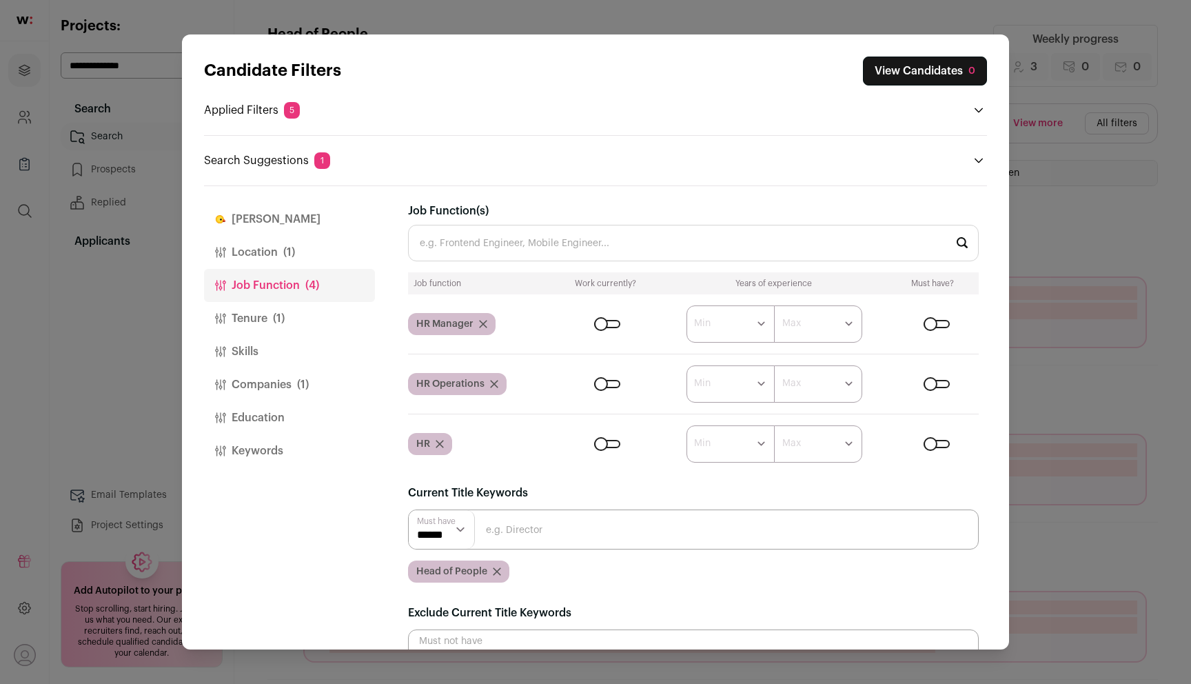
click at [494, 570] on icon "Close modal via background" at bounding box center [497, 571] width 8 height 8
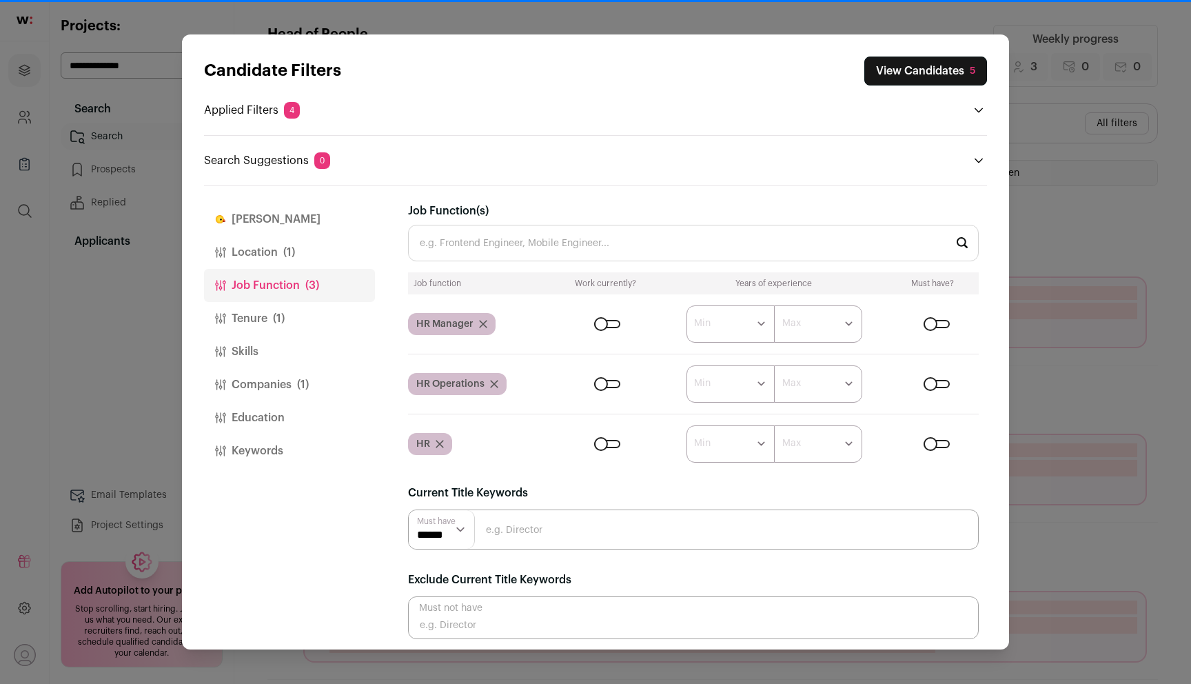
click at [291, 313] on button "Tenure (1)" at bounding box center [289, 318] width 171 height 33
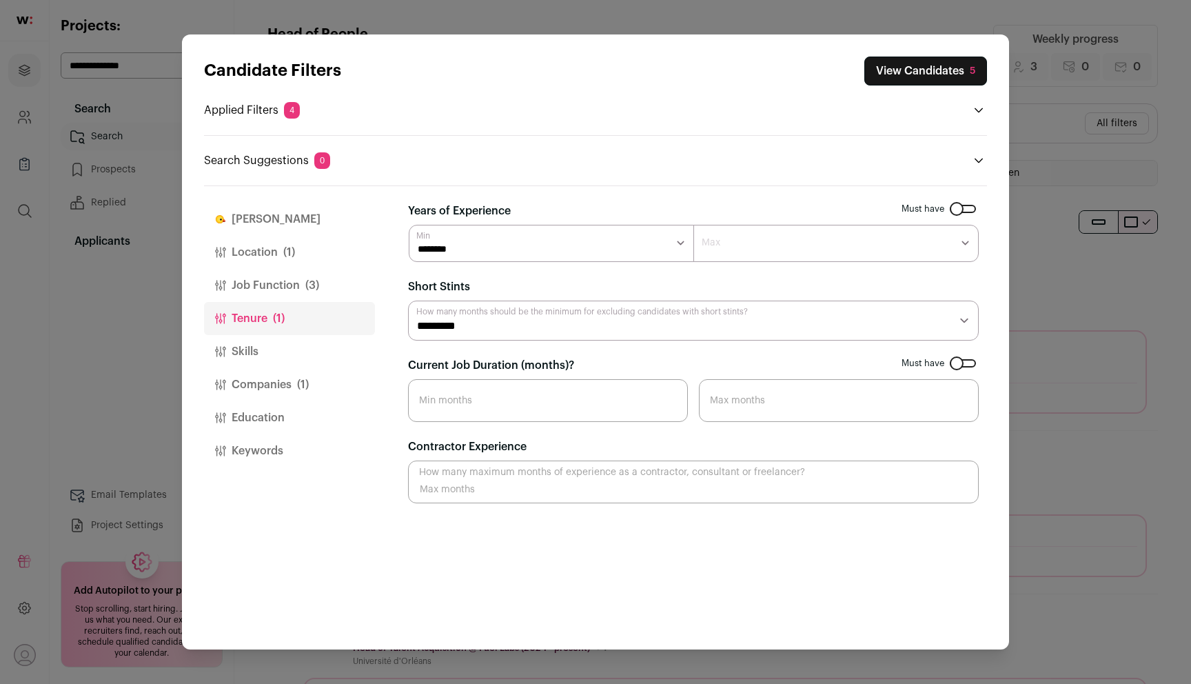
click at [303, 390] on span "(1)" at bounding box center [303, 384] width 12 height 17
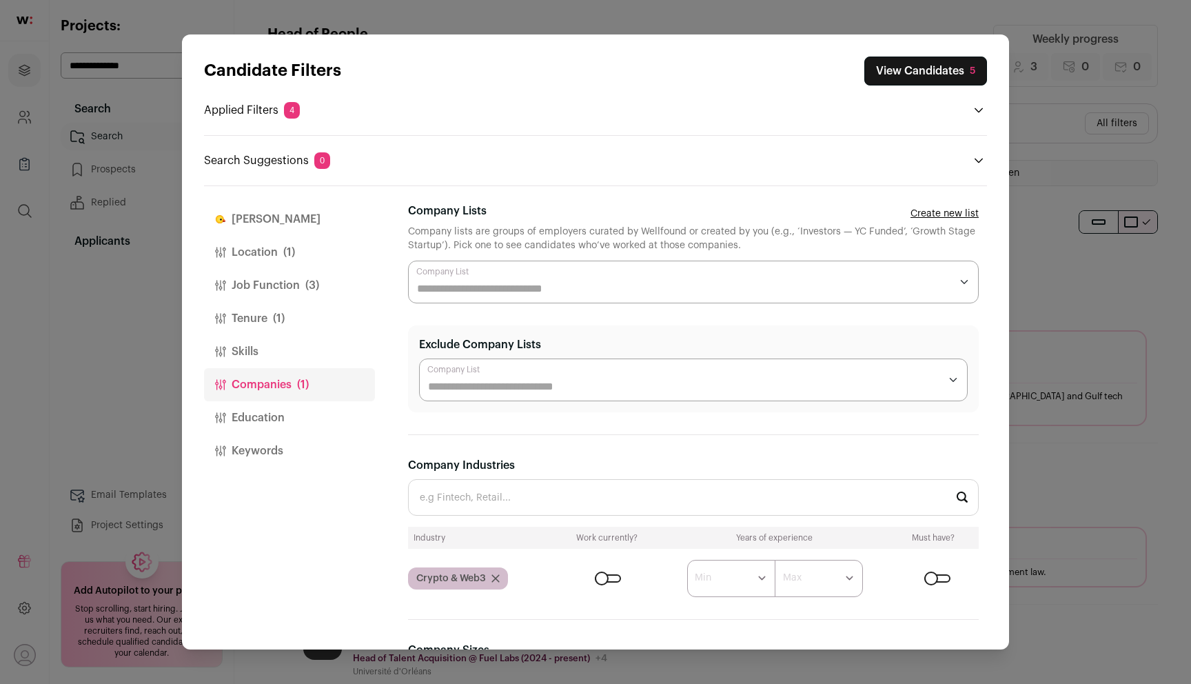
click at [898, 65] on button "View Candidates 5" at bounding box center [925, 71] width 123 height 29
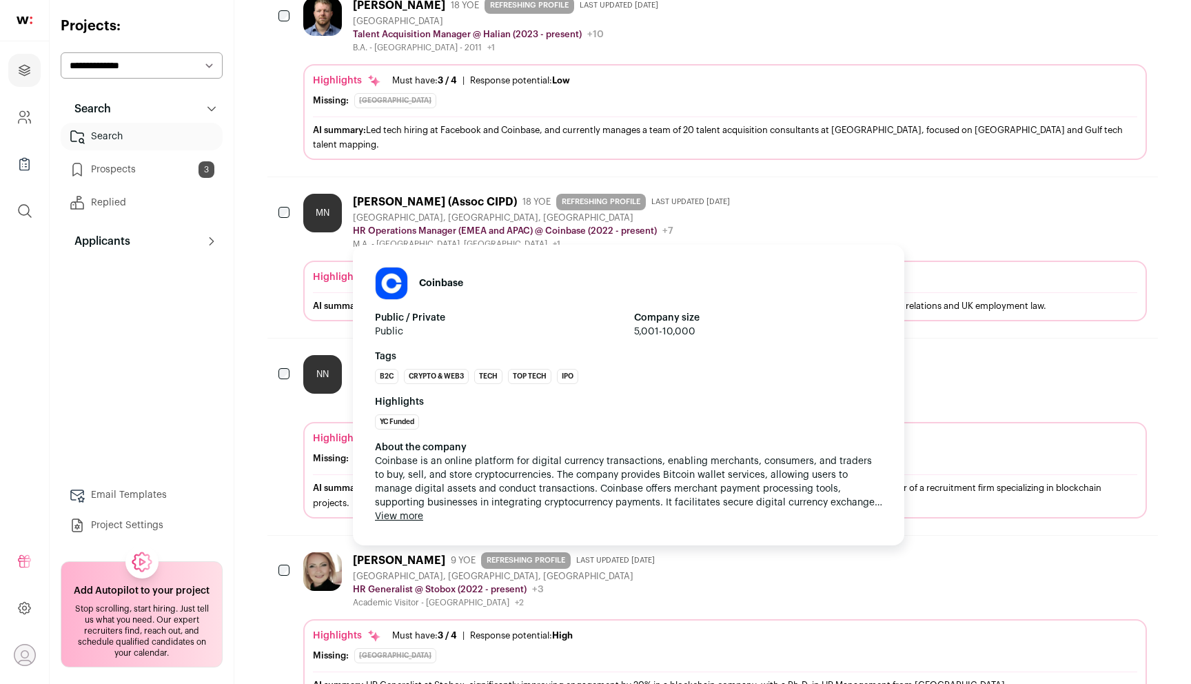
scroll to position [268, 0]
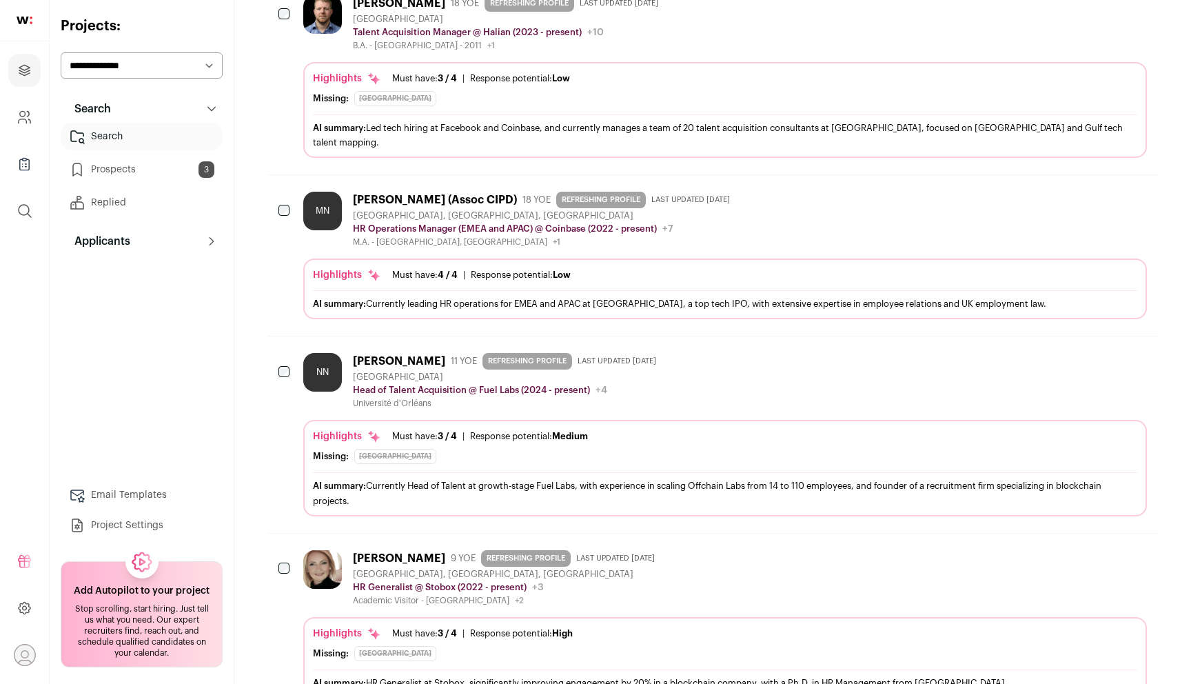
click at [1093, 351] on icon "Hide" at bounding box center [1098, 359] width 17 height 17
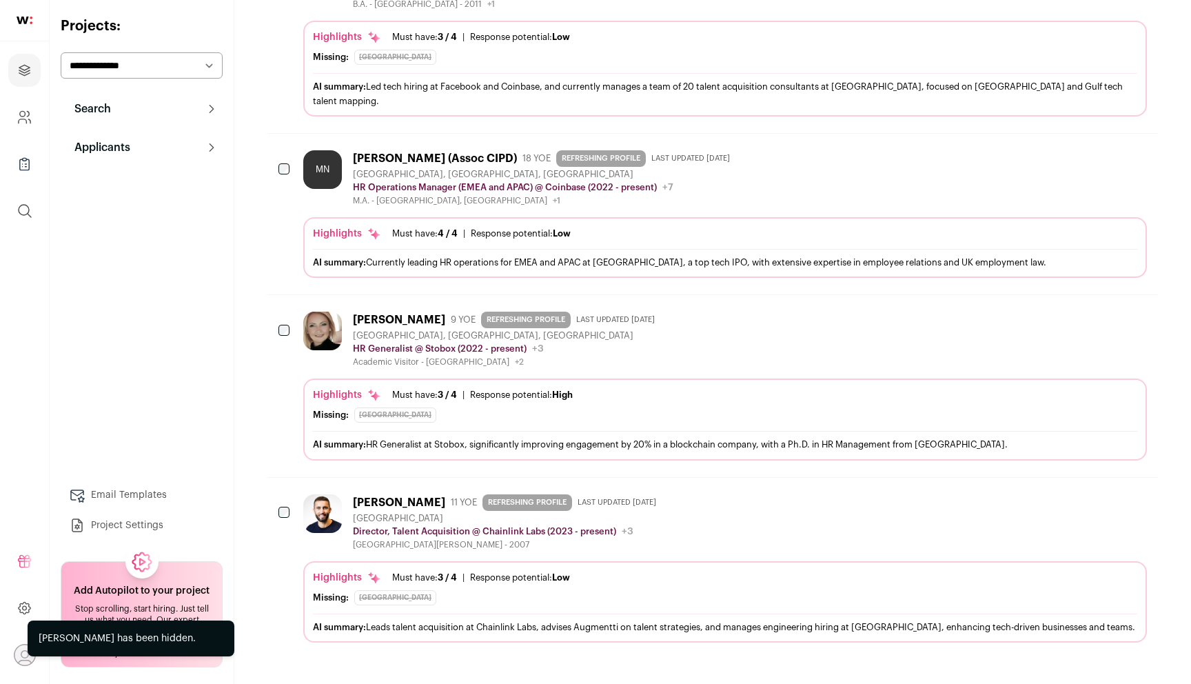
scroll to position [294, 0]
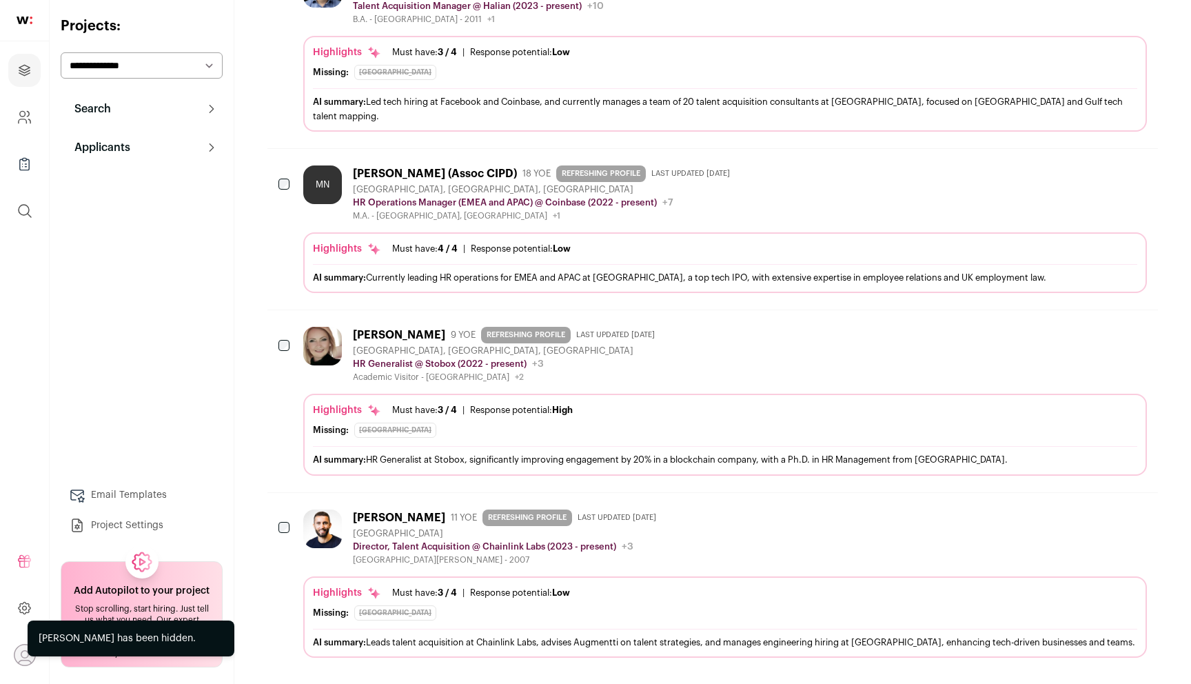
click at [1104, 507] on icon "Hide" at bounding box center [1098, 515] width 17 height 17
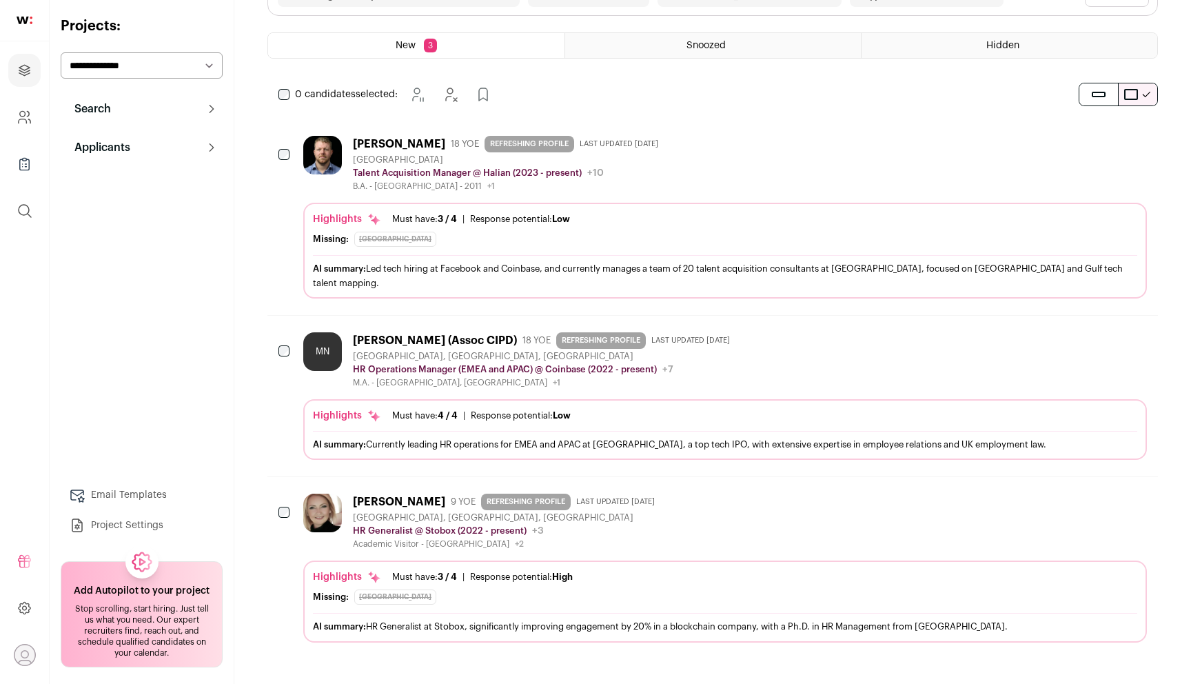
scroll to position [112, 0]
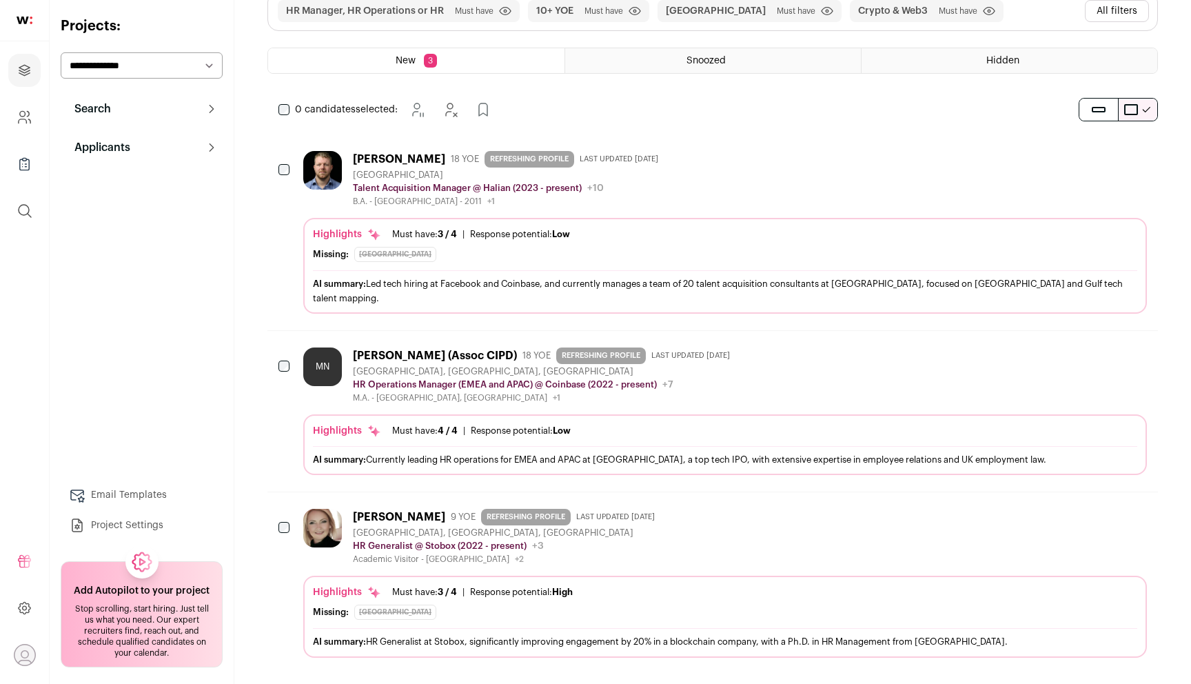
click at [1094, 345] on icon "Hide" at bounding box center [1098, 353] width 17 height 17
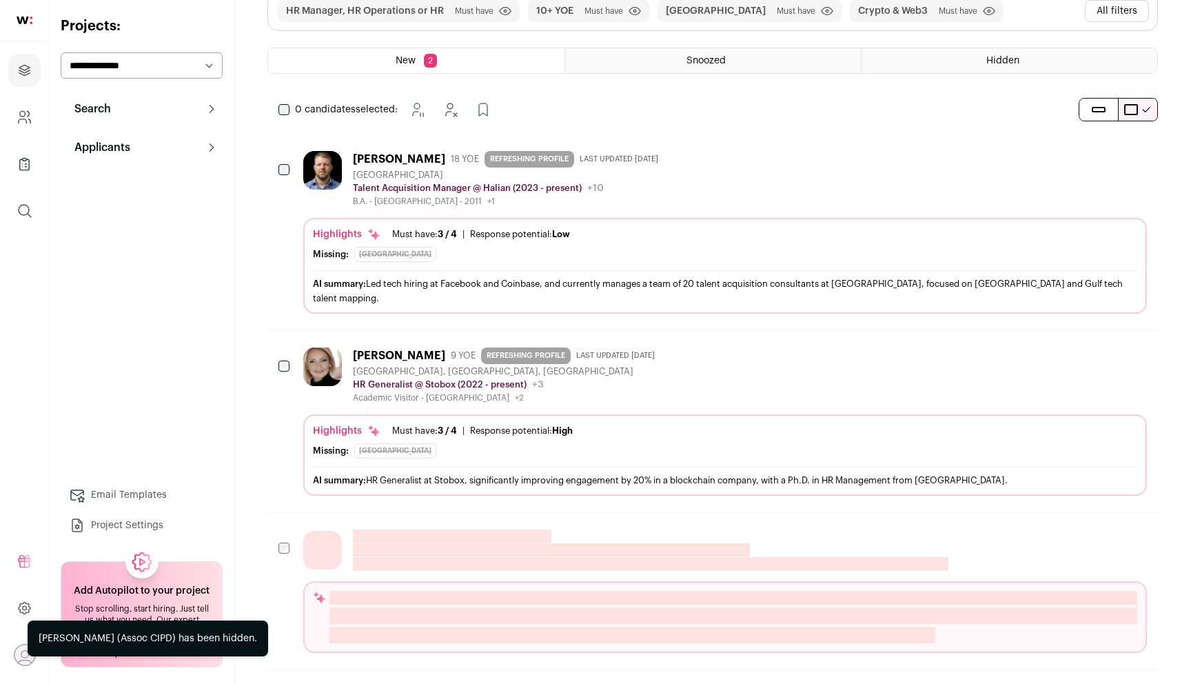
click at [1100, 145] on button "Hide" at bounding box center [1098, 157] width 29 height 29
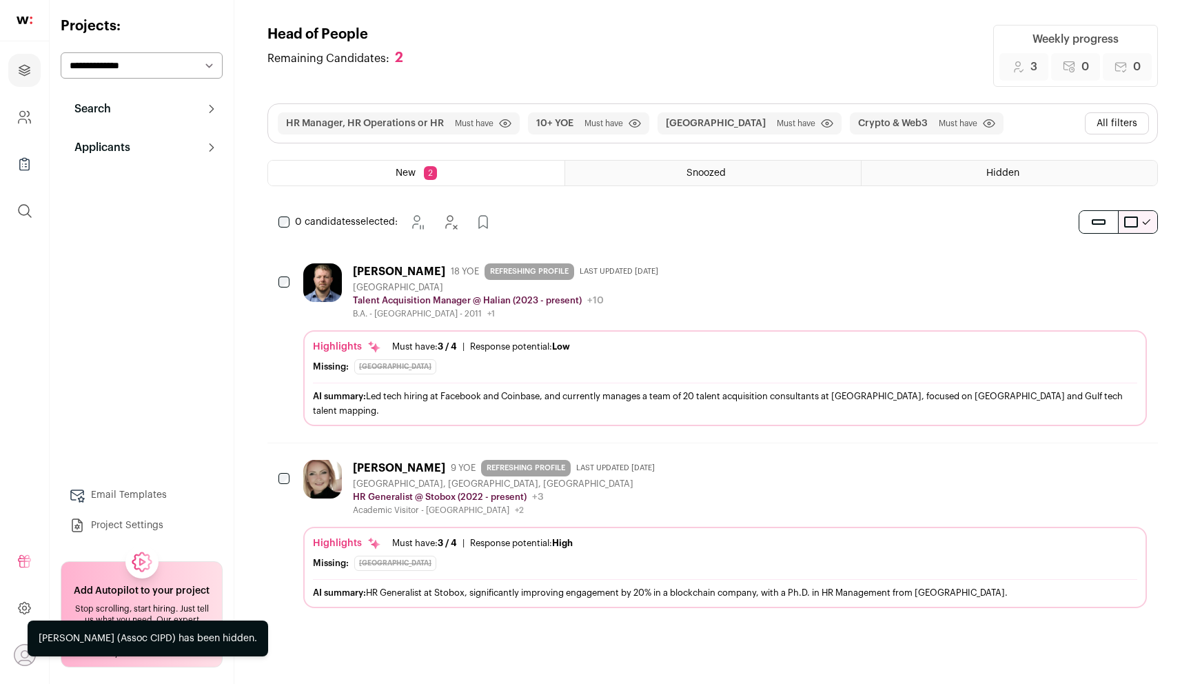
scroll to position [0, 0]
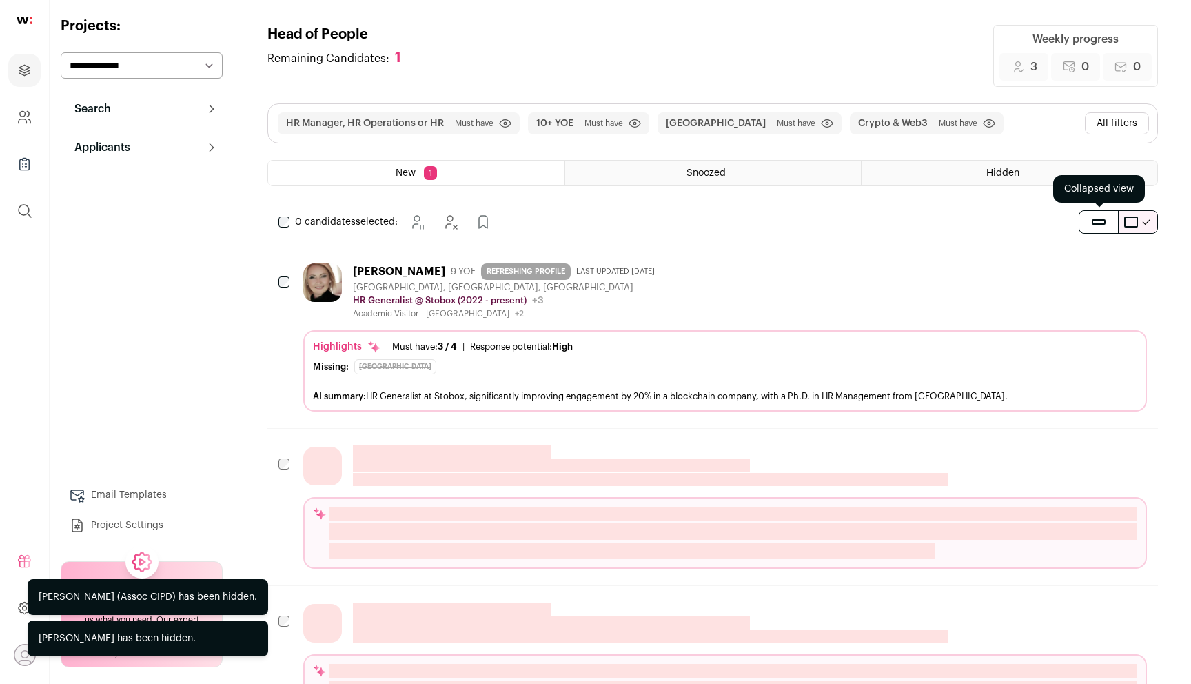
click at [1087, 226] on button "submit" at bounding box center [1099, 222] width 39 height 22
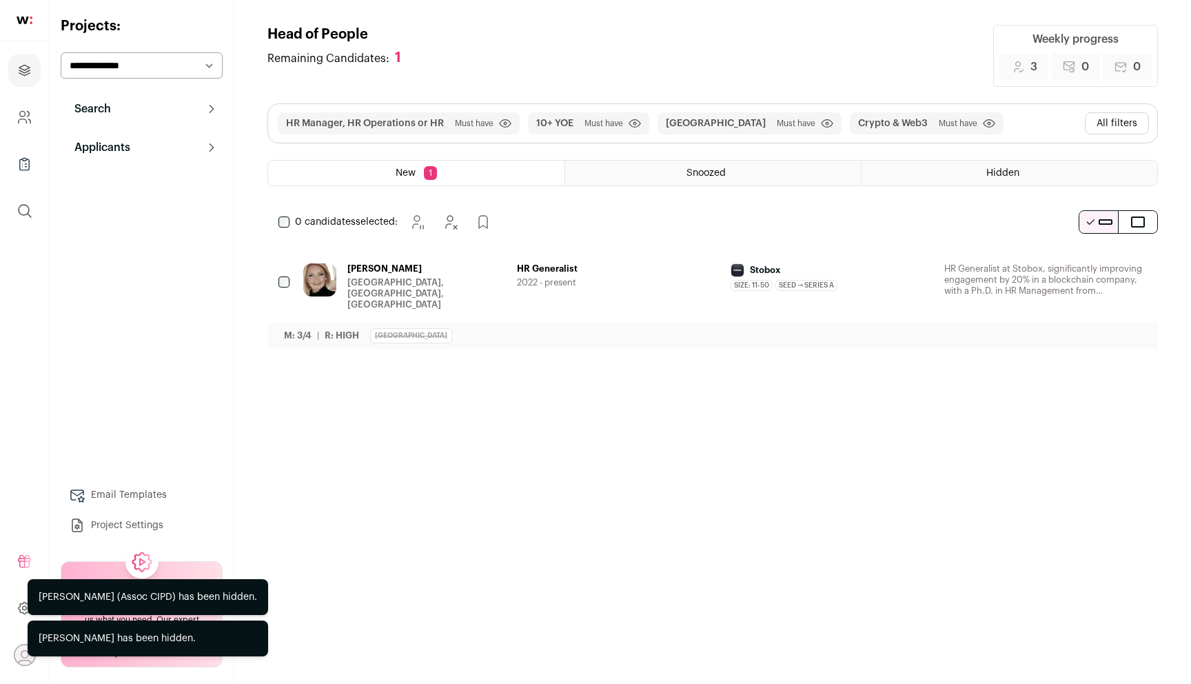
click at [1117, 118] on button "All filters" at bounding box center [1117, 123] width 64 height 22
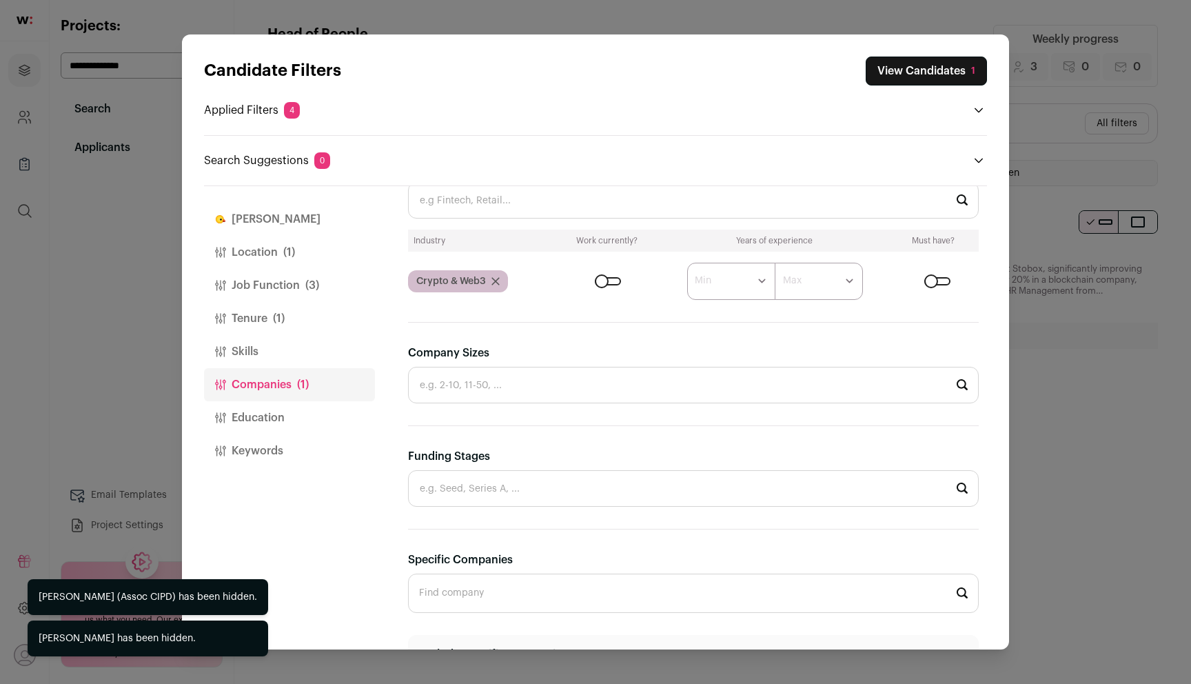
scroll to position [374, 0]
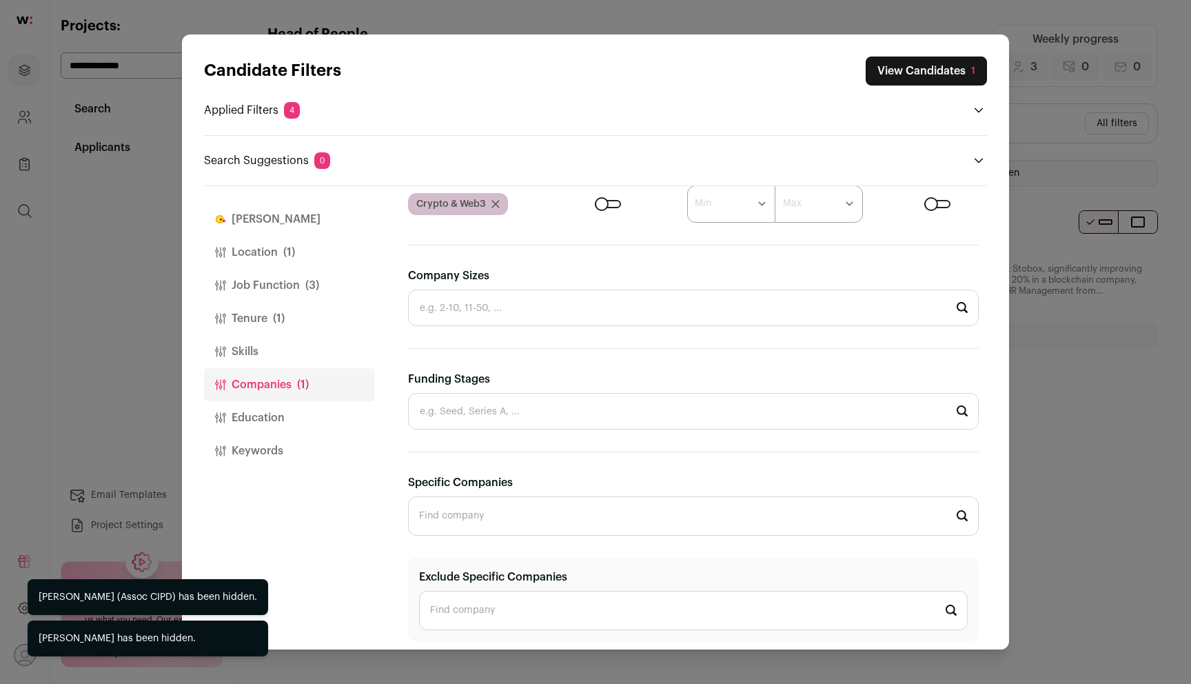
click at [497, 203] on icon "Close modal via background" at bounding box center [496, 204] width 8 height 8
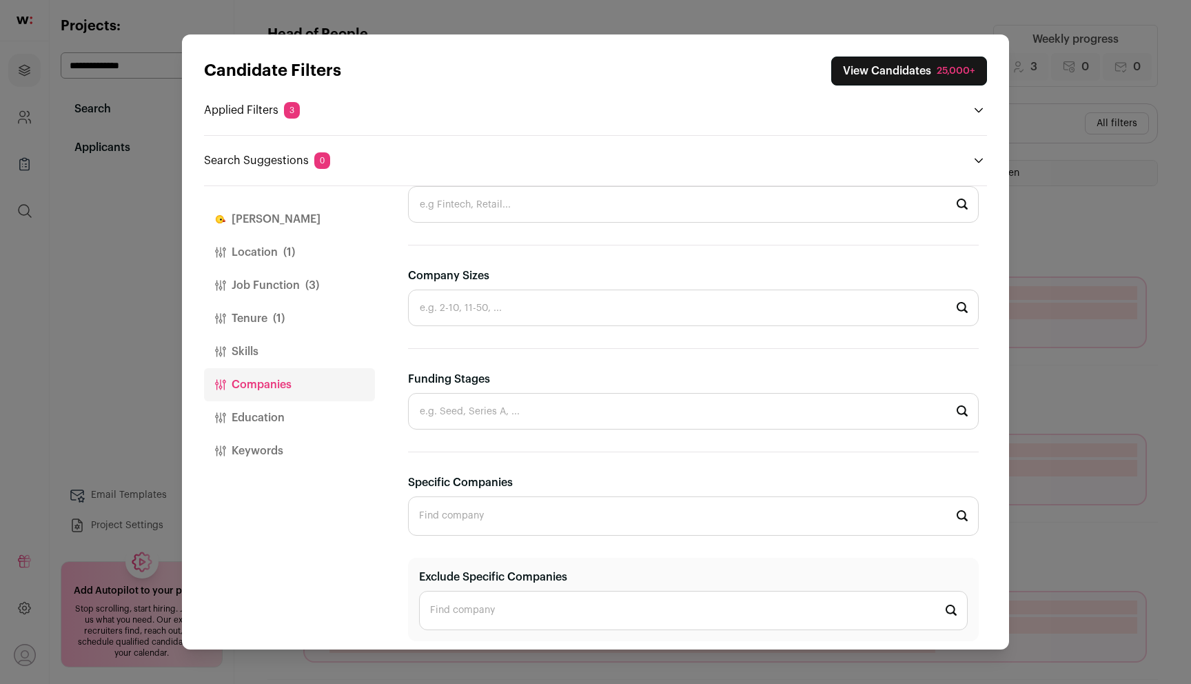
click at [307, 330] on button "Tenure (1)" at bounding box center [289, 318] width 171 height 33
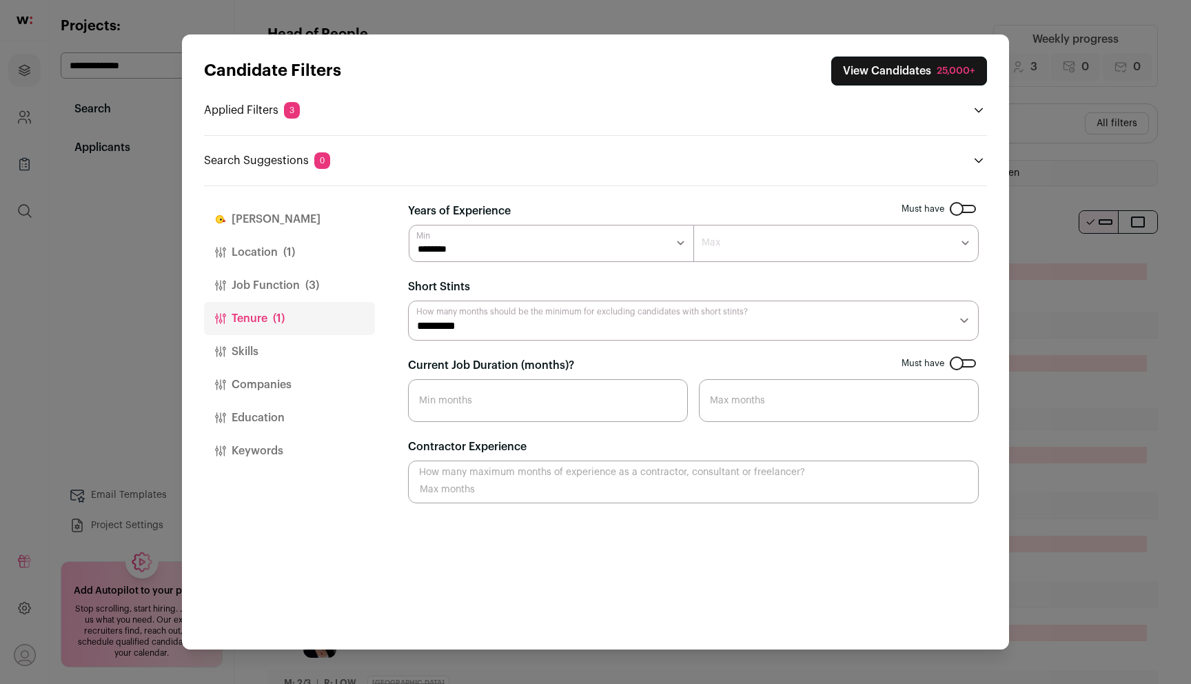
click at [308, 287] on span "(3)" at bounding box center [312, 285] width 14 height 17
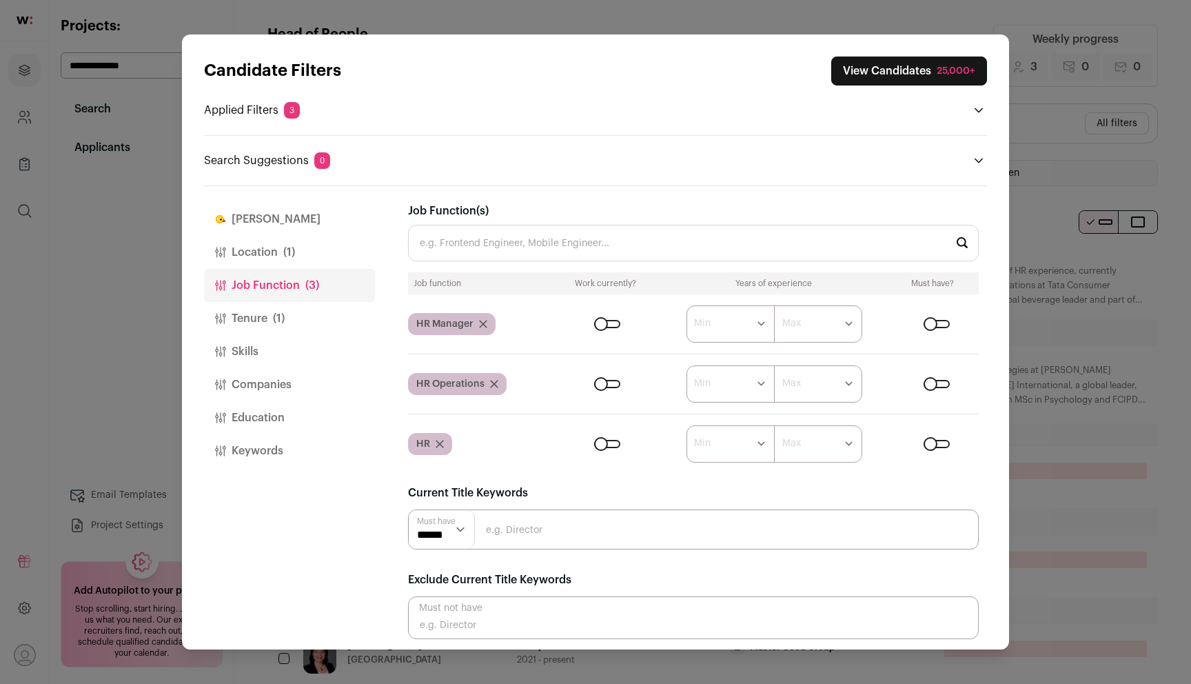
click at [303, 250] on button "Location (1)" at bounding box center [289, 252] width 171 height 33
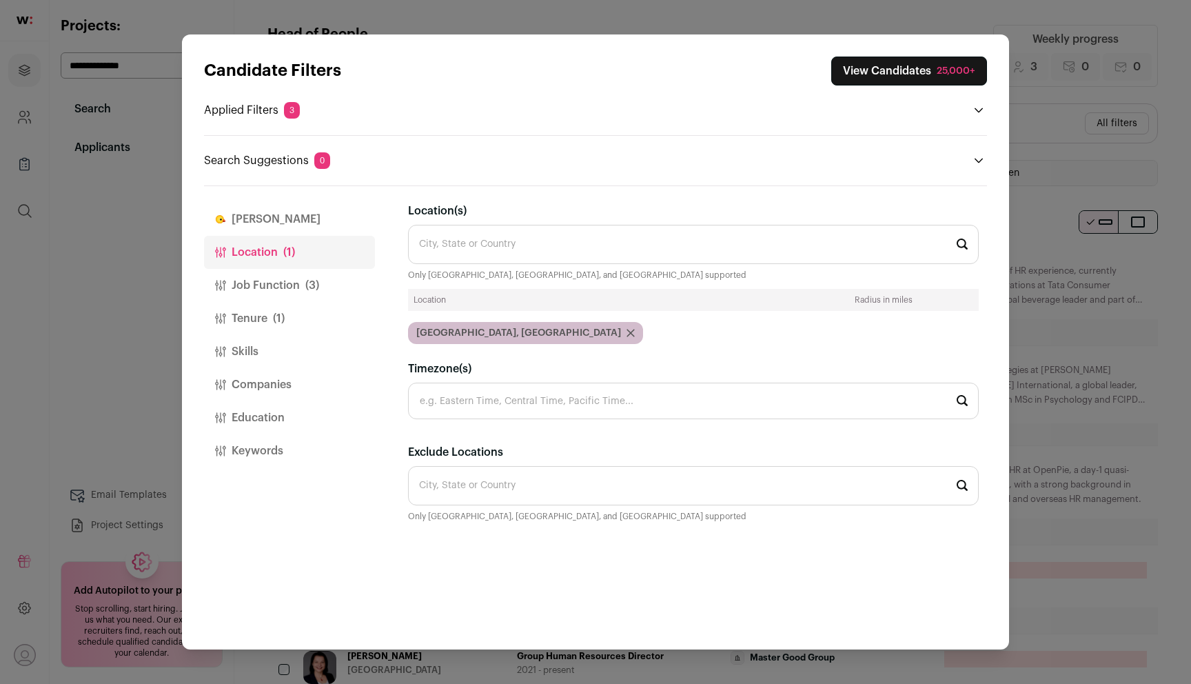
click at [312, 305] on button "Tenure (1)" at bounding box center [289, 318] width 171 height 33
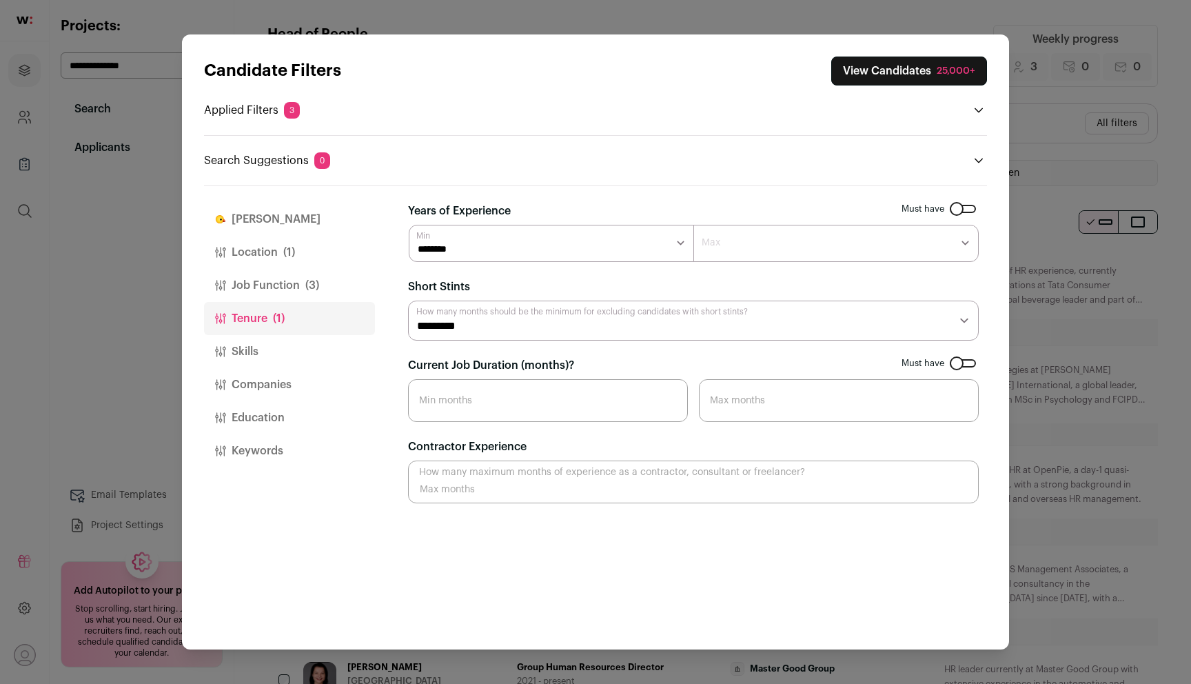
click at [316, 380] on button "Companies" at bounding box center [289, 384] width 171 height 33
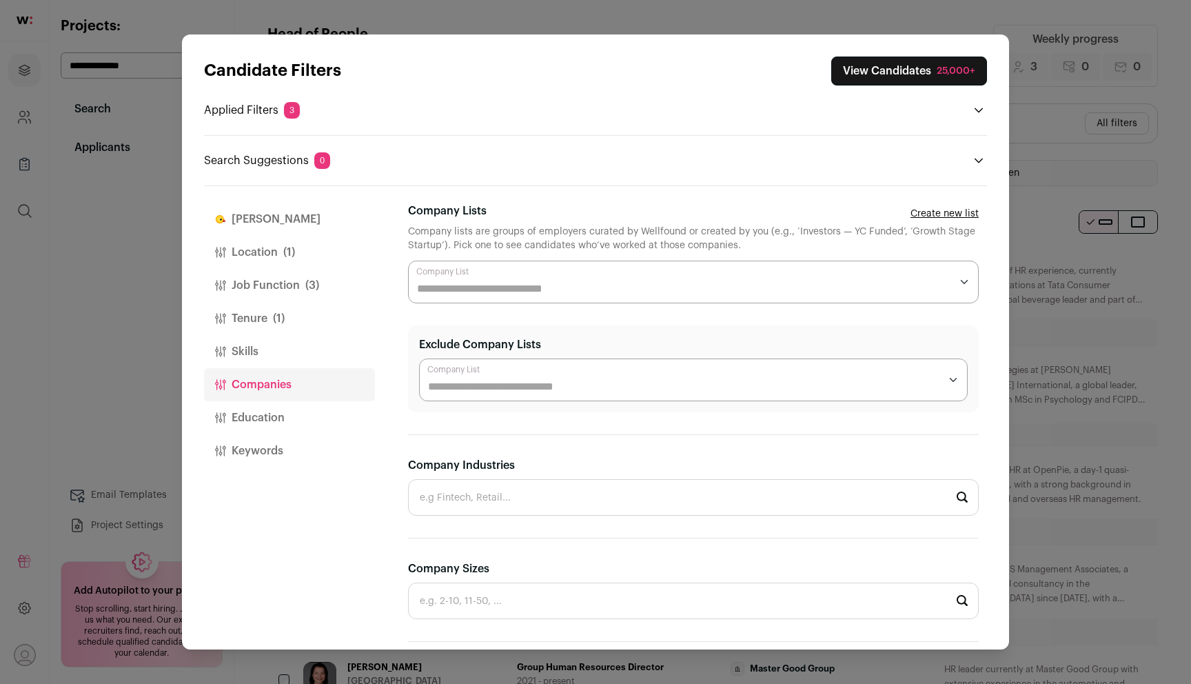
click at [472, 386] on input "Exclude Company Lists" at bounding box center [684, 386] width 512 height 17
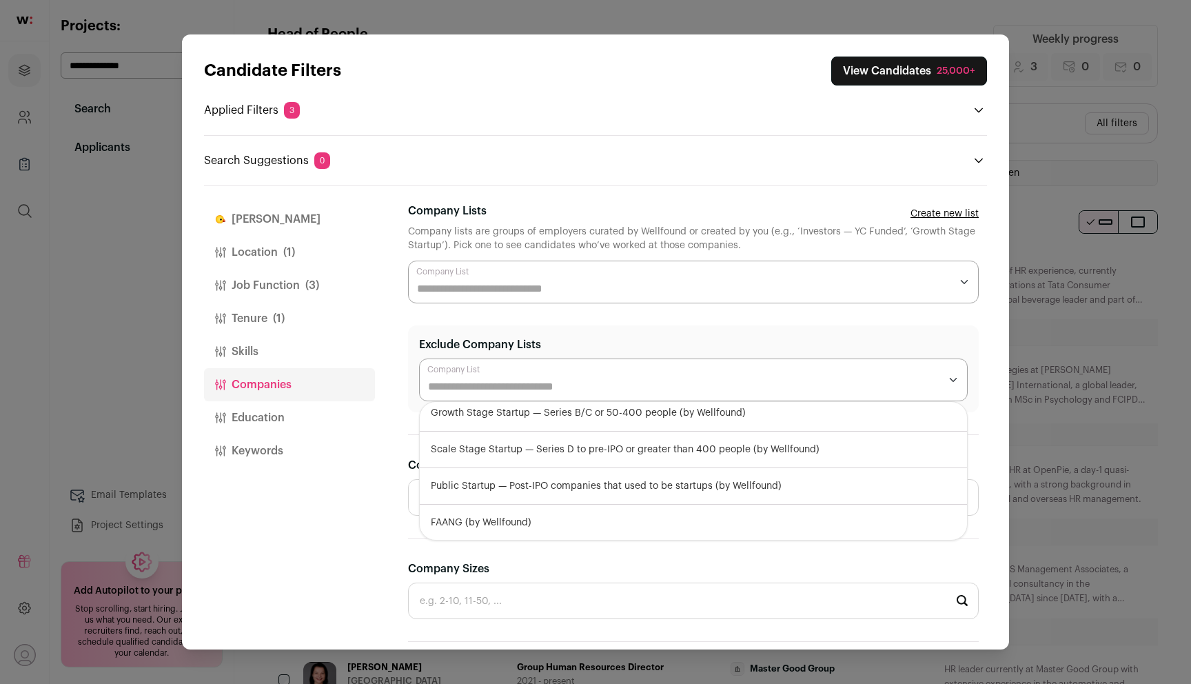
scroll to position [45, 0]
click at [487, 452] on div "Scale Stage Startup — Series D to pre-IPO or greater than 400 people (by Wellfo…" at bounding box center [693, 448] width 547 height 37
select select "**********"
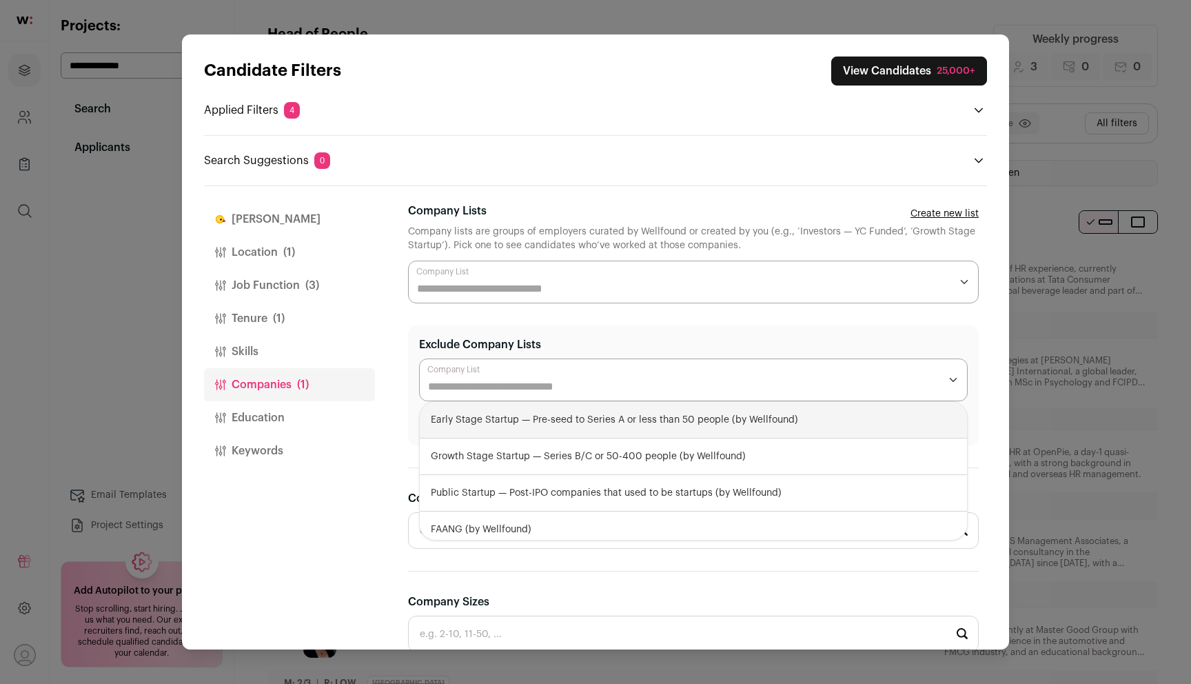
click at [651, 136] on div "Search Suggestions 0 No suggestions" at bounding box center [595, 152] width 783 height 34
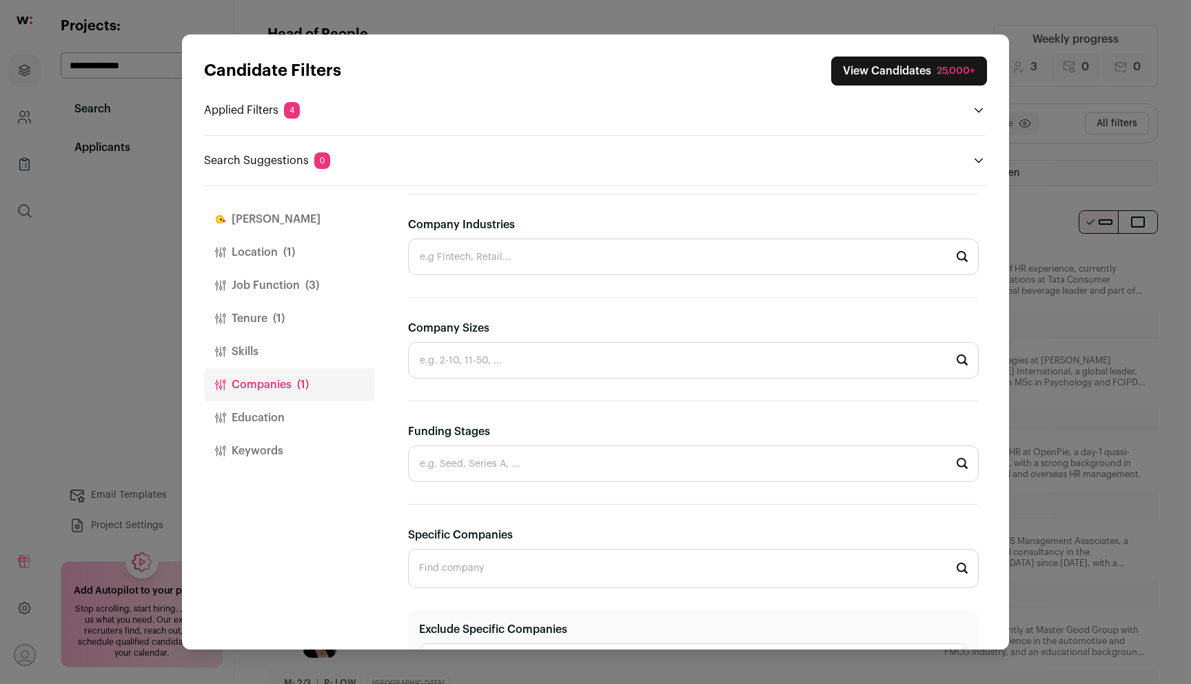
scroll to position [8, 0]
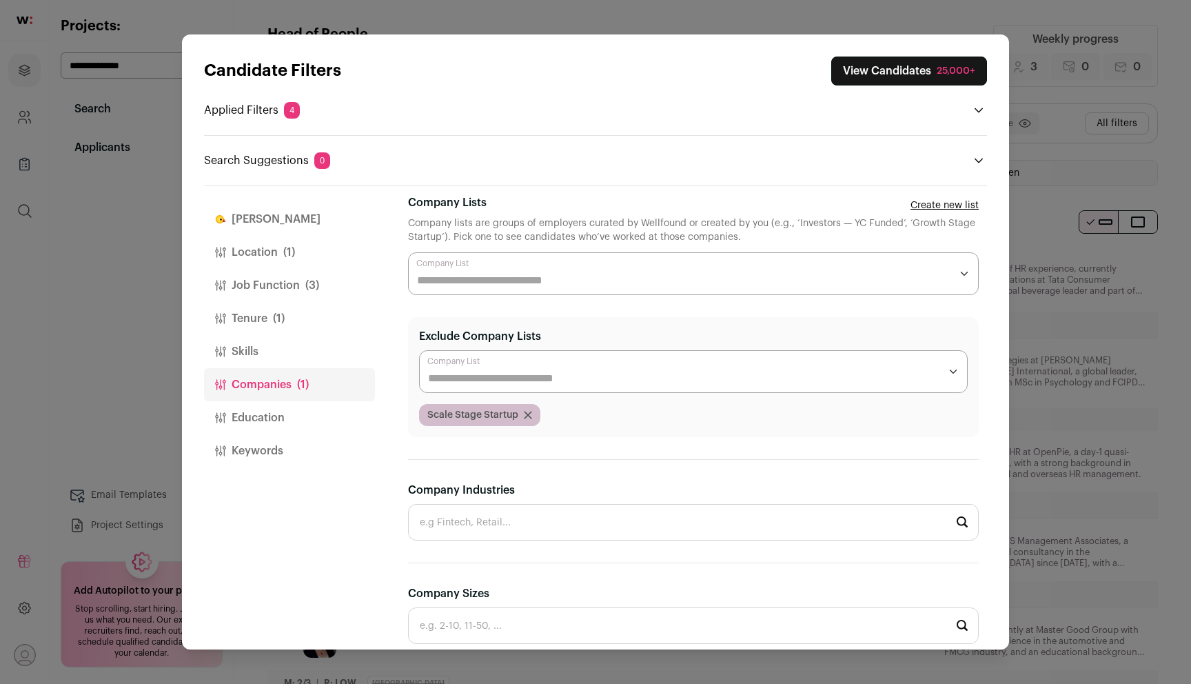
click at [529, 416] on icon "Close modal via background" at bounding box center [528, 415] width 8 height 8
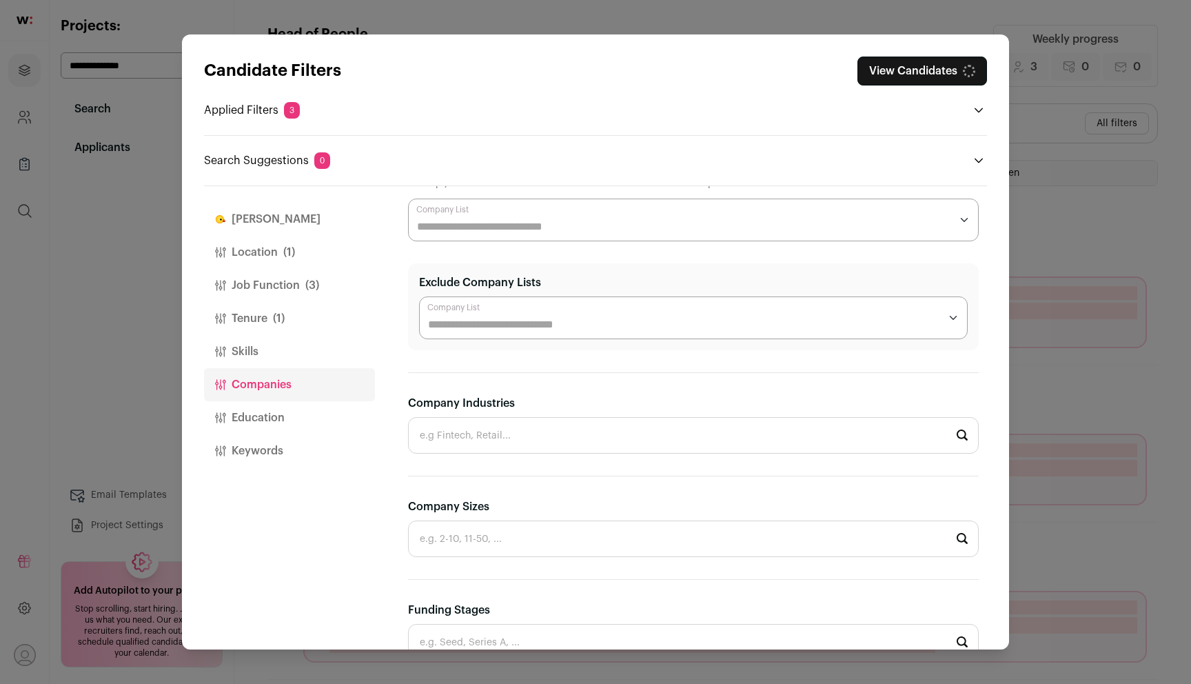
scroll to position [146, 0]
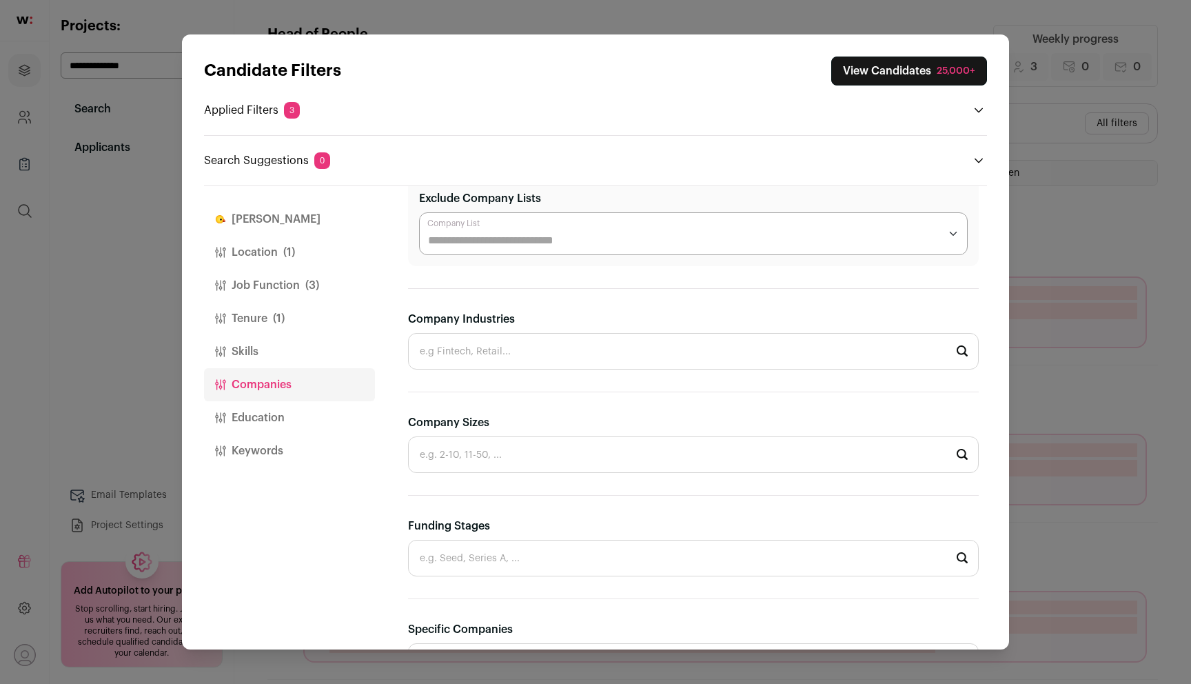
click at [462, 448] on input "Company Sizes" at bounding box center [693, 454] width 571 height 37
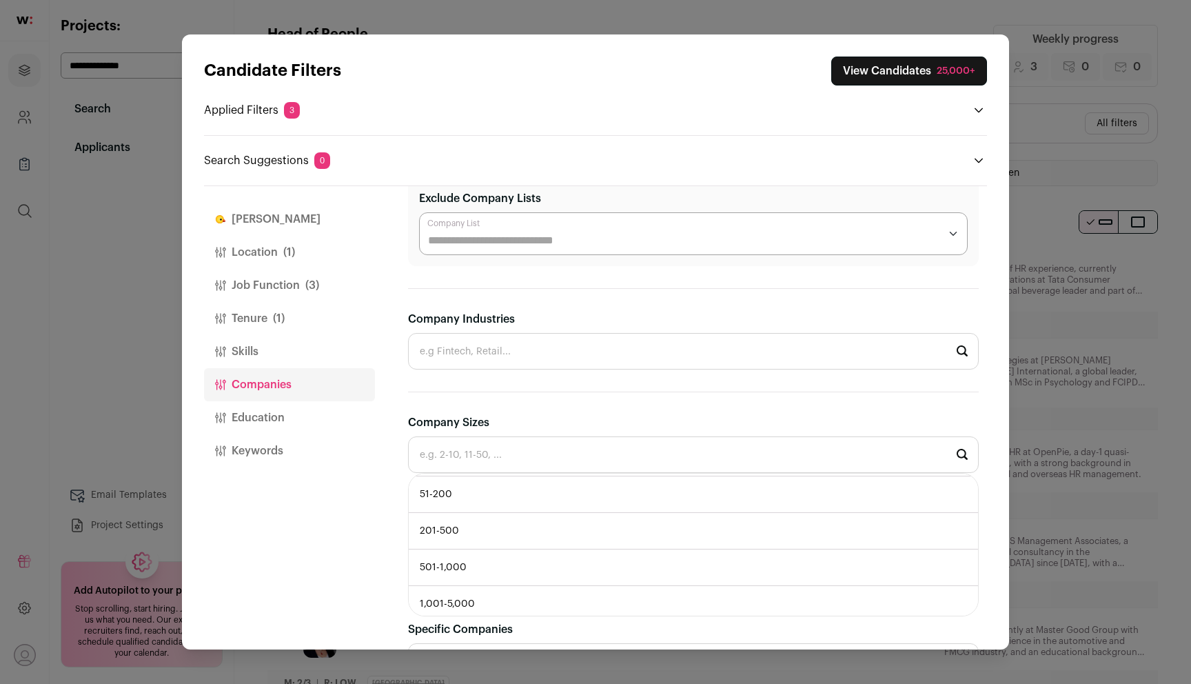
scroll to position [105, 0]
click at [472, 505] on li "201-500" at bounding box center [693, 496] width 569 height 37
type input "201-500"
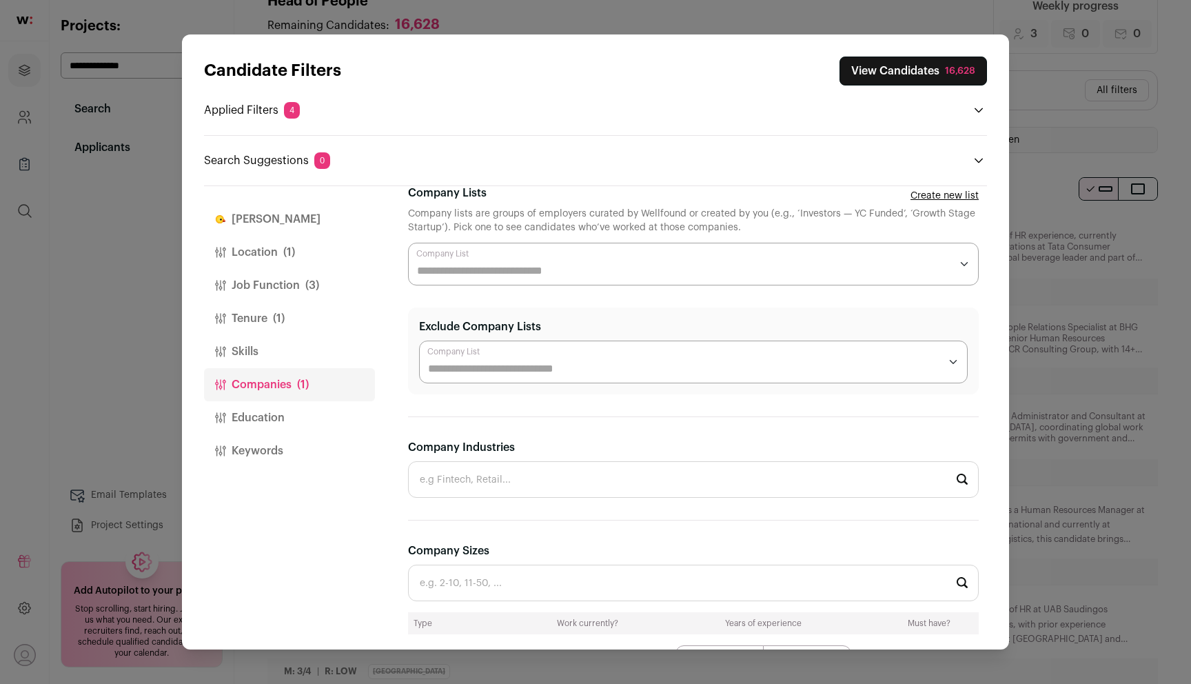
scroll to position [0, 0]
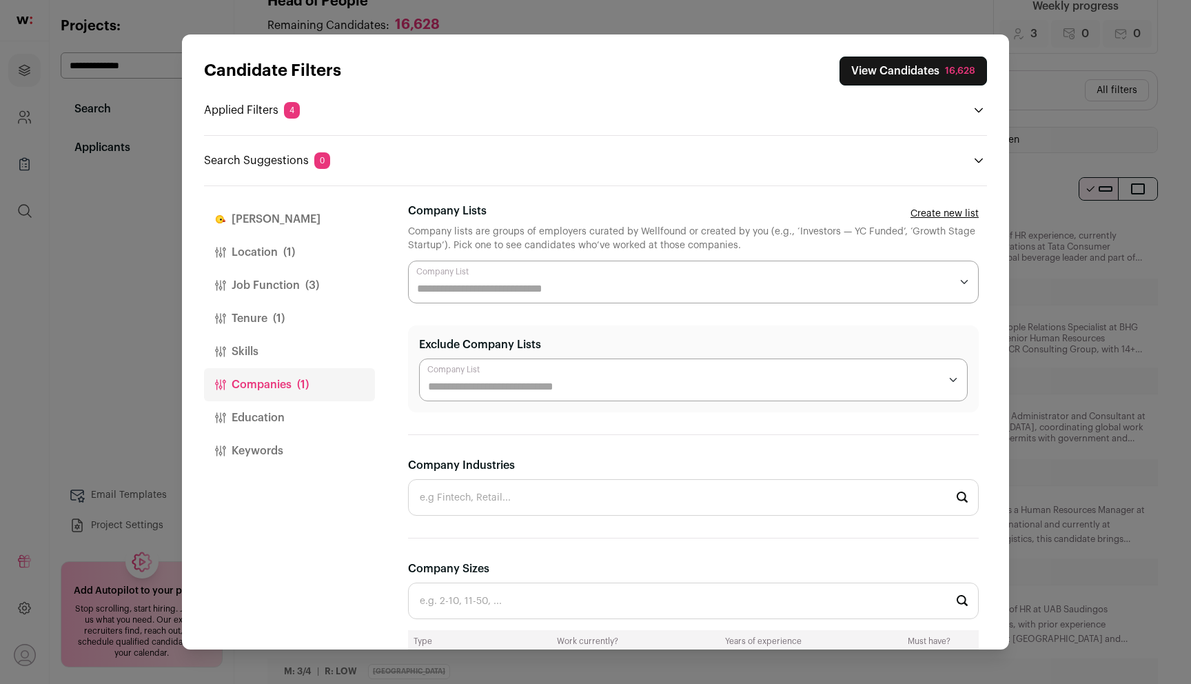
click at [919, 76] on button "View Candidates 16,628" at bounding box center [914, 71] width 148 height 29
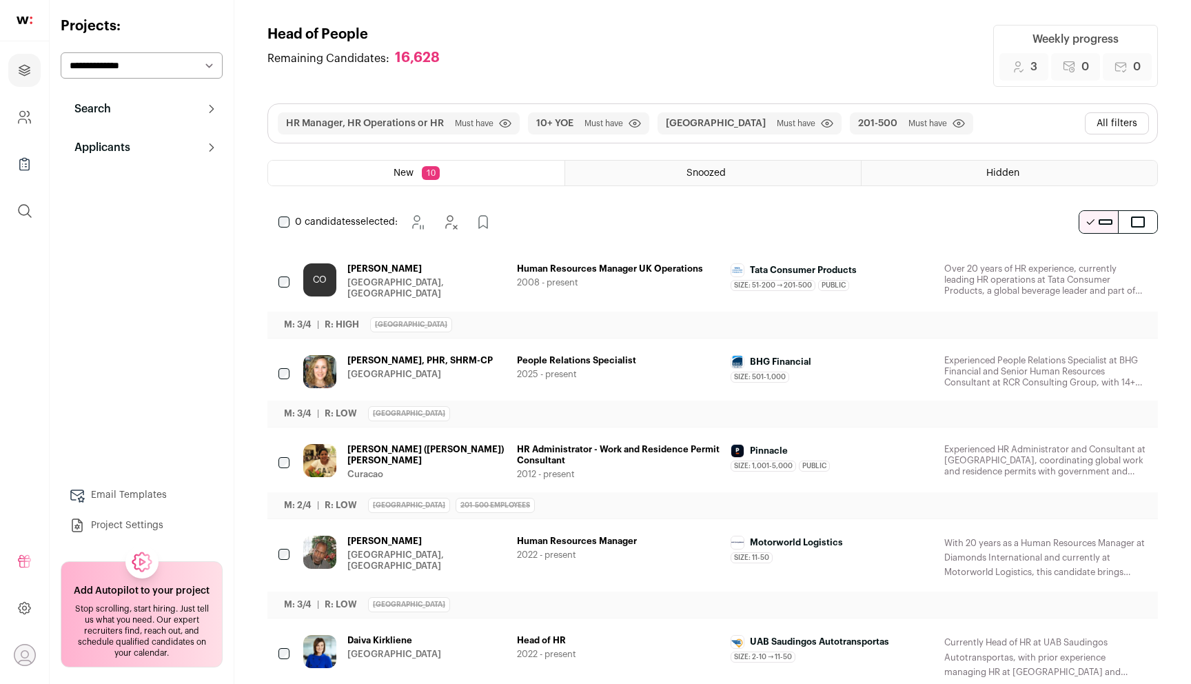
click at [1103, 120] on button "All filters" at bounding box center [1117, 123] width 64 height 22
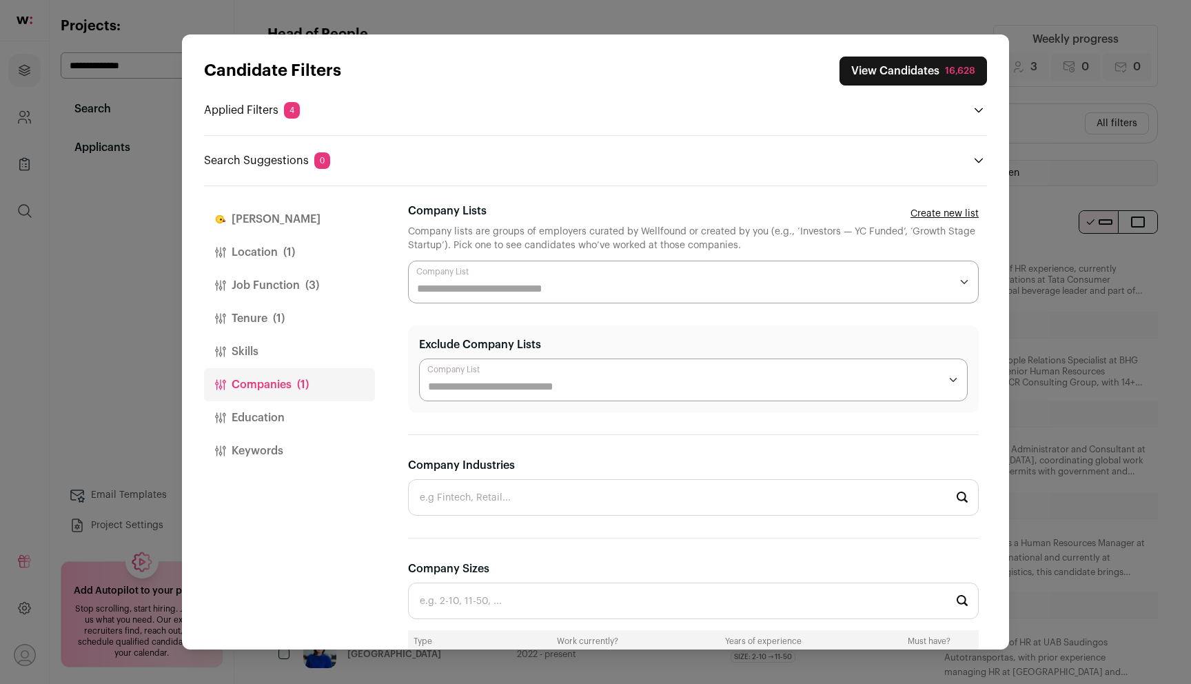
click at [330, 343] on button "Skills" at bounding box center [289, 351] width 171 height 33
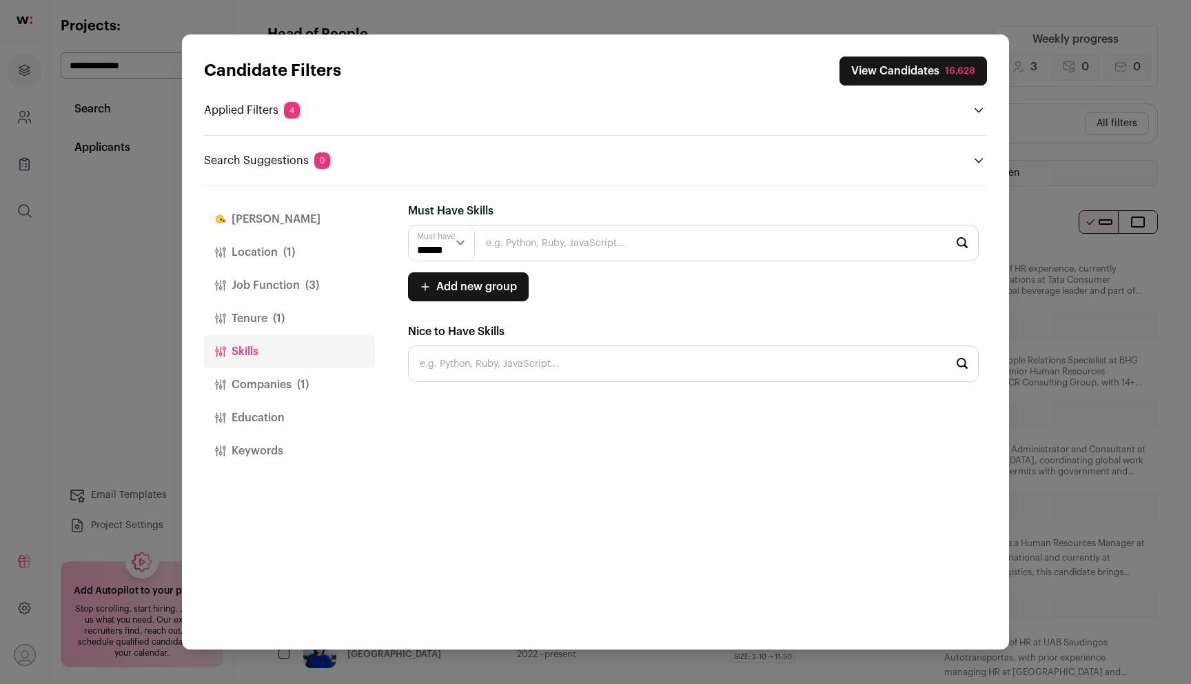
click at [330, 323] on button "Tenure (1)" at bounding box center [289, 318] width 171 height 33
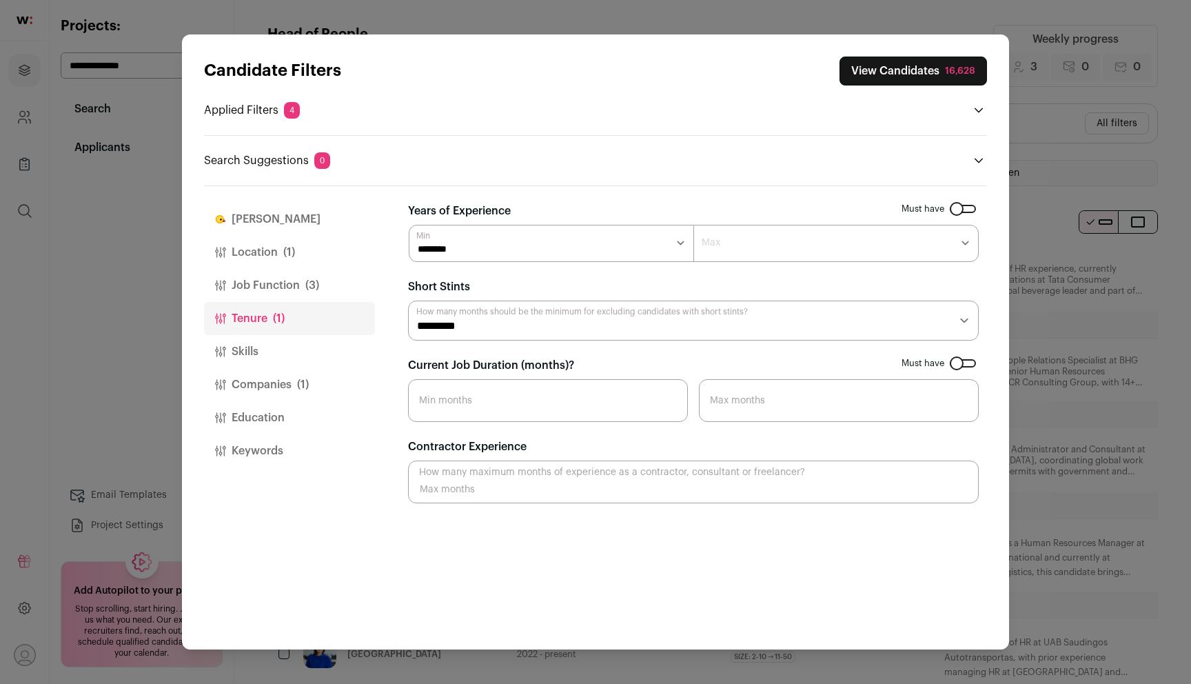
click at [316, 301] on button "Job Function (3)" at bounding box center [289, 285] width 171 height 33
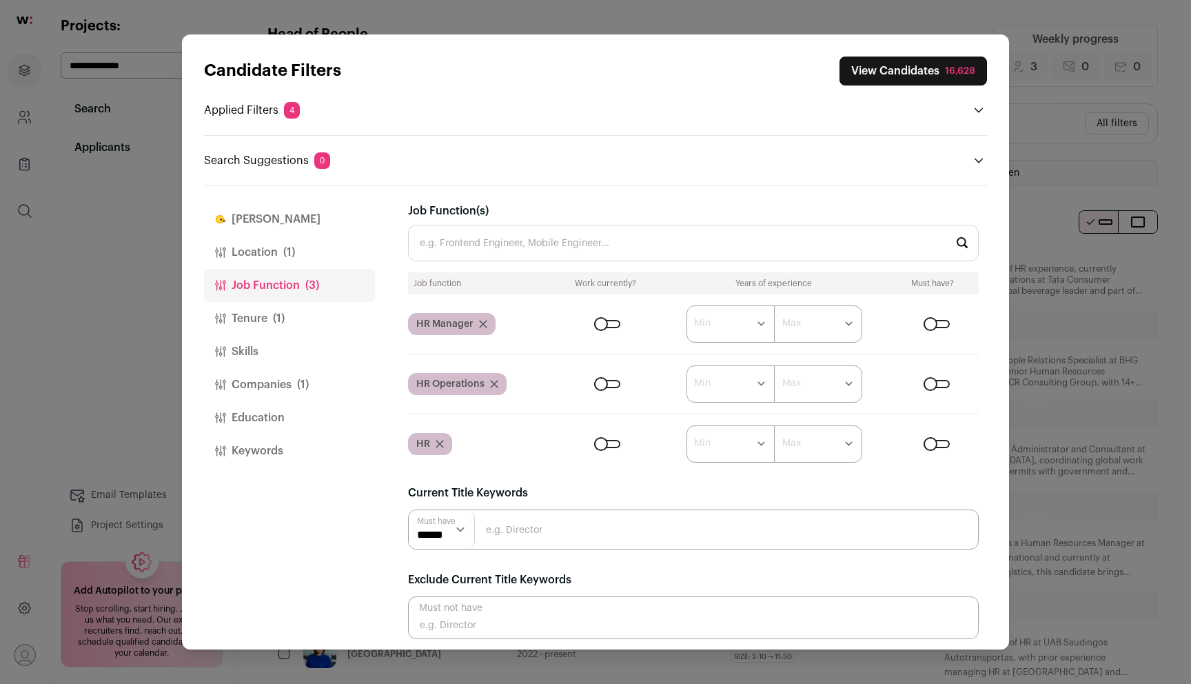
scroll to position [6, 0]
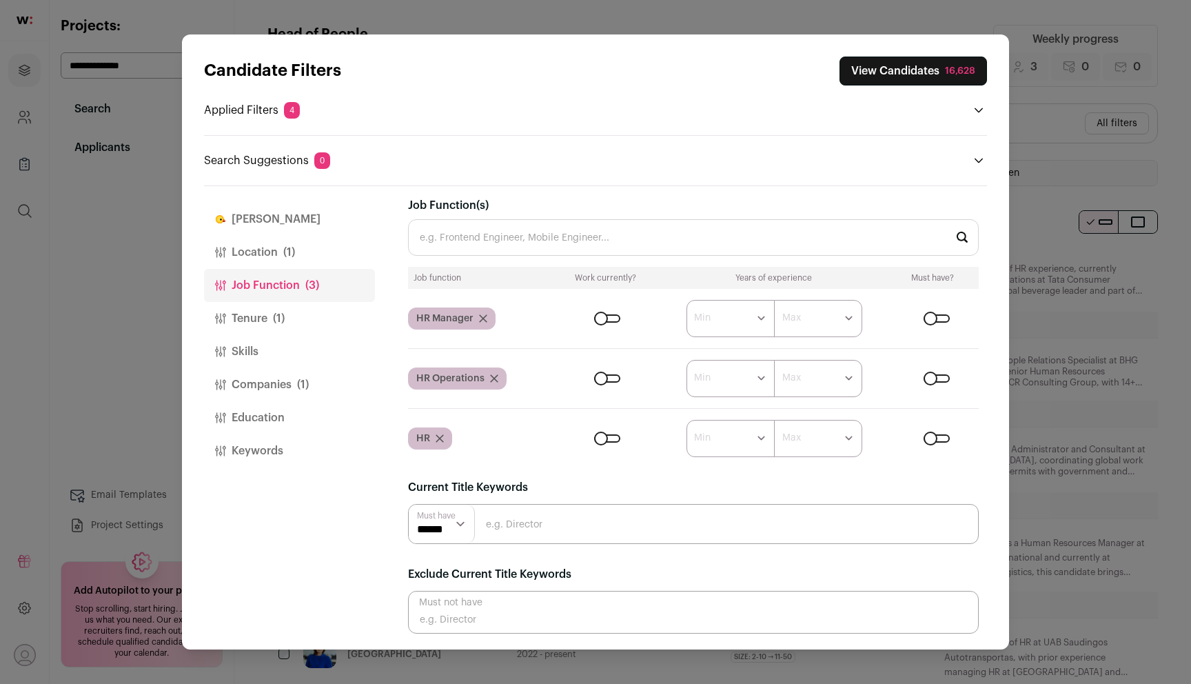
click at [321, 258] on button "Location (1)" at bounding box center [289, 252] width 171 height 33
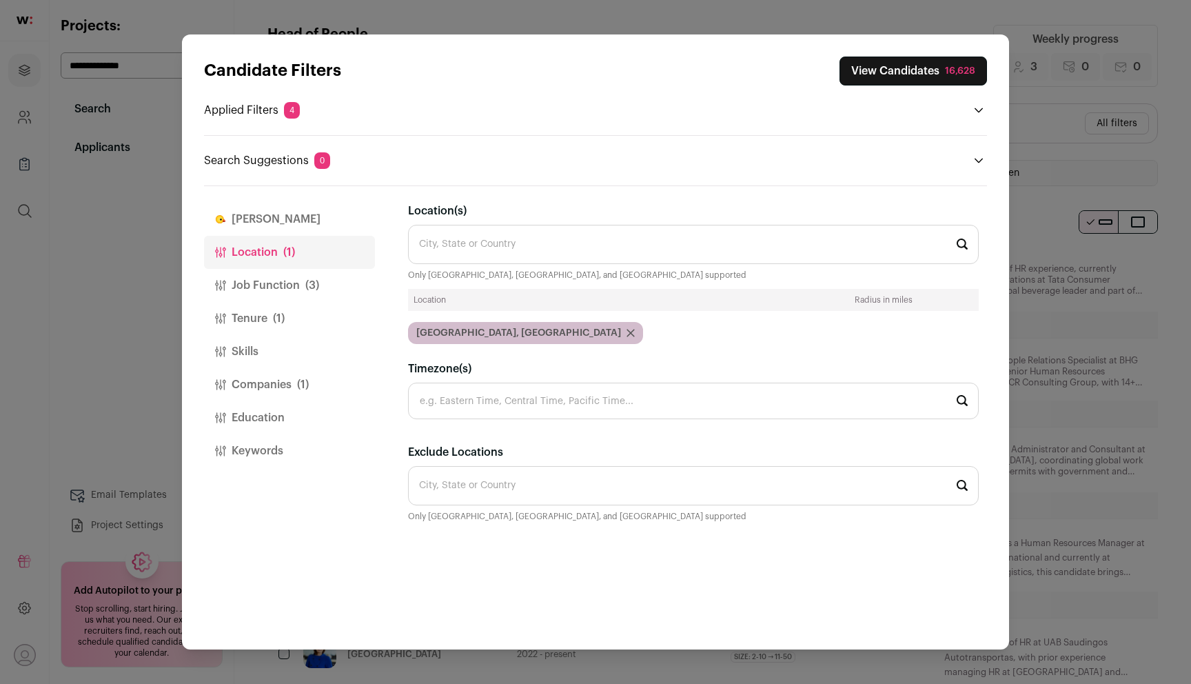
click at [290, 381] on button "Companies (1)" at bounding box center [289, 384] width 171 height 33
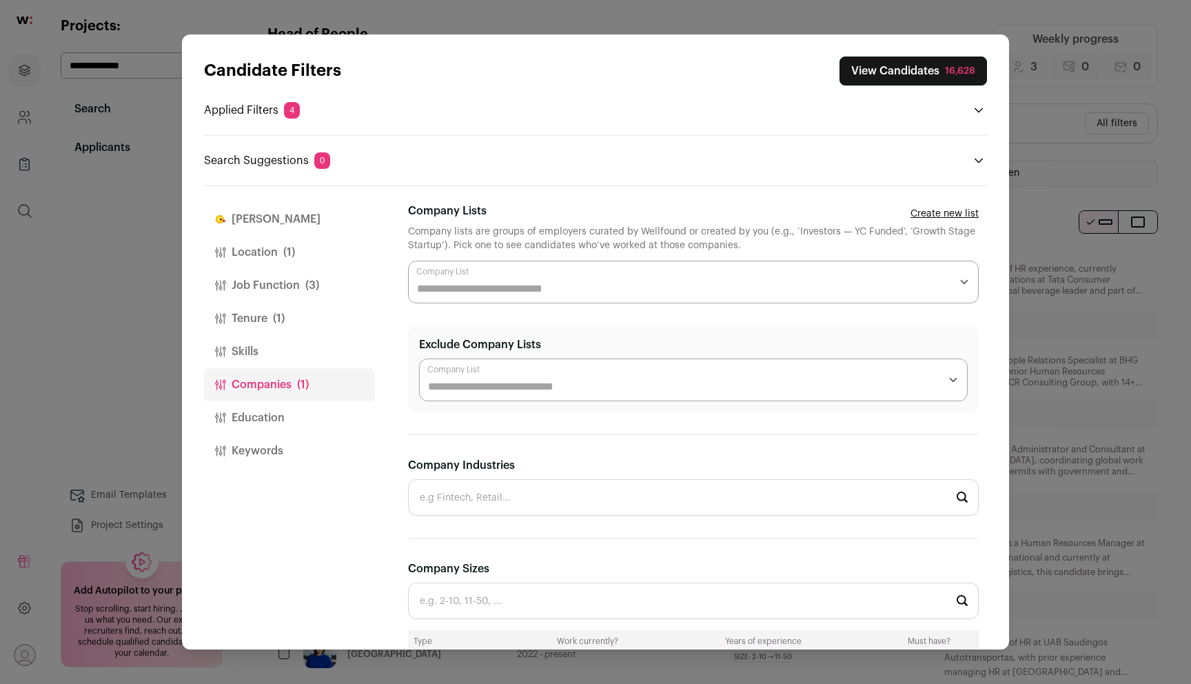
click at [469, 505] on input "Company Industries" at bounding box center [693, 497] width 571 height 37
click at [485, 533] on li "Internet Service | Software" at bounding box center [693, 534] width 569 height 37
type input "Internet Service | Software"
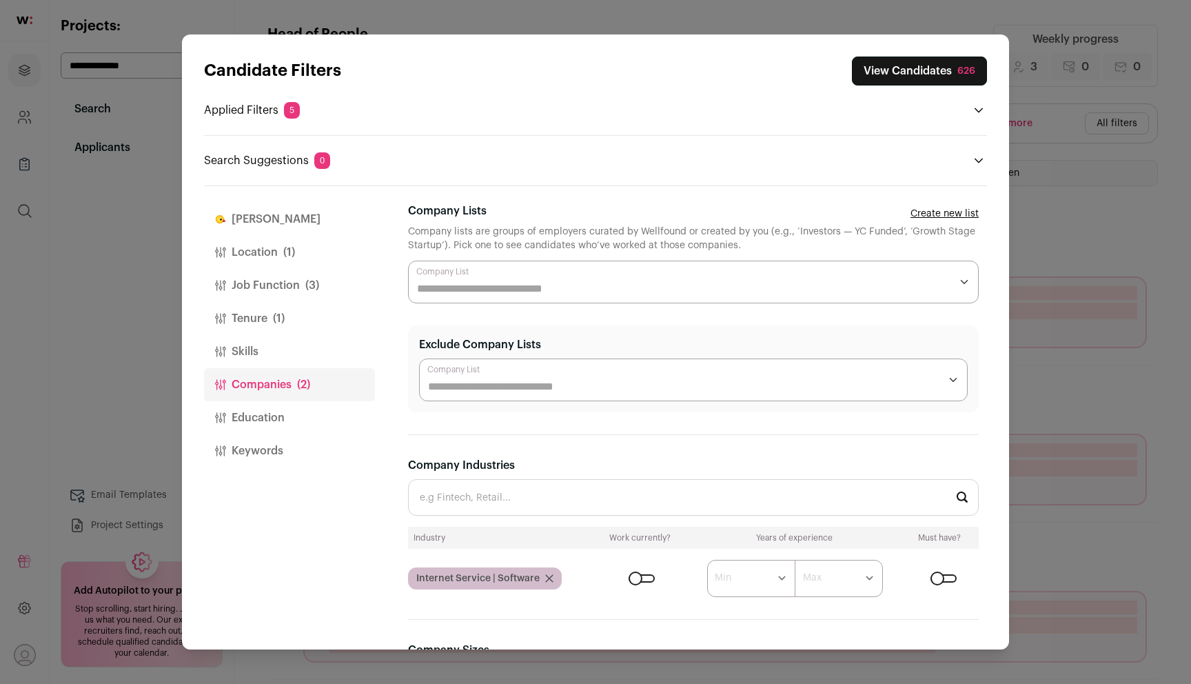
click at [916, 63] on button "View Candidates 626" at bounding box center [919, 71] width 135 height 29
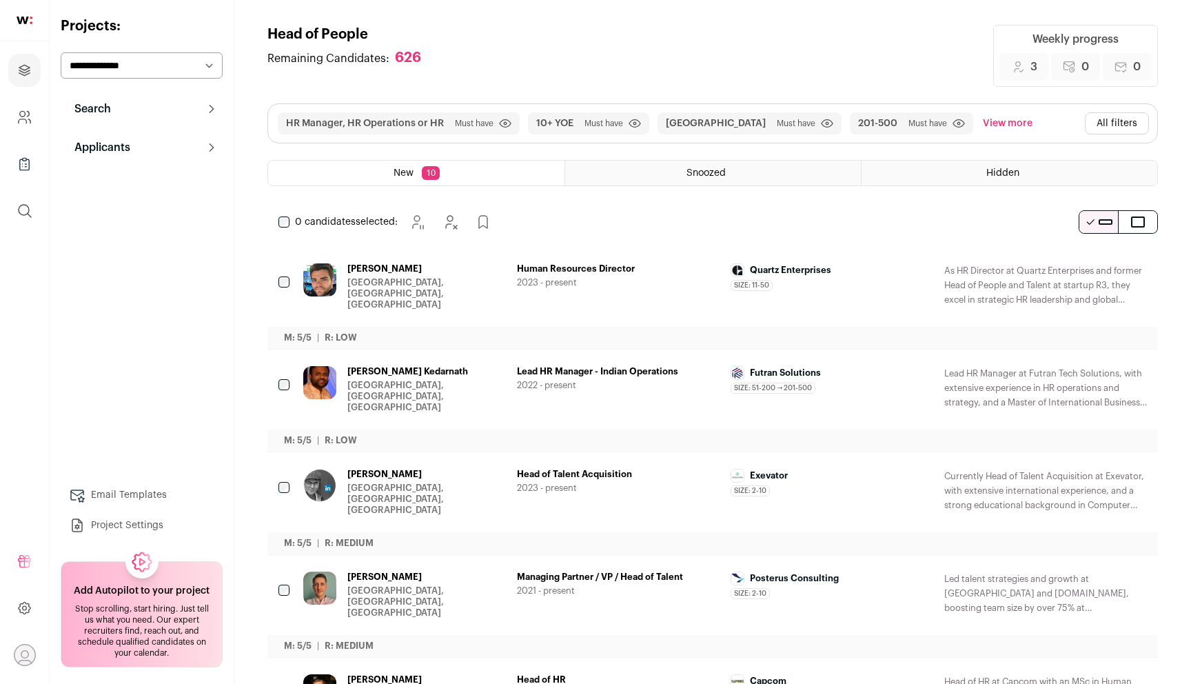
click at [1135, 134] on div "HR Manager, HR Operations or HR Must have Click to disable/enable filter 10+ YO…" at bounding box center [712, 123] width 889 height 39
click at [1133, 122] on button "All filters" at bounding box center [1117, 123] width 64 height 22
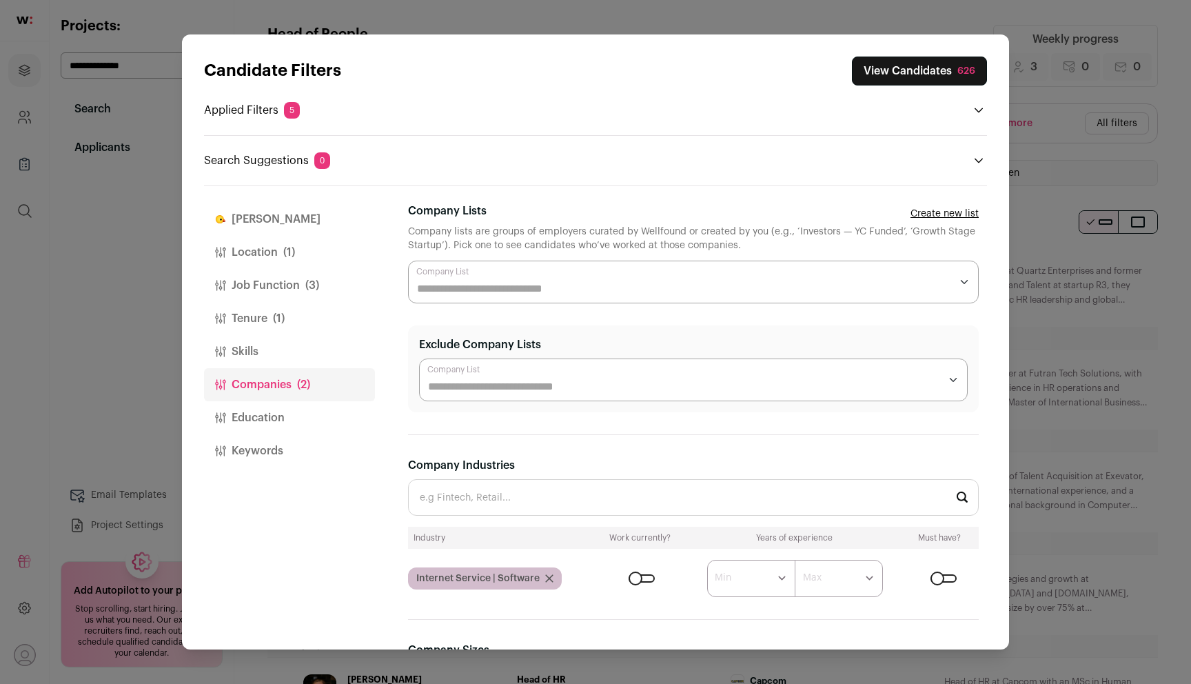
click at [305, 260] on button "Location (1)" at bounding box center [289, 252] width 171 height 33
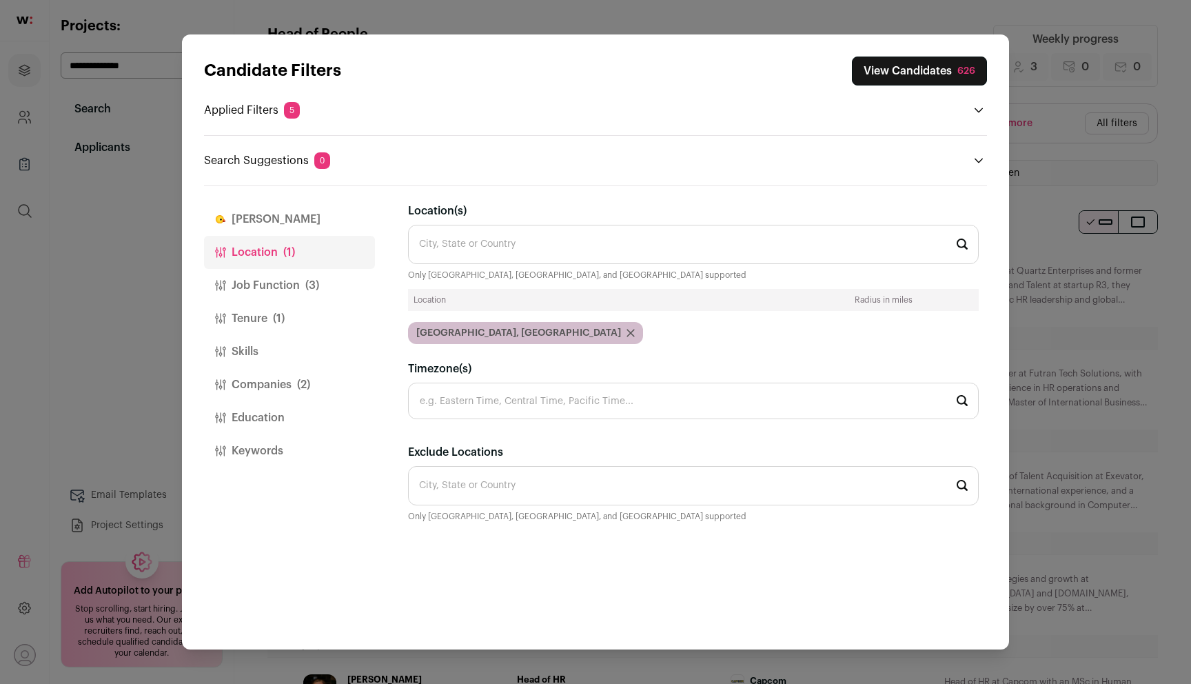
click at [299, 286] on button "Job Function (3)" at bounding box center [289, 285] width 171 height 33
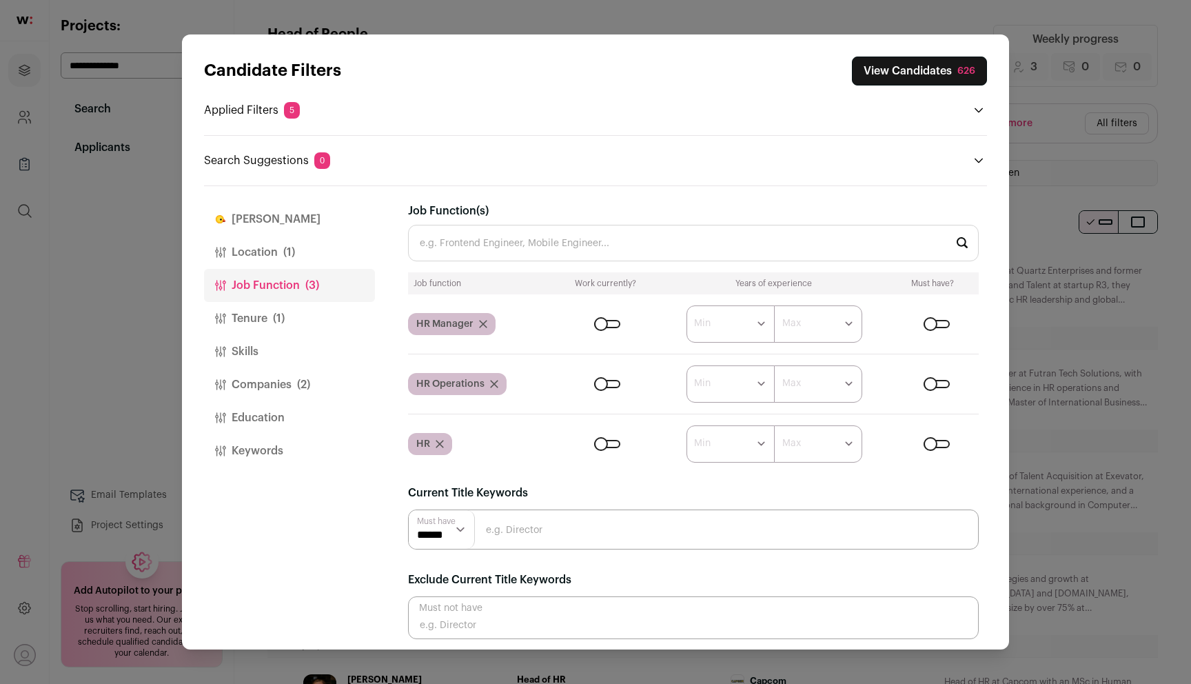
click at [296, 314] on button "Tenure (1)" at bounding box center [289, 318] width 171 height 33
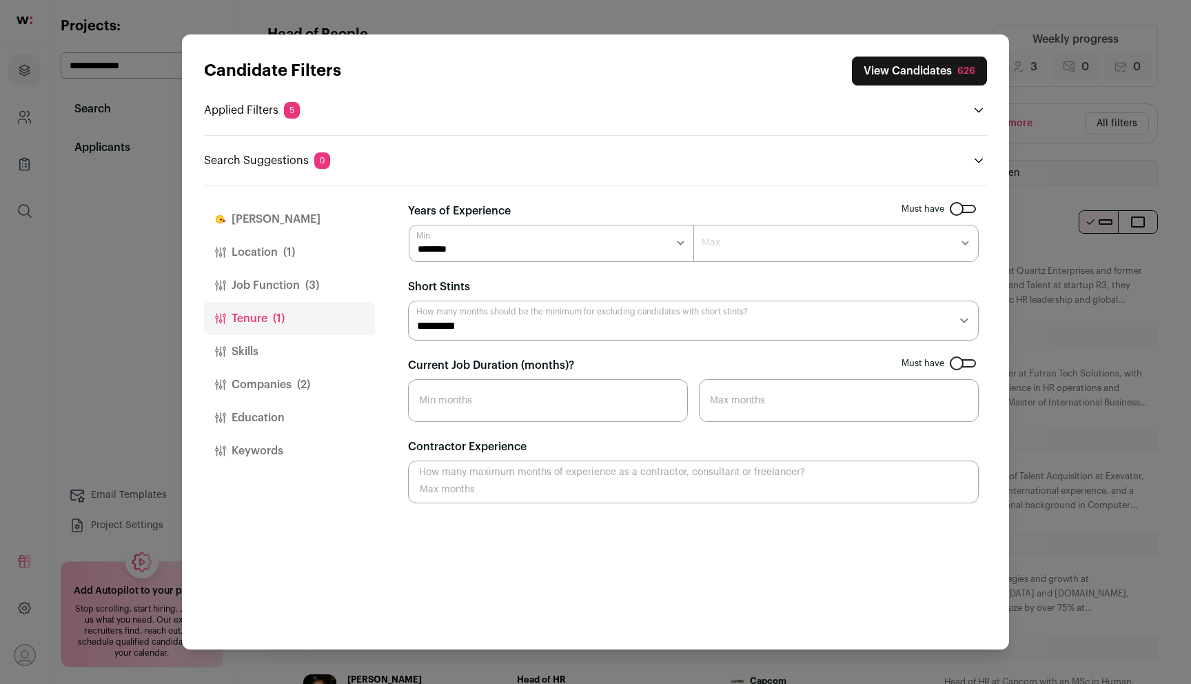
click at [485, 245] on select "******* ****** ******* ******* ******* ******* ******* ******* ******* ******* …" at bounding box center [551, 243] width 285 height 37
select select "**"
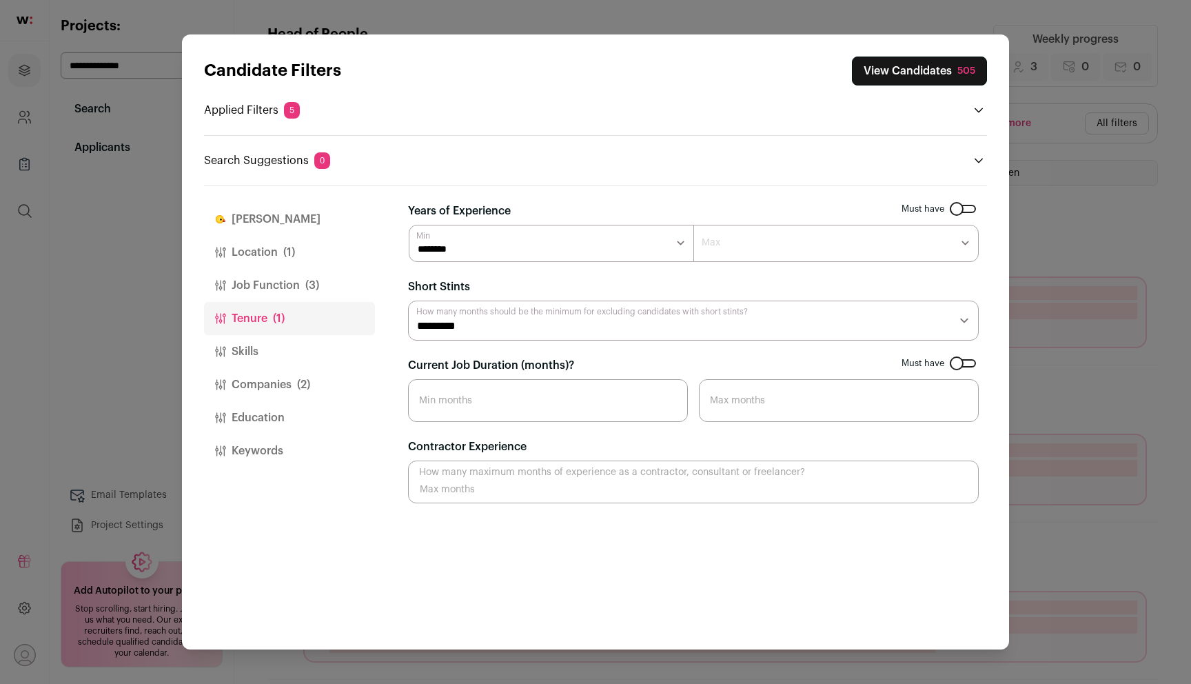
click at [903, 74] on button "View Candidates 505" at bounding box center [919, 71] width 135 height 29
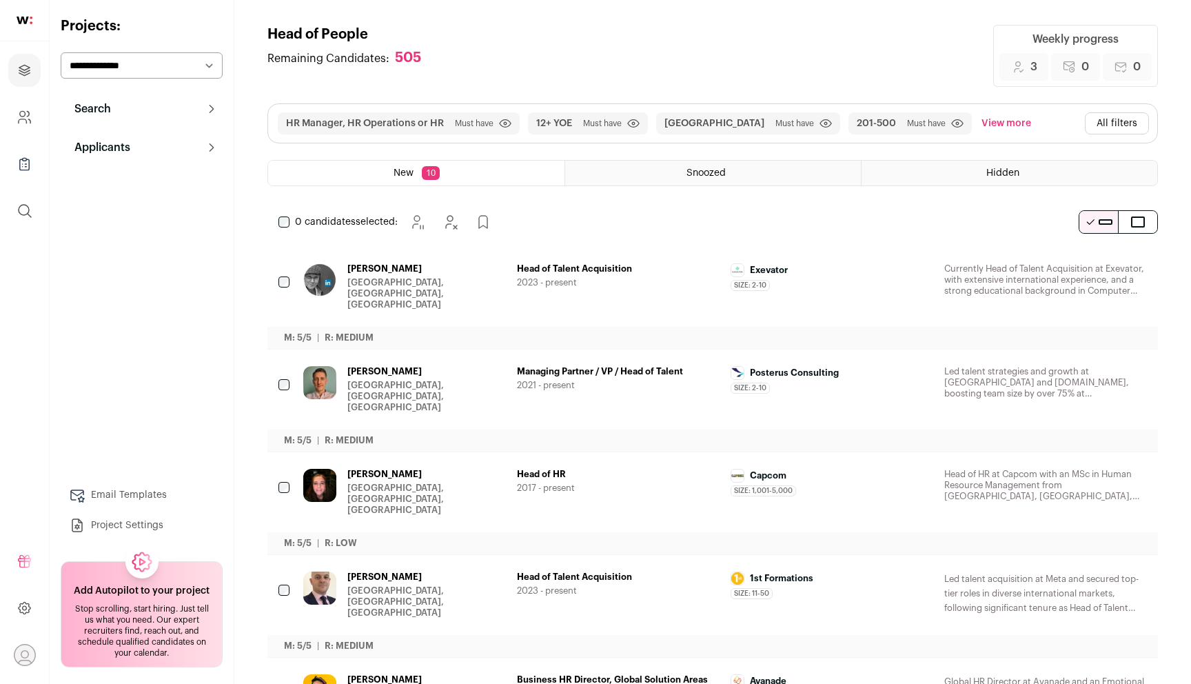
click at [1115, 121] on button "All filters" at bounding box center [1117, 123] width 64 height 22
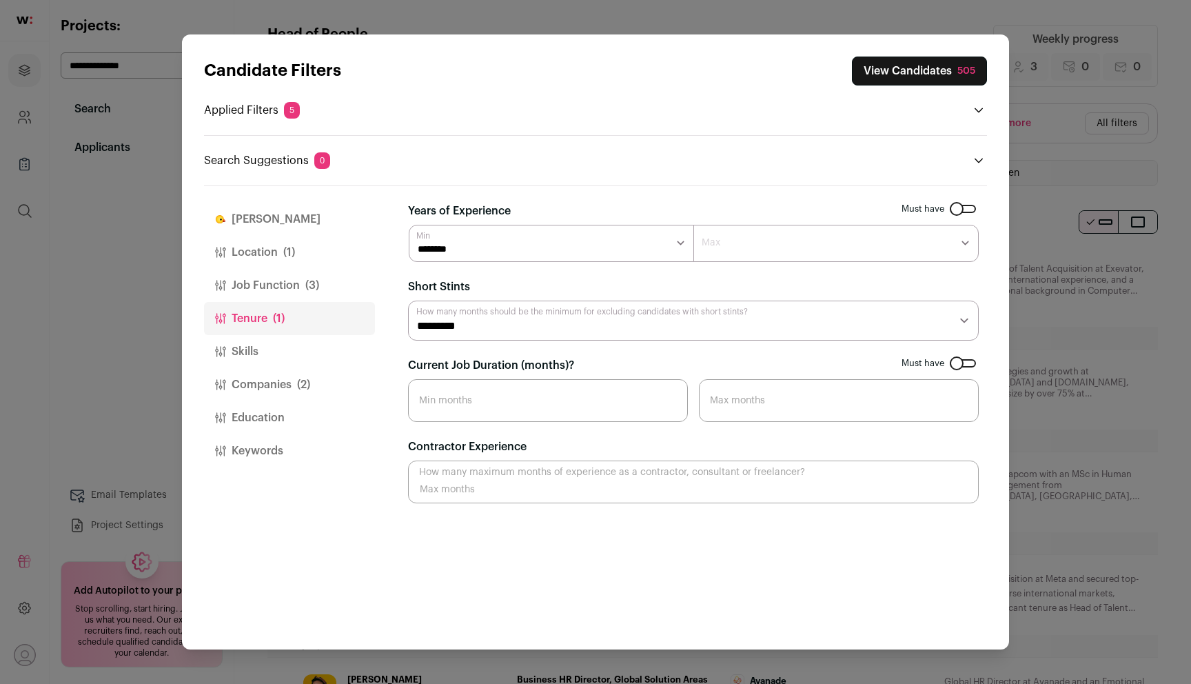
click at [312, 381] on button "Companies (2)" at bounding box center [289, 384] width 171 height 33
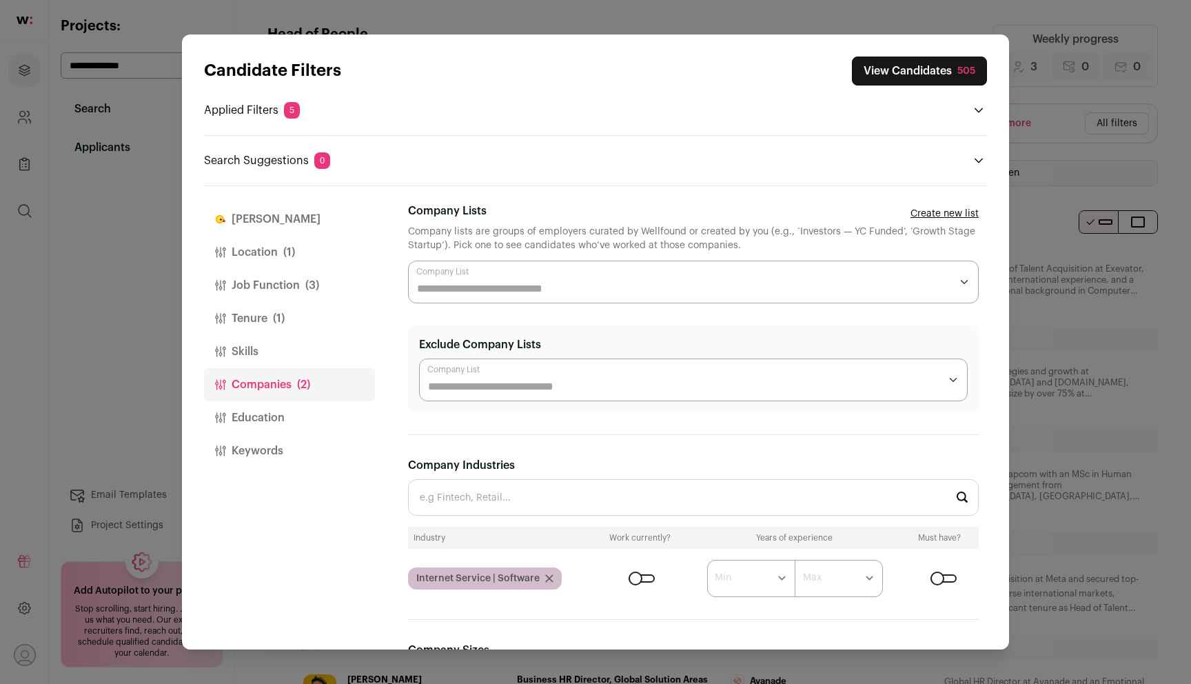
click at [301, 412] on button "Education" at bounding box center [289, 417] width 171 height 33
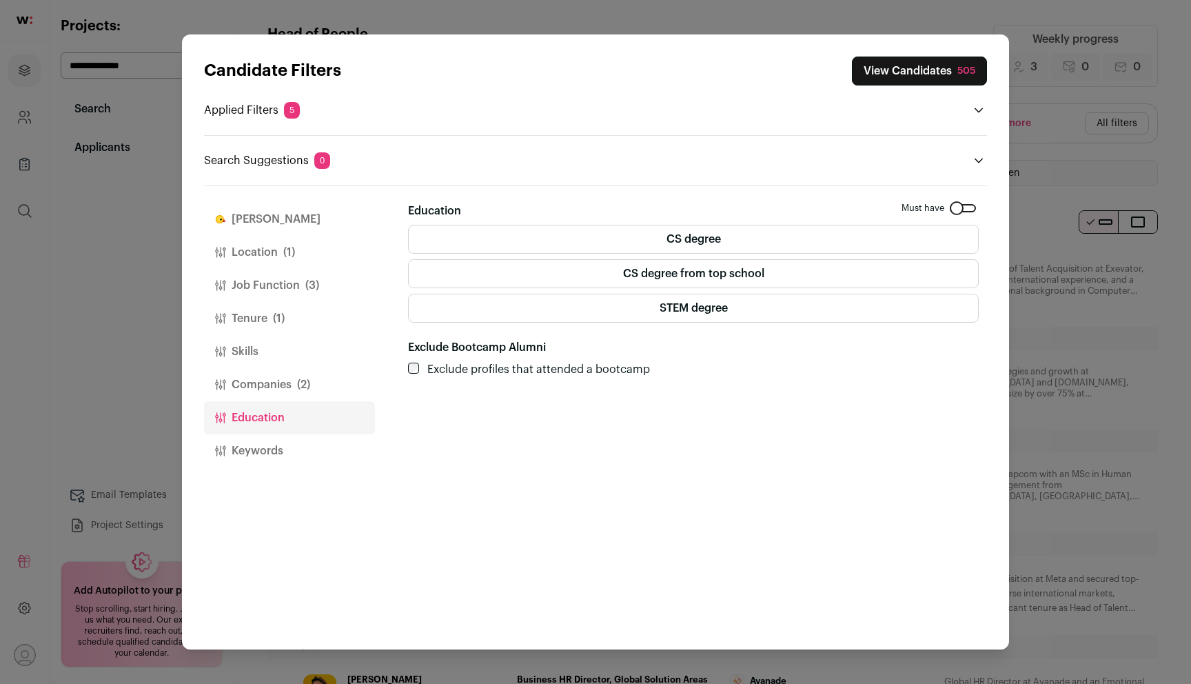
click at [303, 351] on button "Skills" at bounding box center [289, 351] width 171 height 33
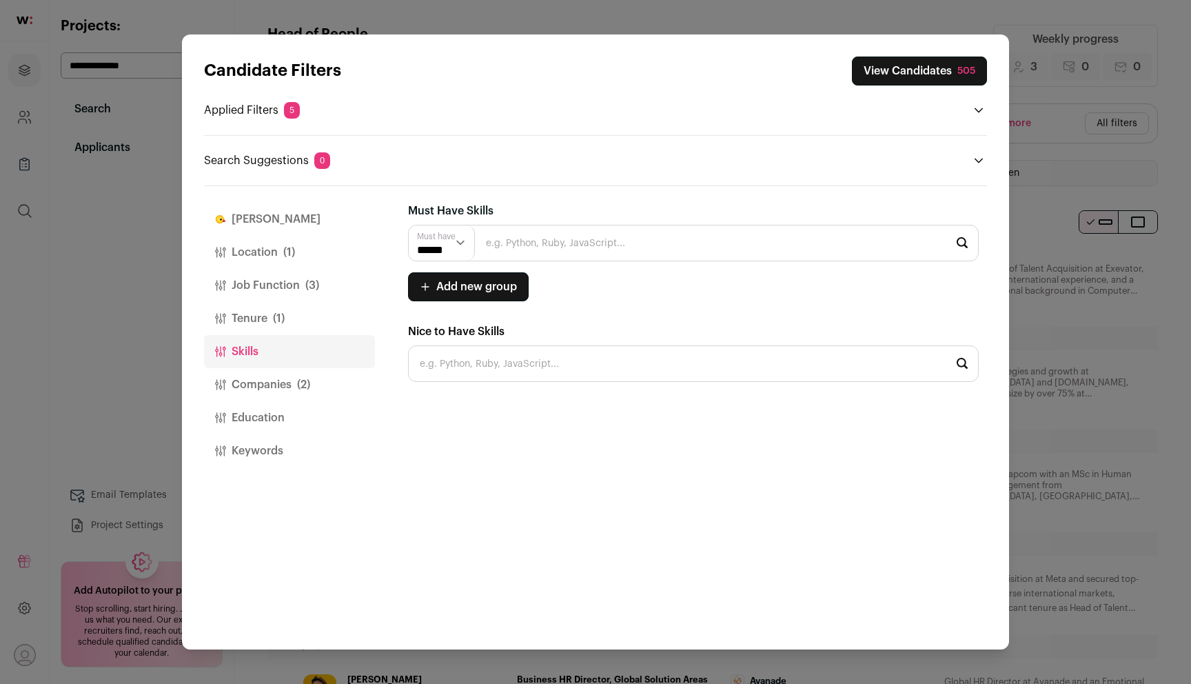
click at [304, 302] on button "Tenure (1)" at bounding box center [289, 318] width 171 height 33
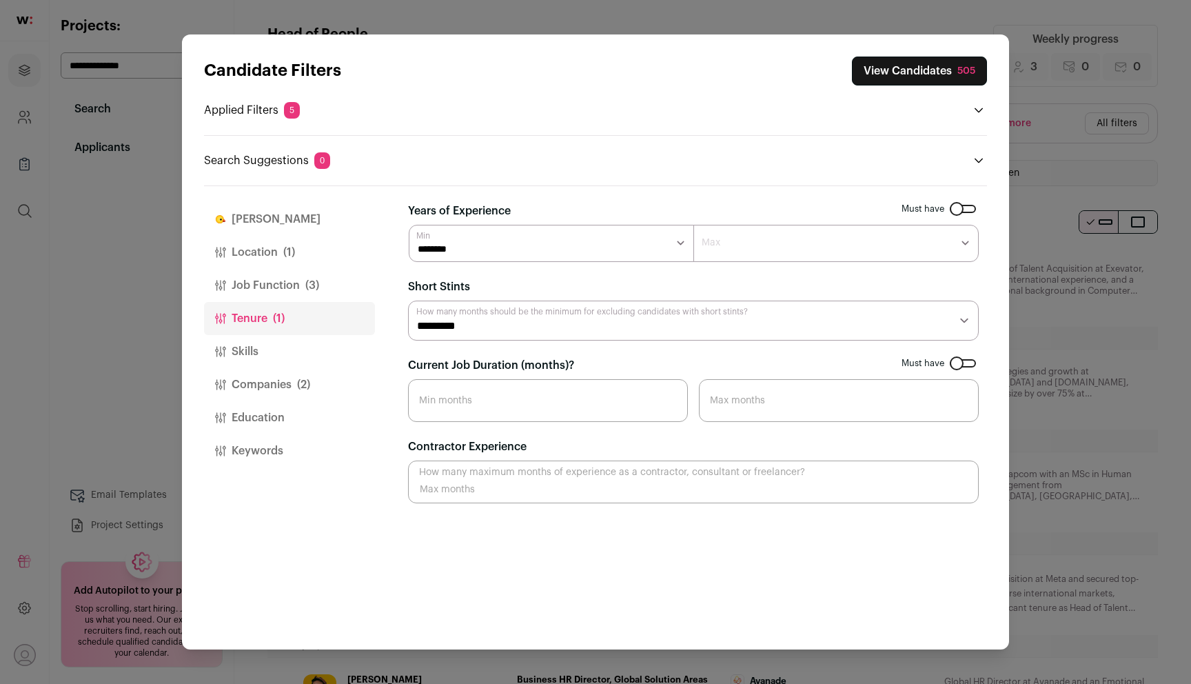
click at [307, 279] on span "(3)" at bounding box center [312, 285] width 14 height 17
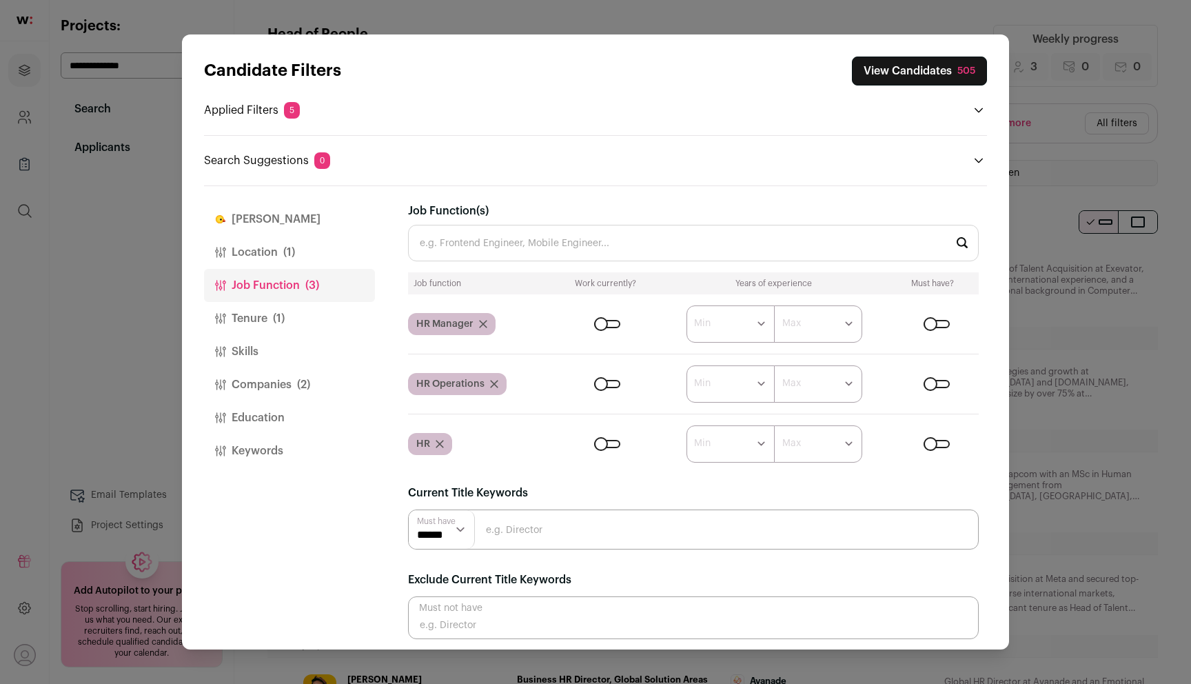
scroll to position [6, 0]
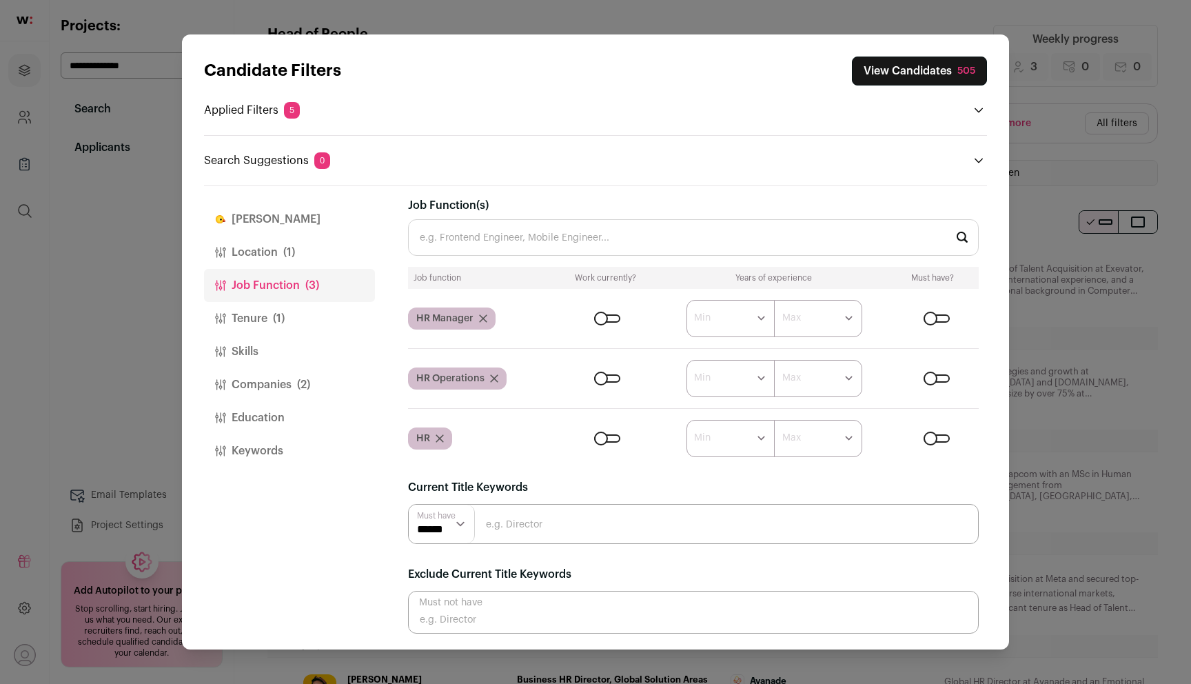
click at [524, 612] on input "Close modal via background" at bounding box center [693, 612] width 571 height 43
type input "talent"
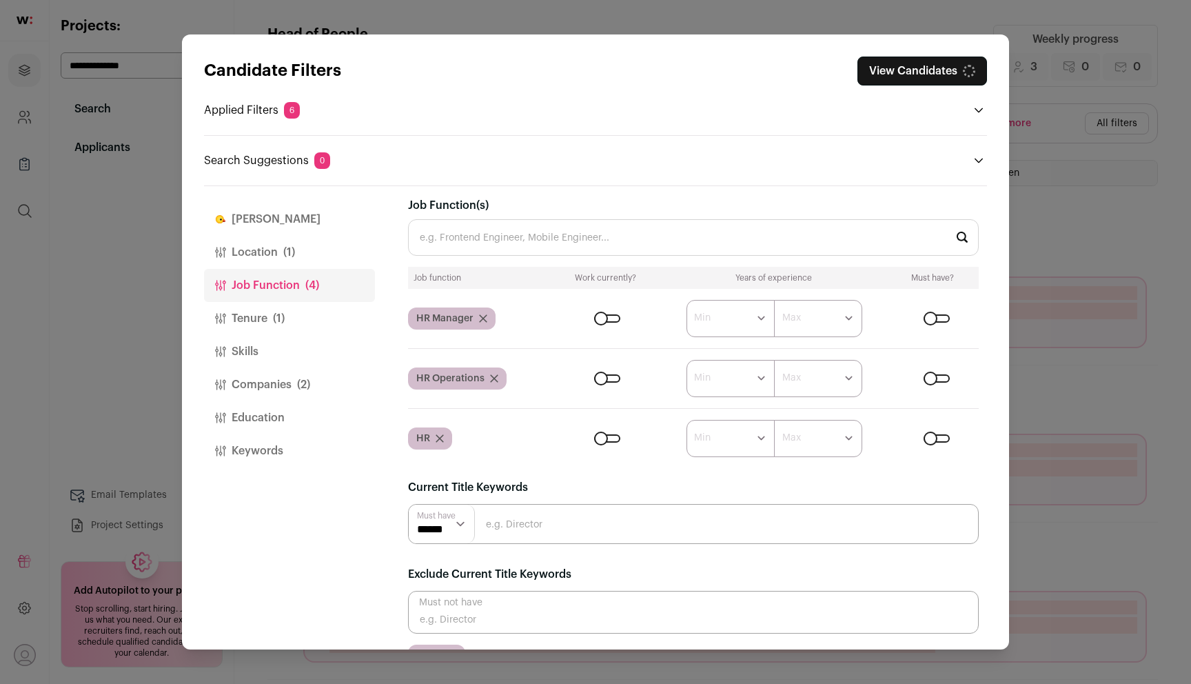
scroll to position [39, 0]
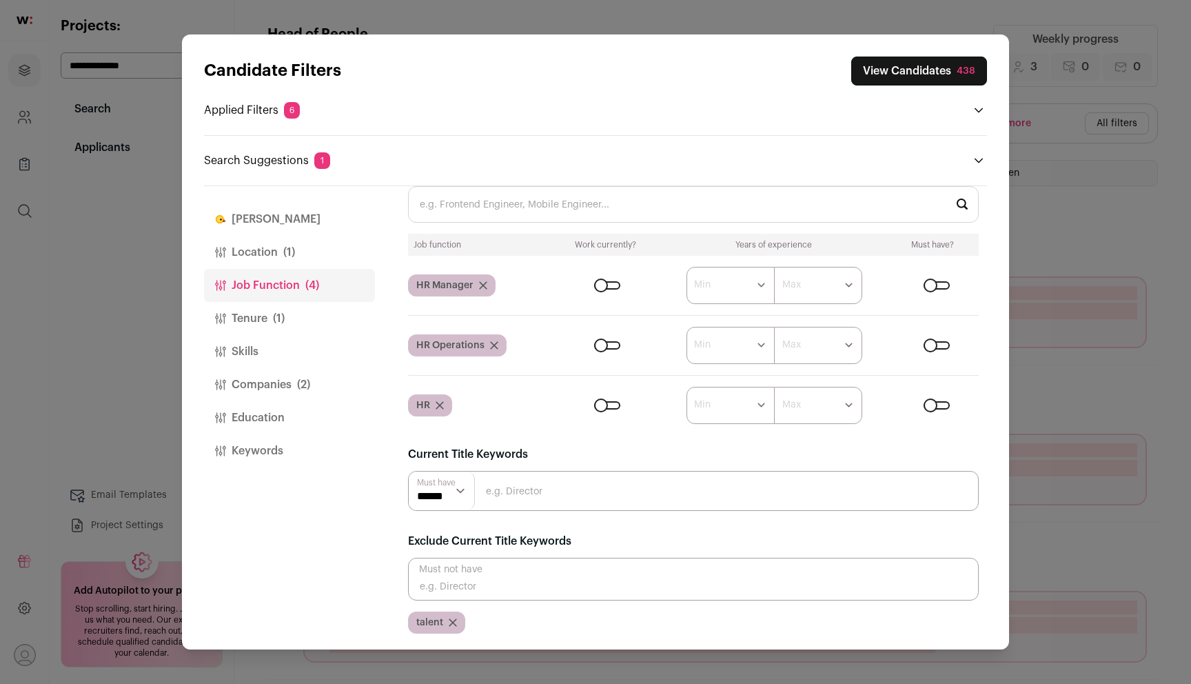
click at [487, 578] on input "Close modal via background" at bounding box center [693, 579] width 571 height 43
type input "recruiting"
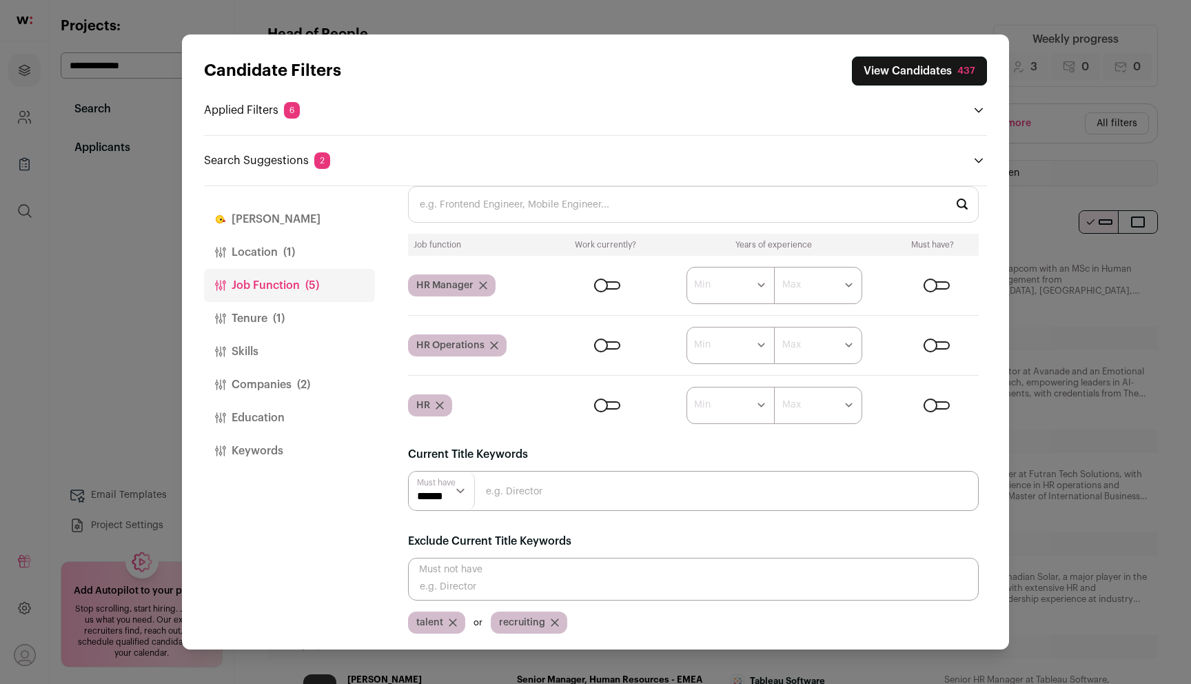
click at [479, 592] on input "Close modal via background" at bounding box center [693, 579] width 571 height 43
click at [929, 73] on button "View Candidates 437" at bounding box center [919, 71] width 135 height 29
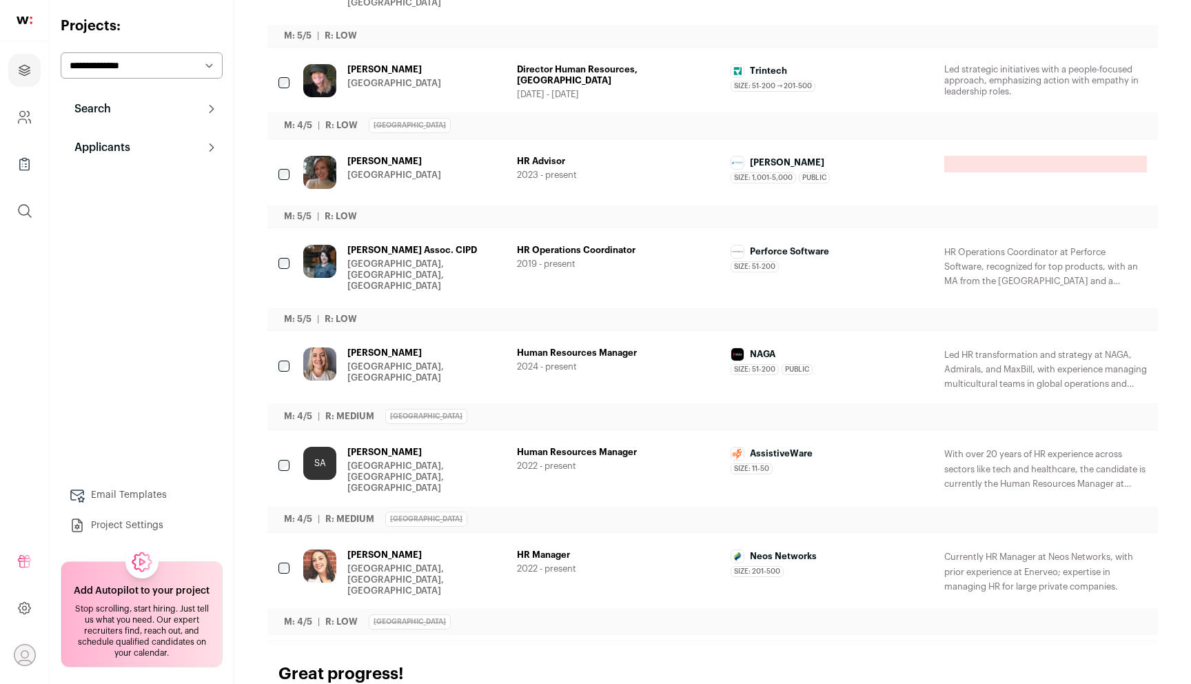
scroll to position [0, 0]
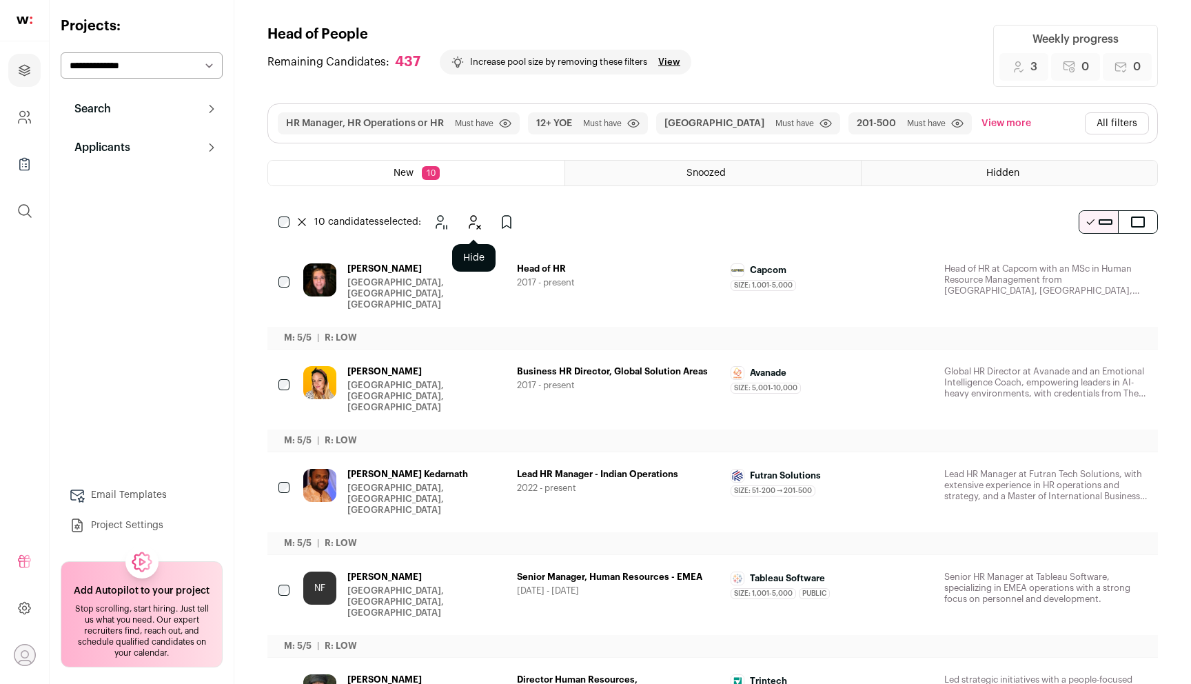
click at [469, 217] on icon "Hide" at bounding box center [473, 222] width 17 height 17
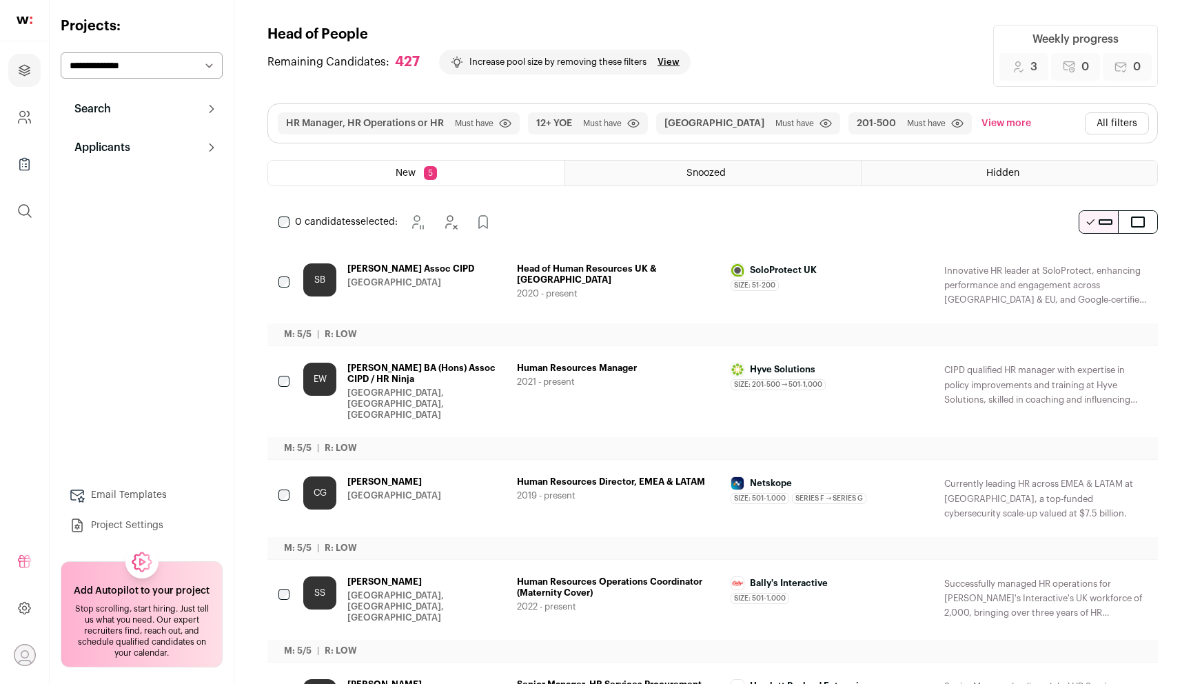
click at [283, 215] on div "0 candidates selected: Snooze Hide Add to Prospects" at bounding box center [387, 222] width 241 height 28
click at [468, 217] on icon "Hide" at bounding box center [468, 222] width 17 height 17
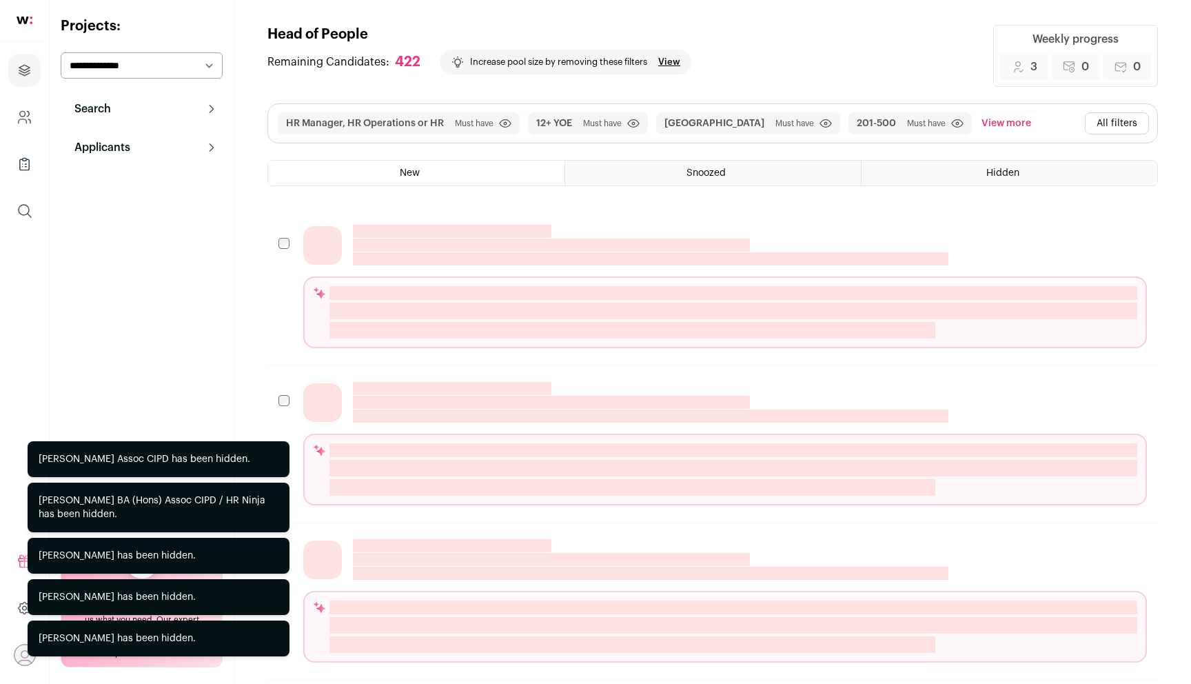
click at [1100, 119] on button "All filters" at bounding box center [1117, 123] width 64 height 22
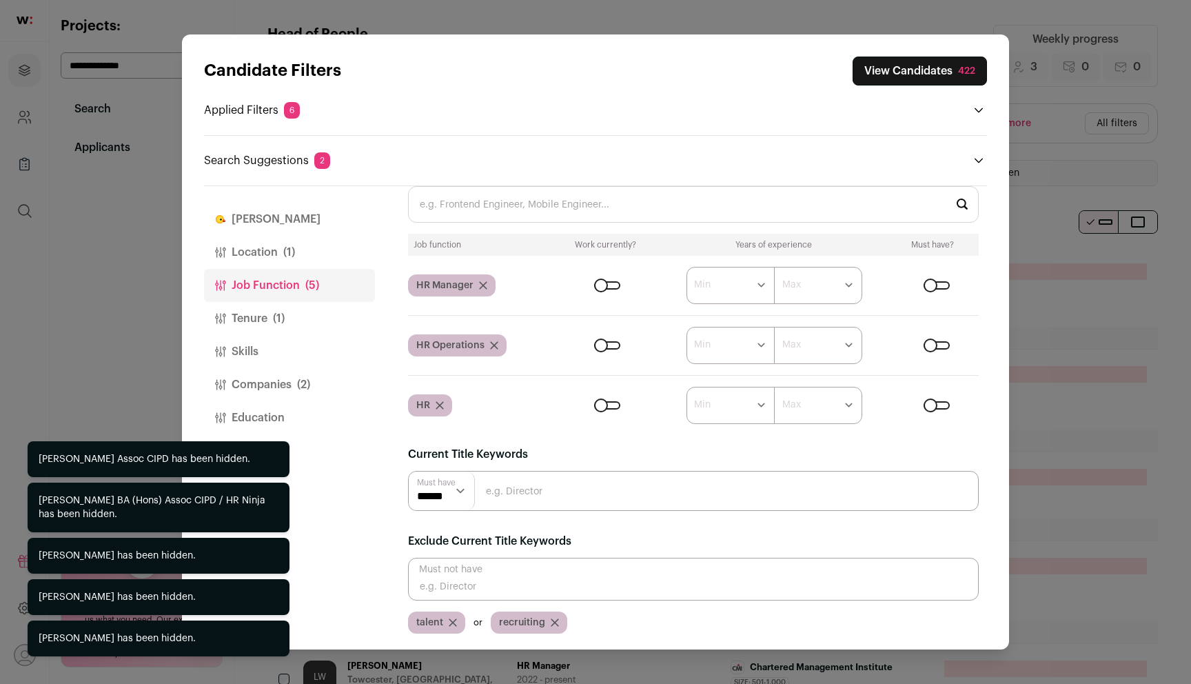
scroll to position [123, 0]
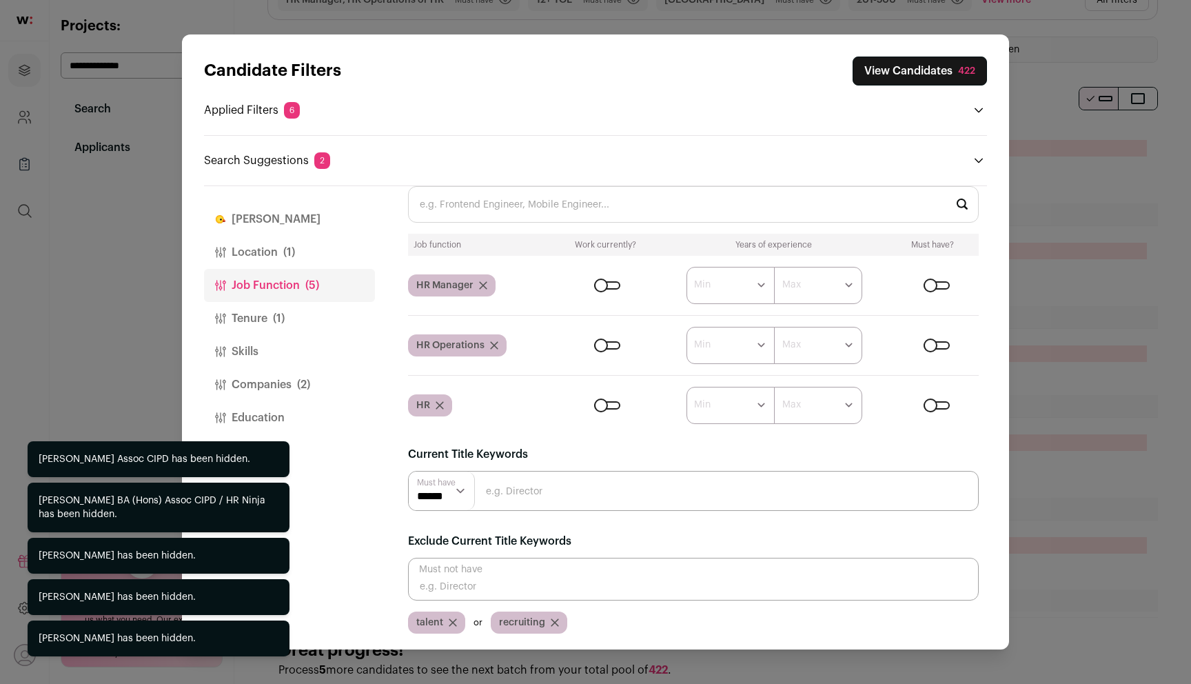
click at [262, 316] on button "Tenure (1)" at bounding box center [289, 318] width 171 height 33
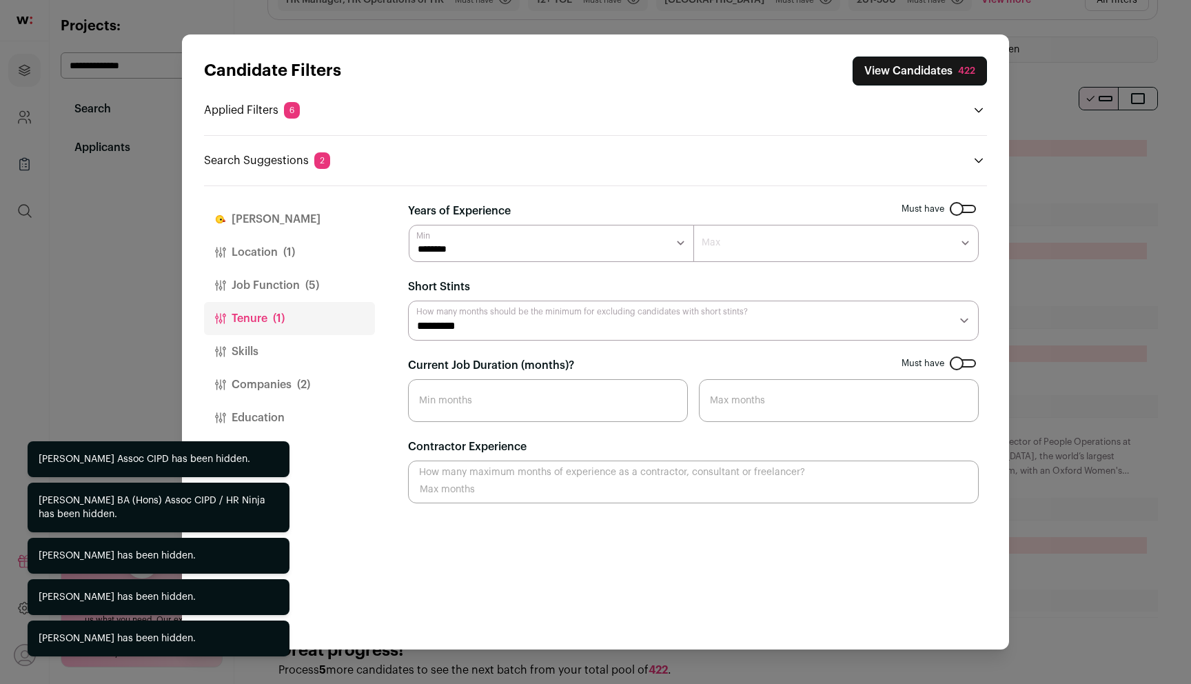
click at [277, 267] on button "Location (1)" at bounding box center [289, 252] width 171 height 33
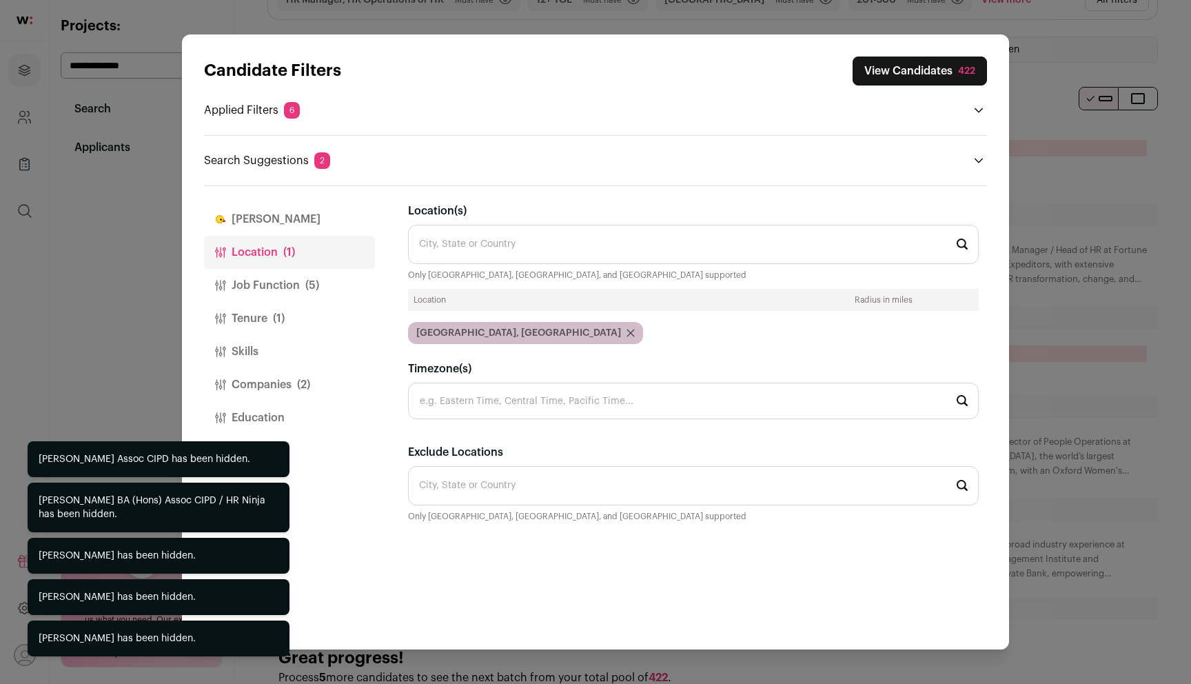
click at [285, 290] on button "Job Function (5)" at bounding box center [289, 285] width 171 height 33
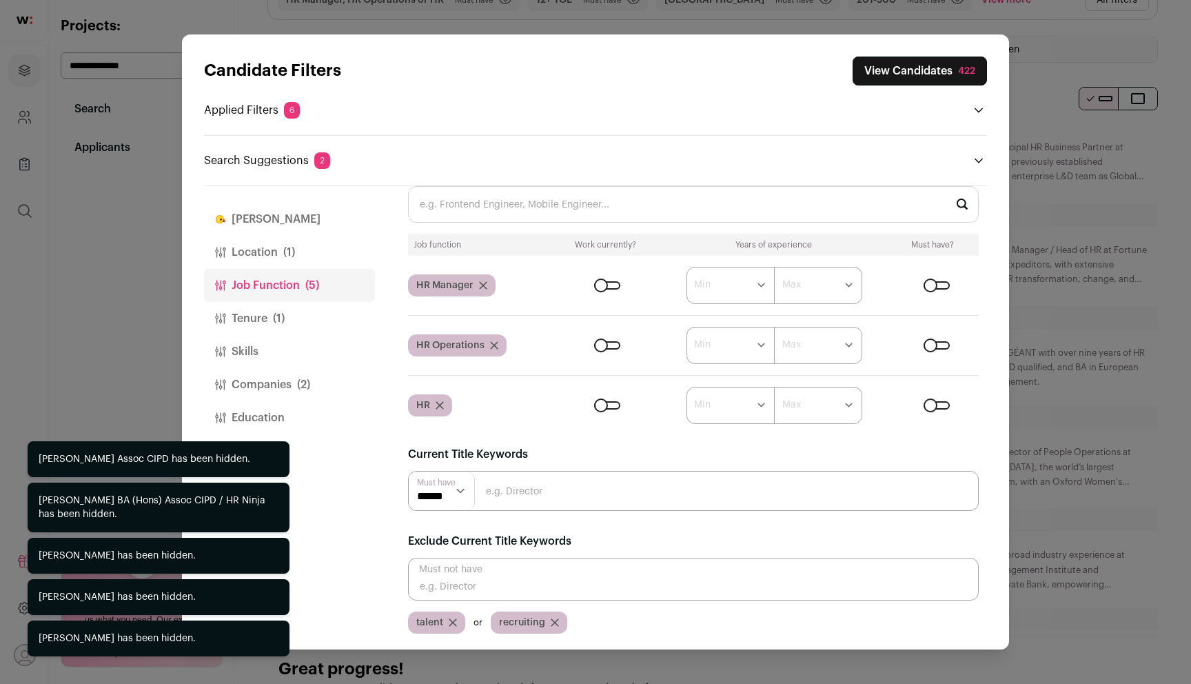
scroll to position [174, 0]
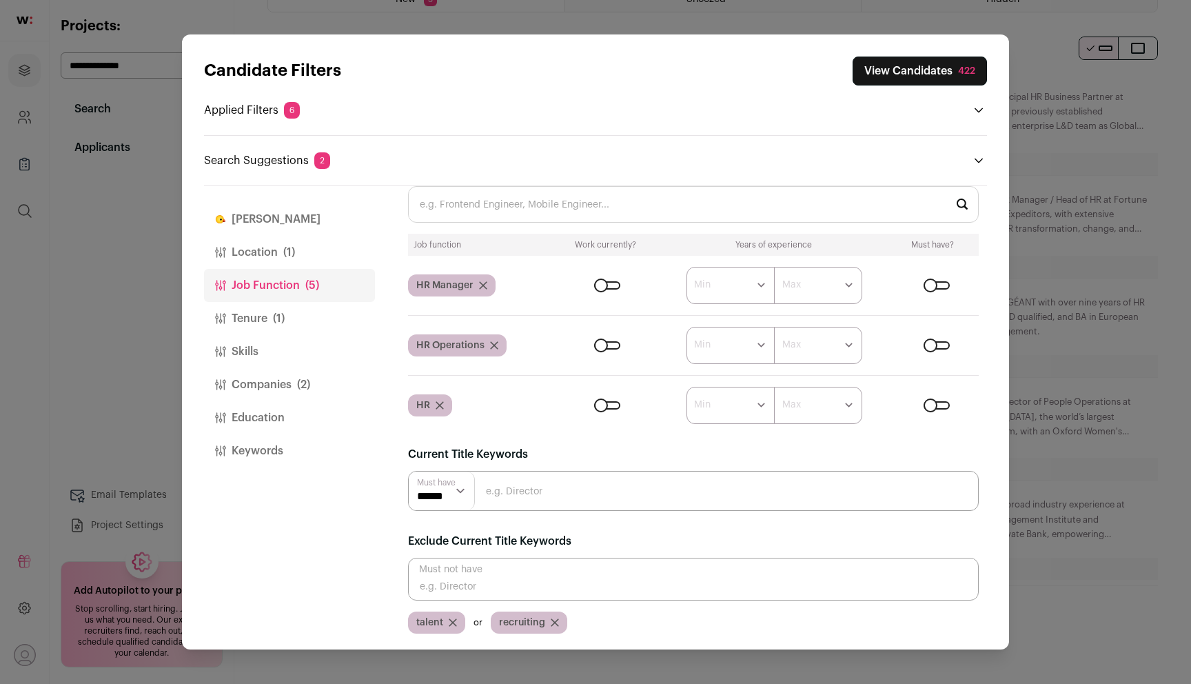
click at [283, 363] on button "Skills" at bounding box center [289, 351] width 171 height 33
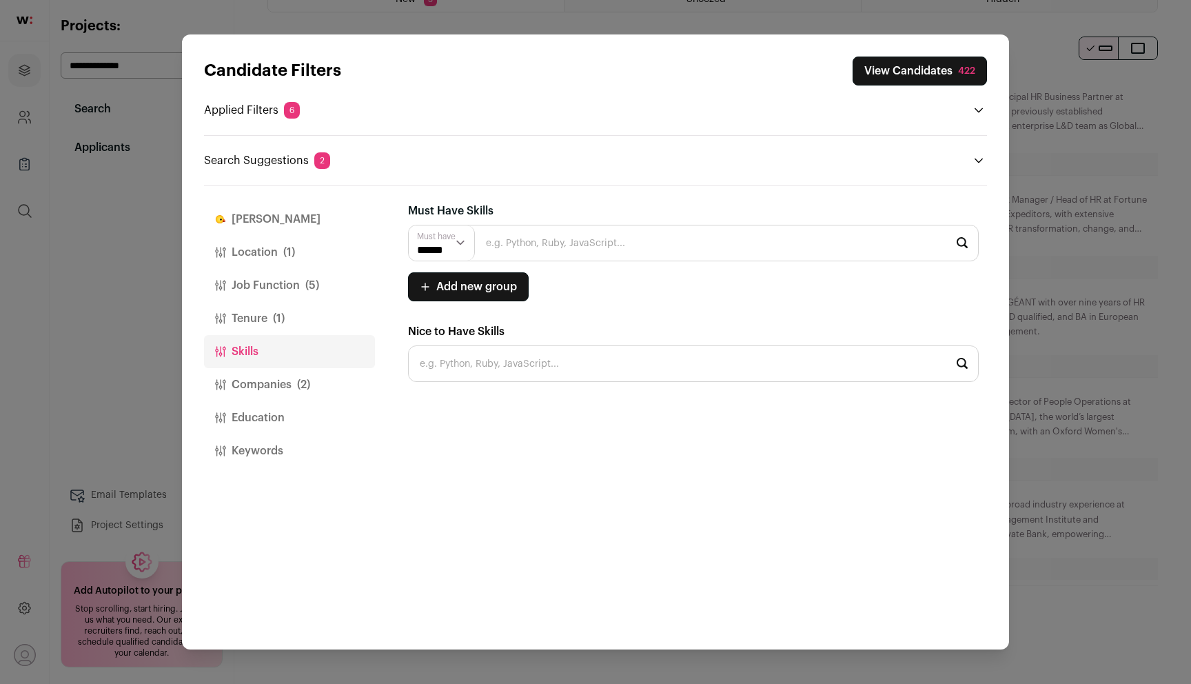
click at [283, 374] on button "Companies (2)" at bounding box center [289, 384] width 171 height 33
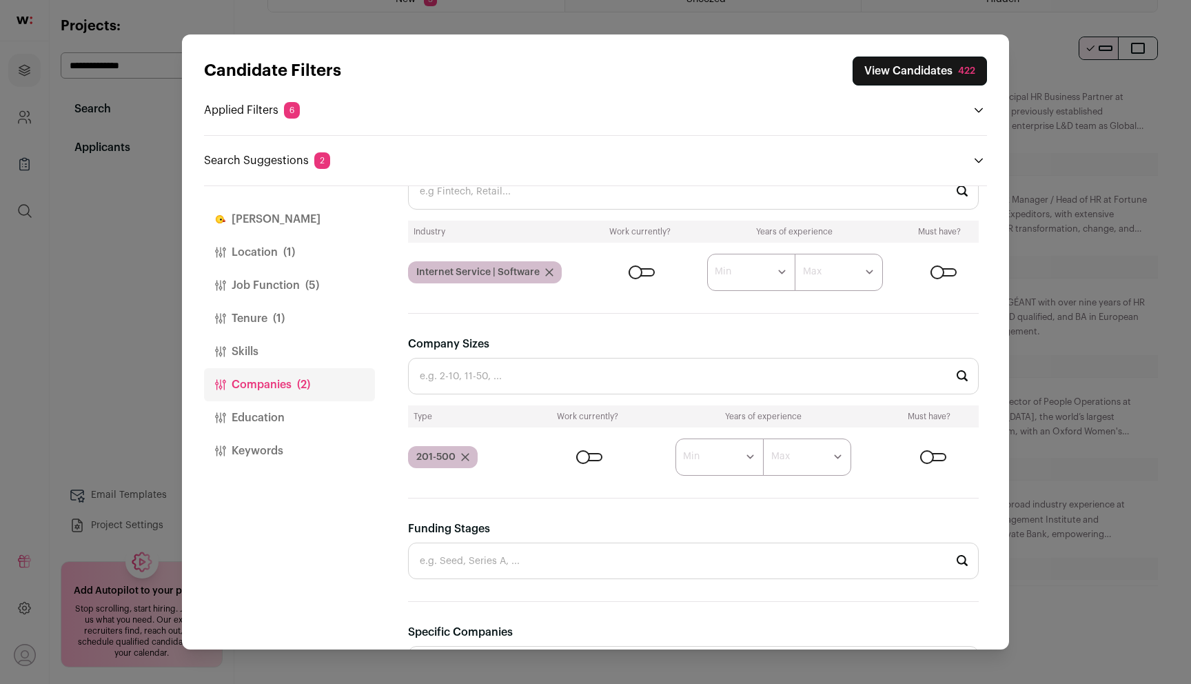
scroll to position [305, 0]
click at [585, 458] on div "Close modal via background" at bounding box center [589, 458] width 26 height 8
click at [645, 272] on div "Close modal via background" at bounding box center [642, 273] width 26 height 8
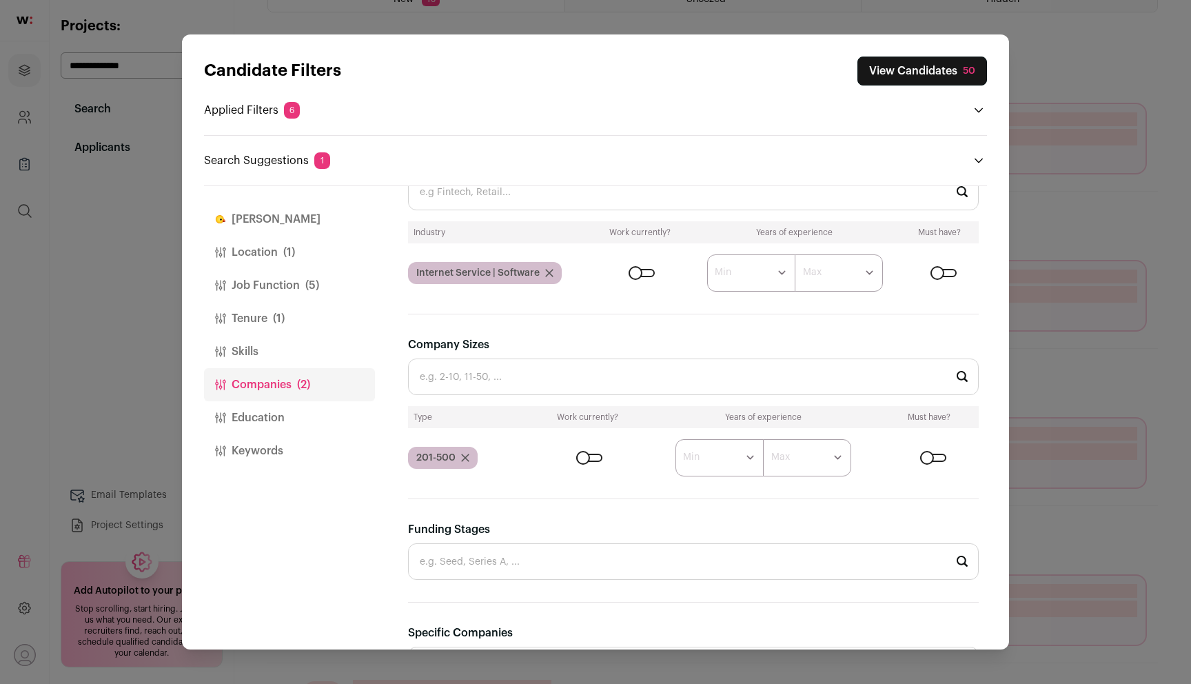
click at [961, 67] on button "View Candidates 50" at bounding box center [923, 71] width 130 height 29
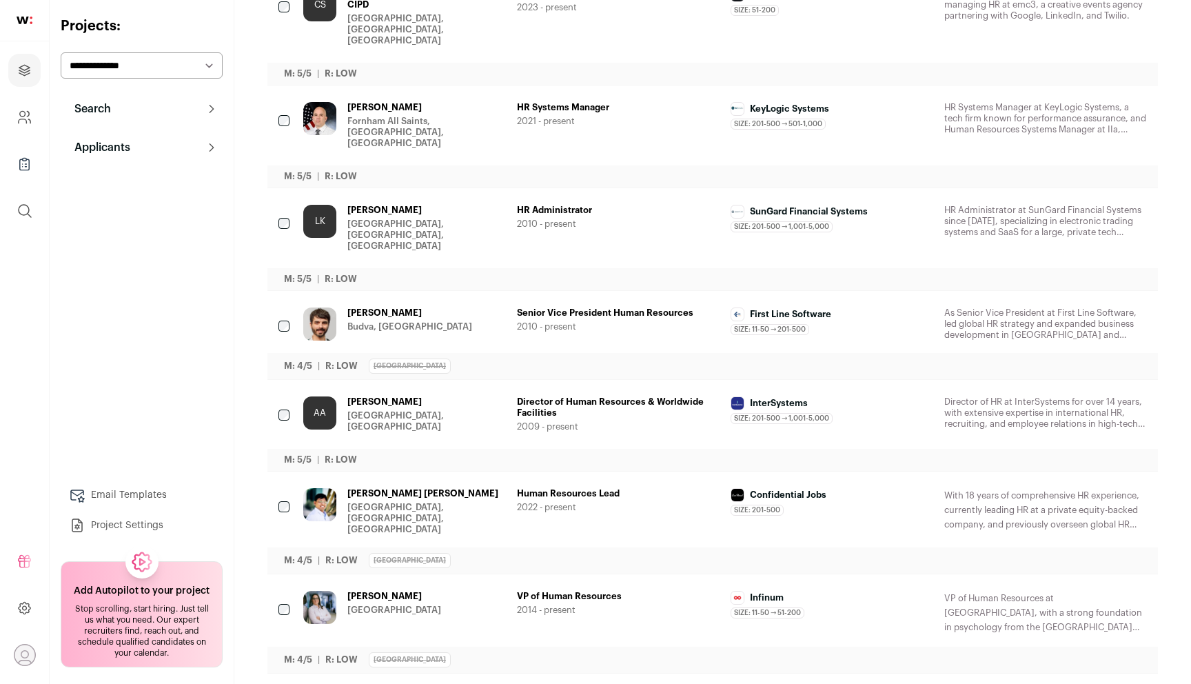
scroll to position [523, 0]
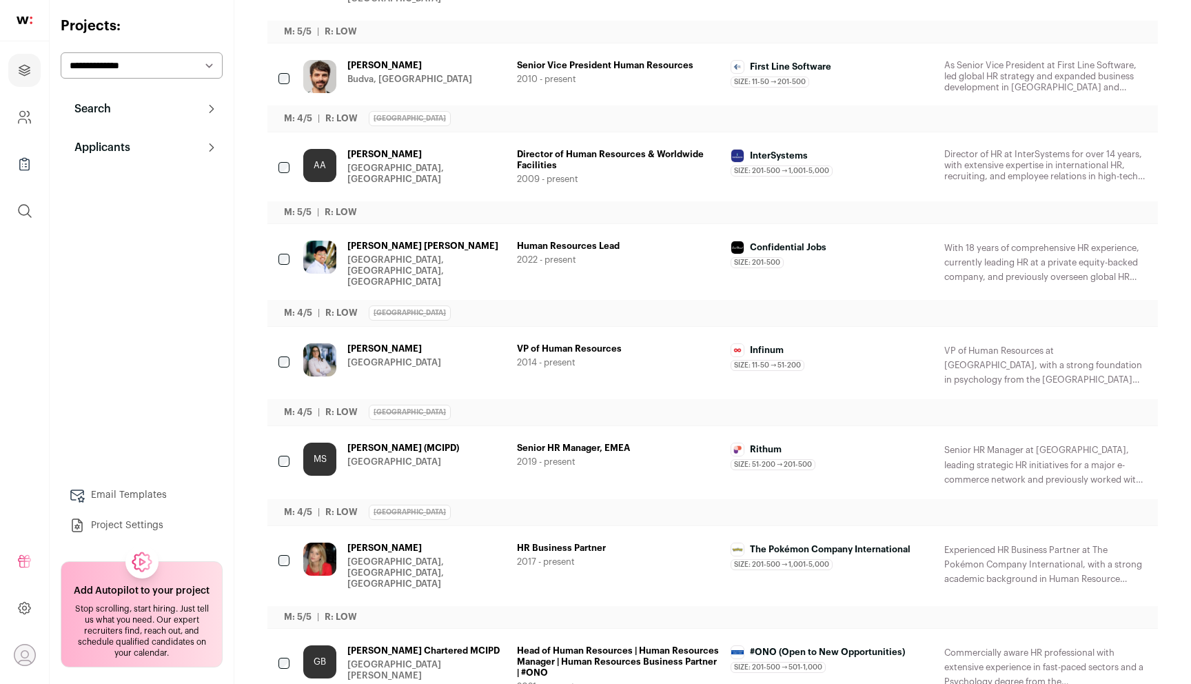
click at [373, 443] on span "Mark Slater (MCIPD)" at bounding box center [403, 448] width 112 height 11
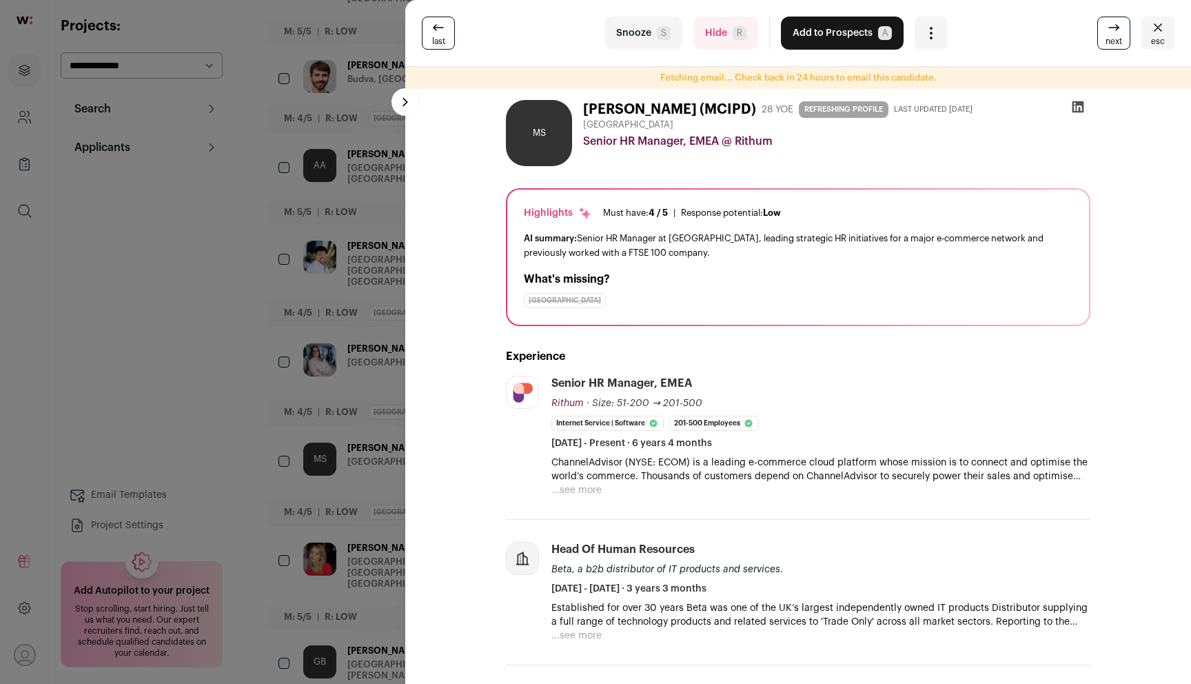
click at [1080, 105] on icon at bounding box center [1079, 107] width 12 height 12
click at [229, 421] on div "last Snooze S Hide R Add to Prospects A Are you sure? Mark Slater (MCIPD) is al…" at bounding box center [595, 342] width 1191 height 684
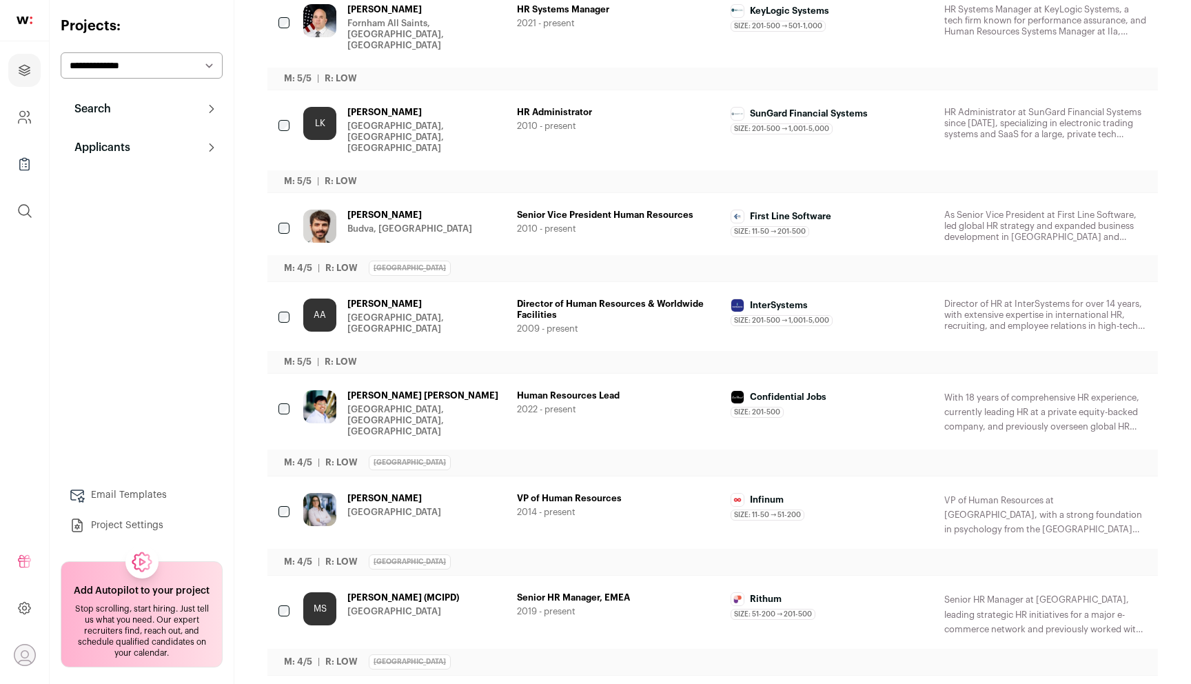
scroll to position [0, 0]
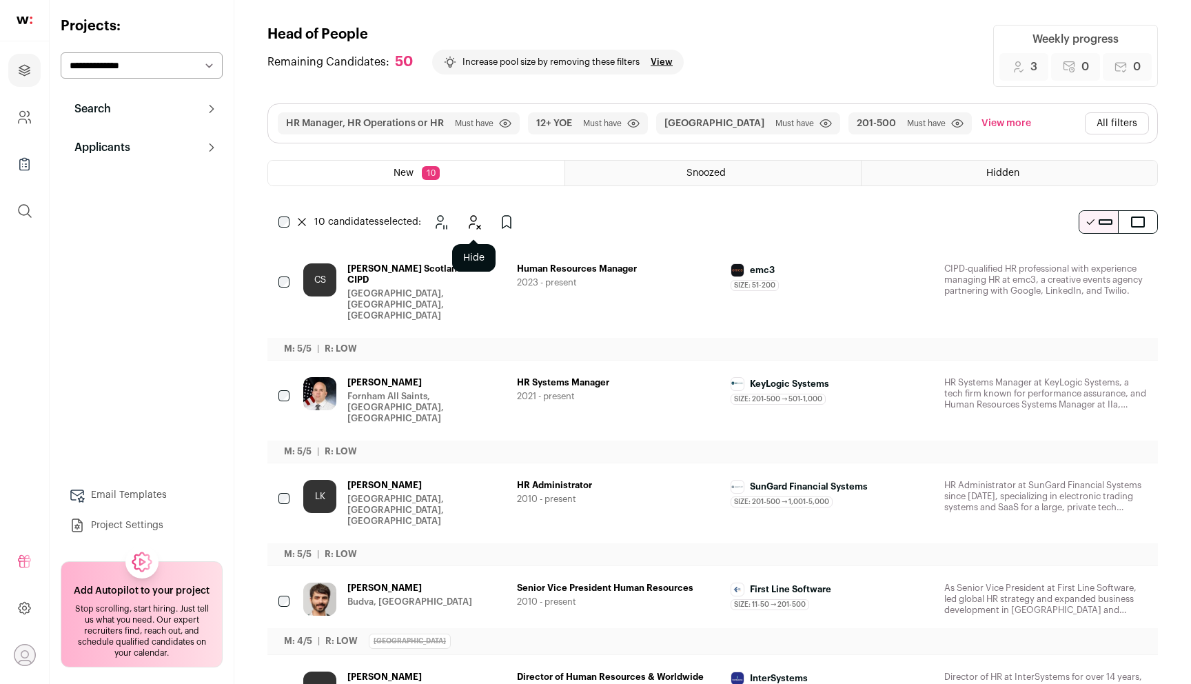
click at [480, 225] on icon "Hide" at bounding box center [473, 222] width 17 height 17
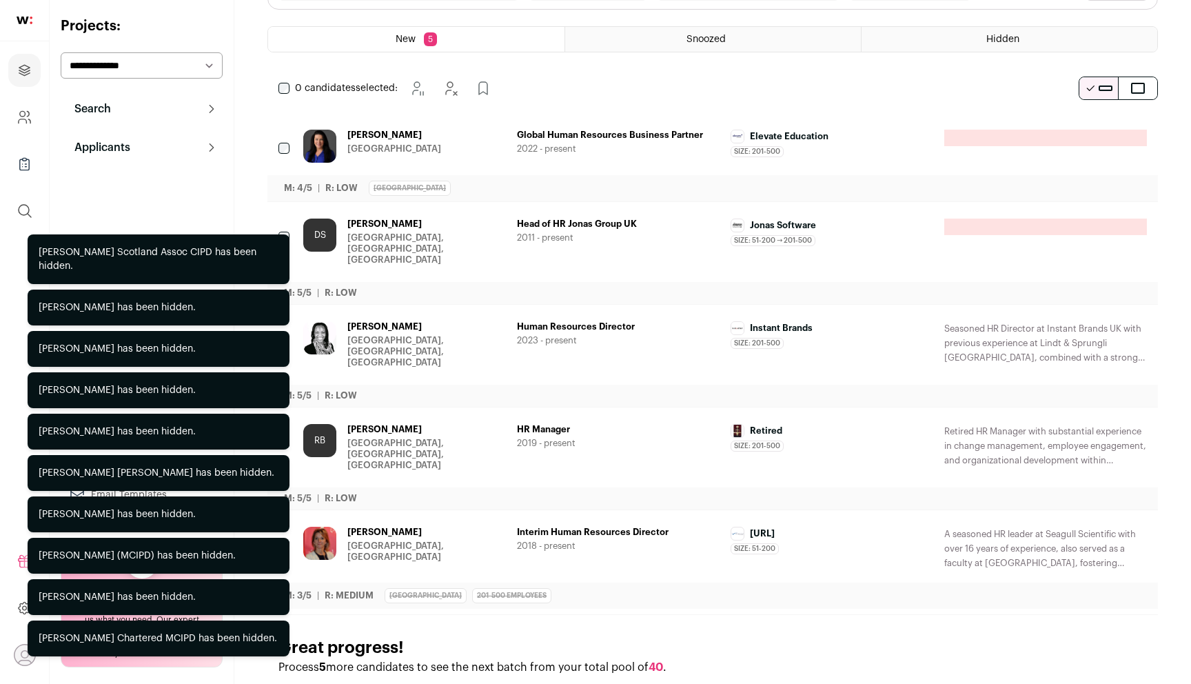
scroll to position [135, 0]
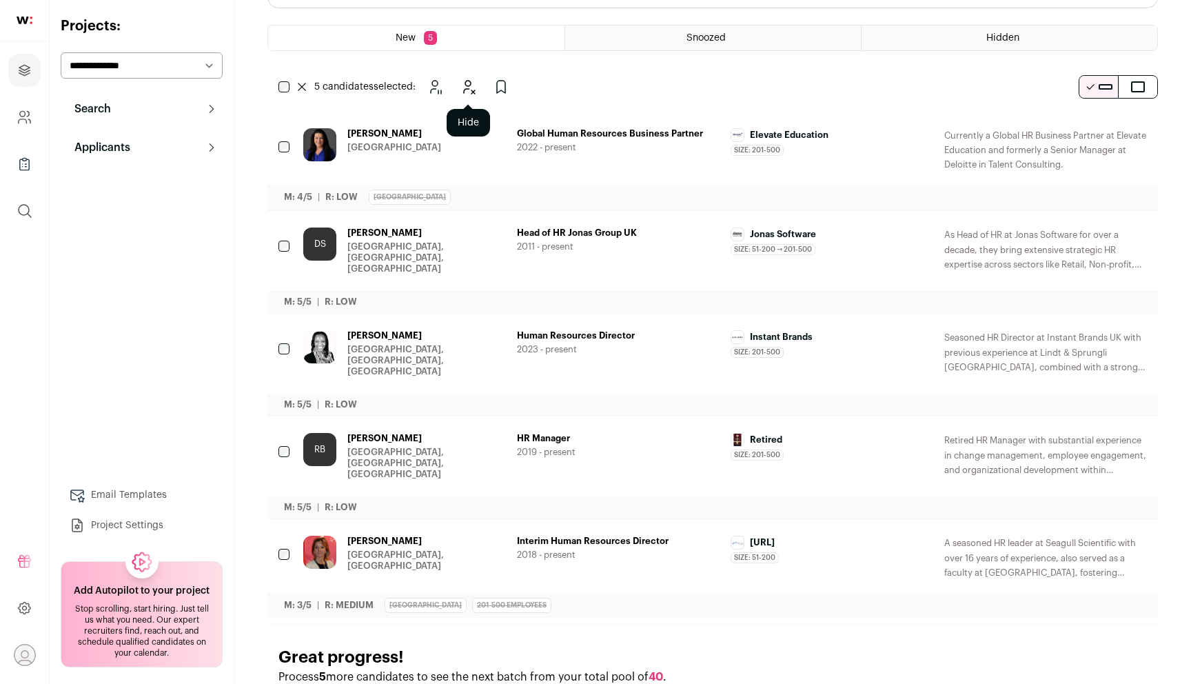
click at [471, 91] on icon "Hide" at bounding box center [468, 87] width 17 height 17
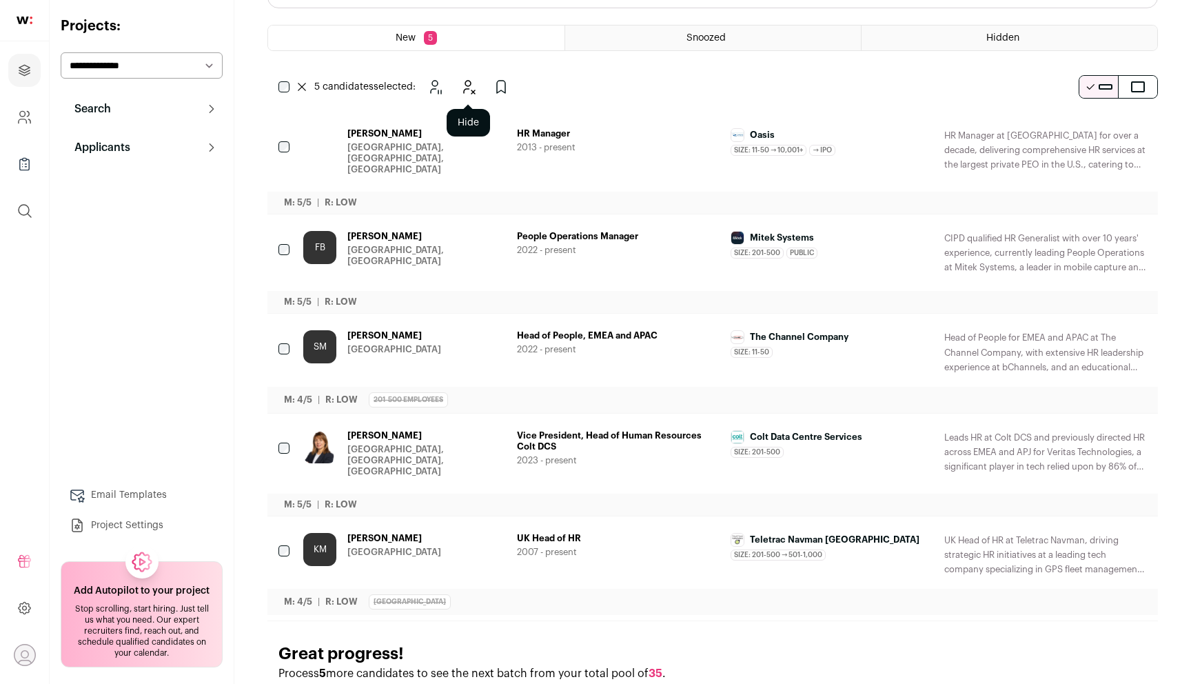
click at [473, 74] on button "Hide" at bounding box center [468, 87] width 28 height 28
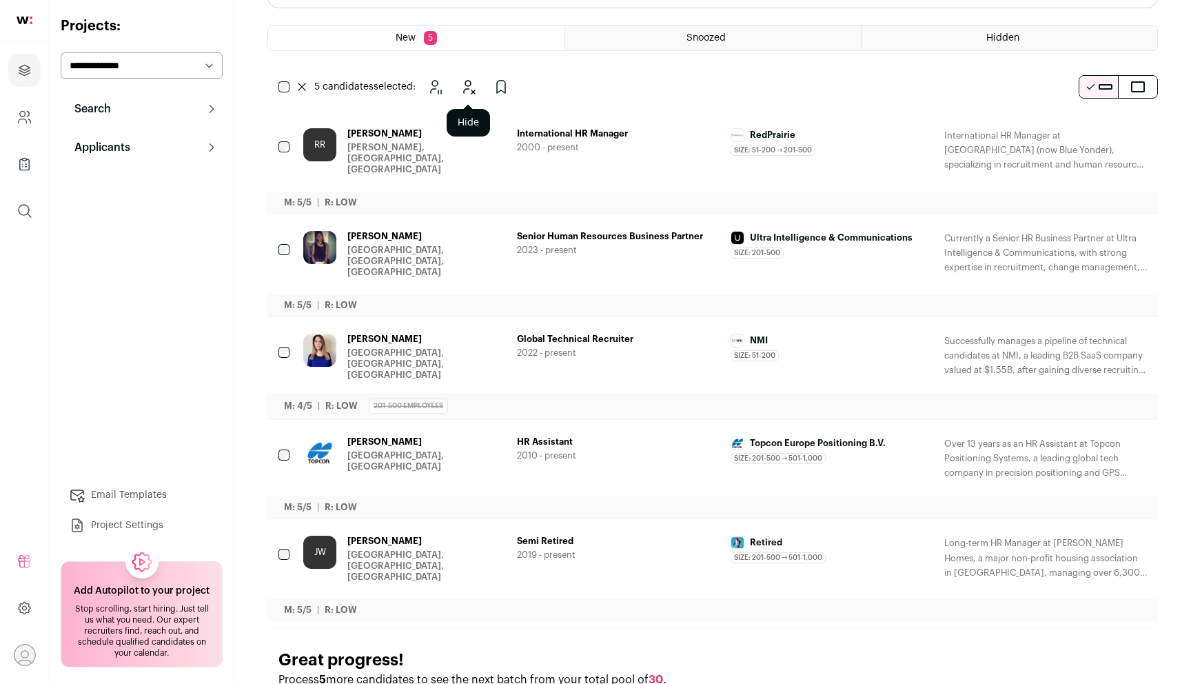
click at [476, 97] on button "Hide" at bounding box center [468, 87] width 28 height 28
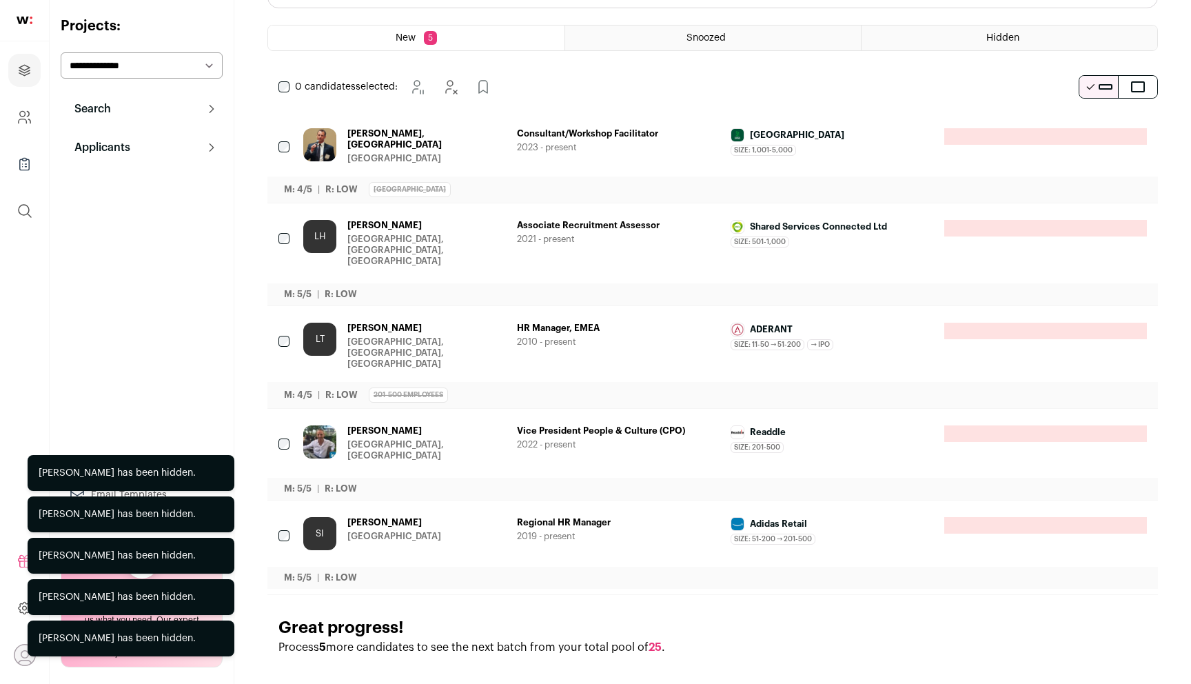
scroll to position [121, 0]
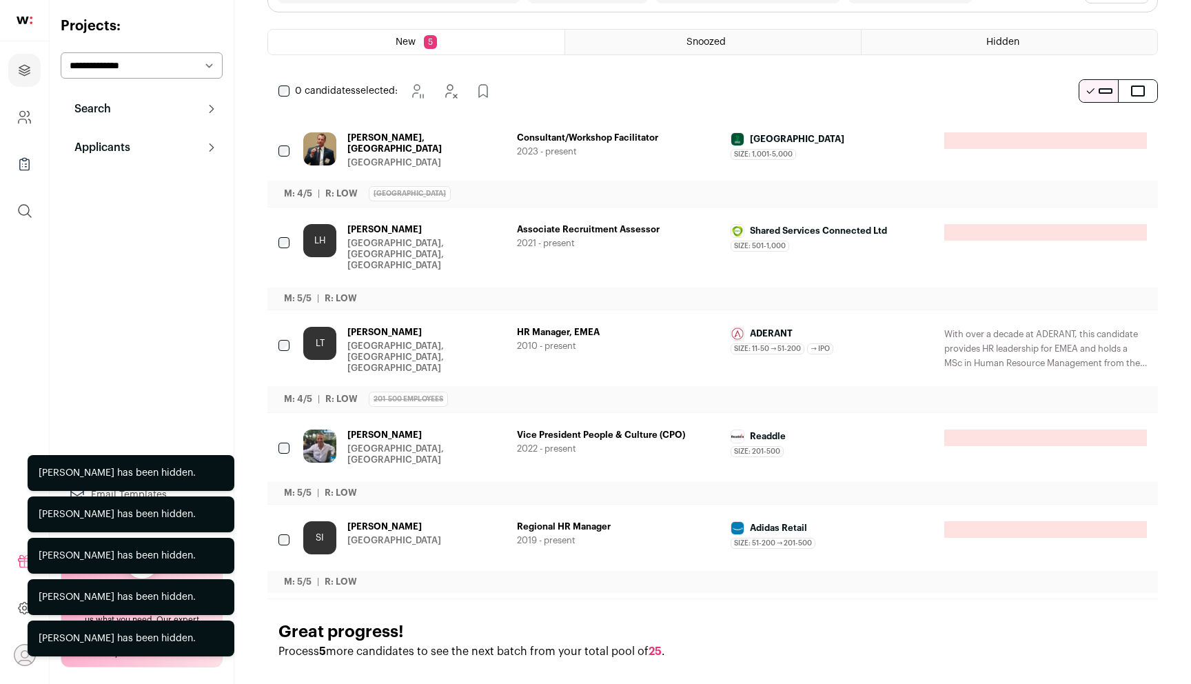
click at [283, 99] on div "0 candidates selected: Snooze Hide Add to Prospects" at bounding box center [387, 91] width 241 height 28
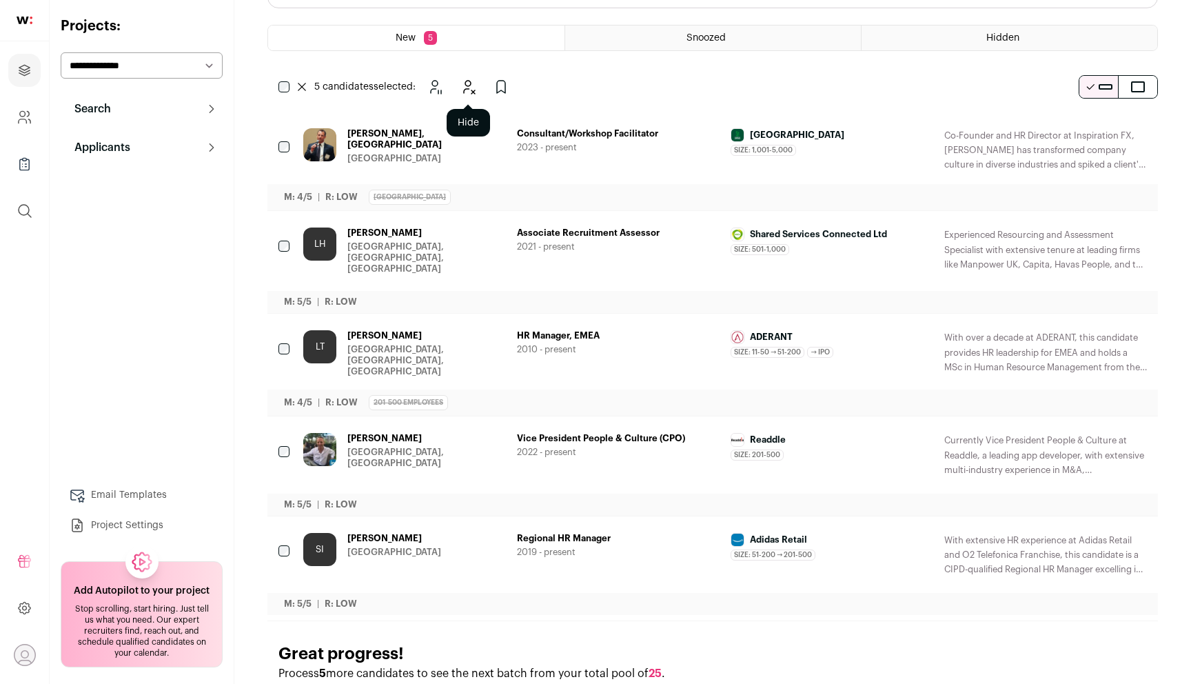
click at [469, 83] on icon "Hide" at bounding box center [468, 87] width 17 height 17
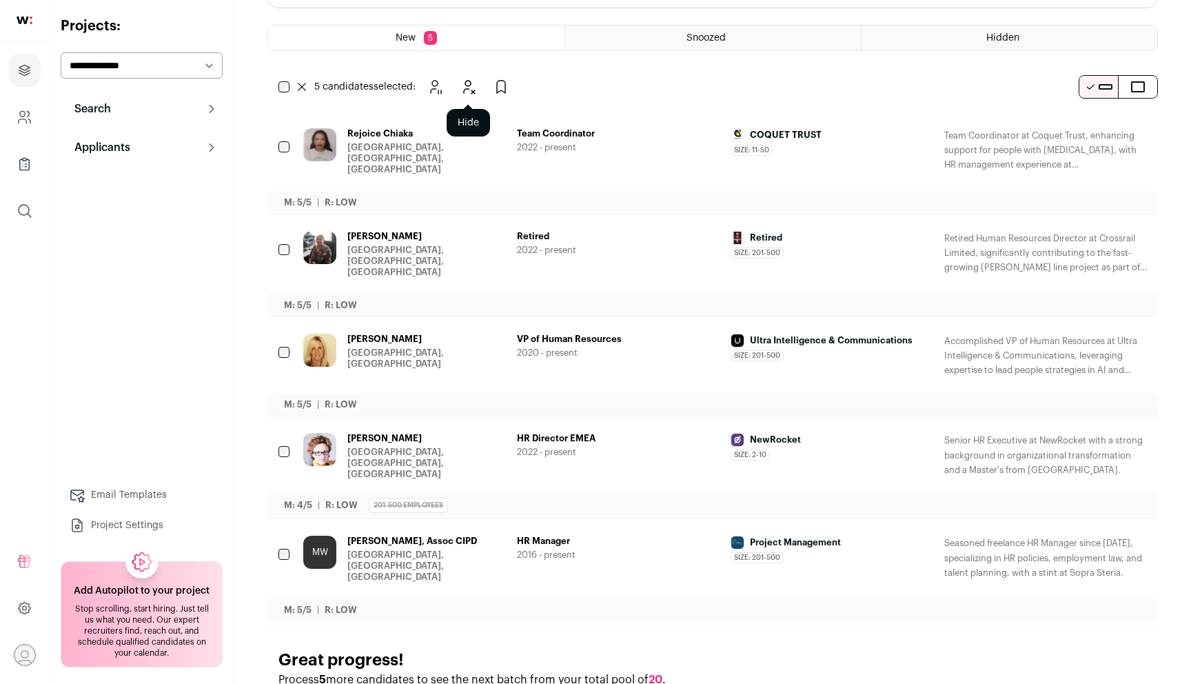
click at [464, 89] on icon "Hide" at bounding box center [468, 87] width 17 height 17
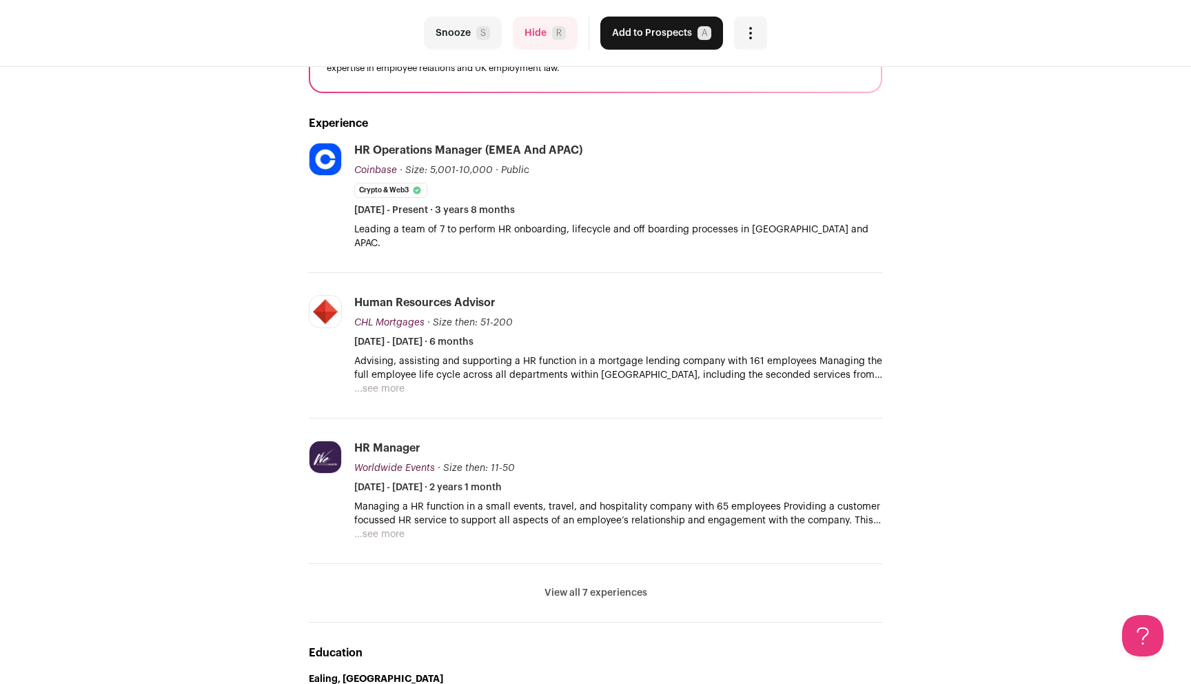
scroll to position [227, 0]
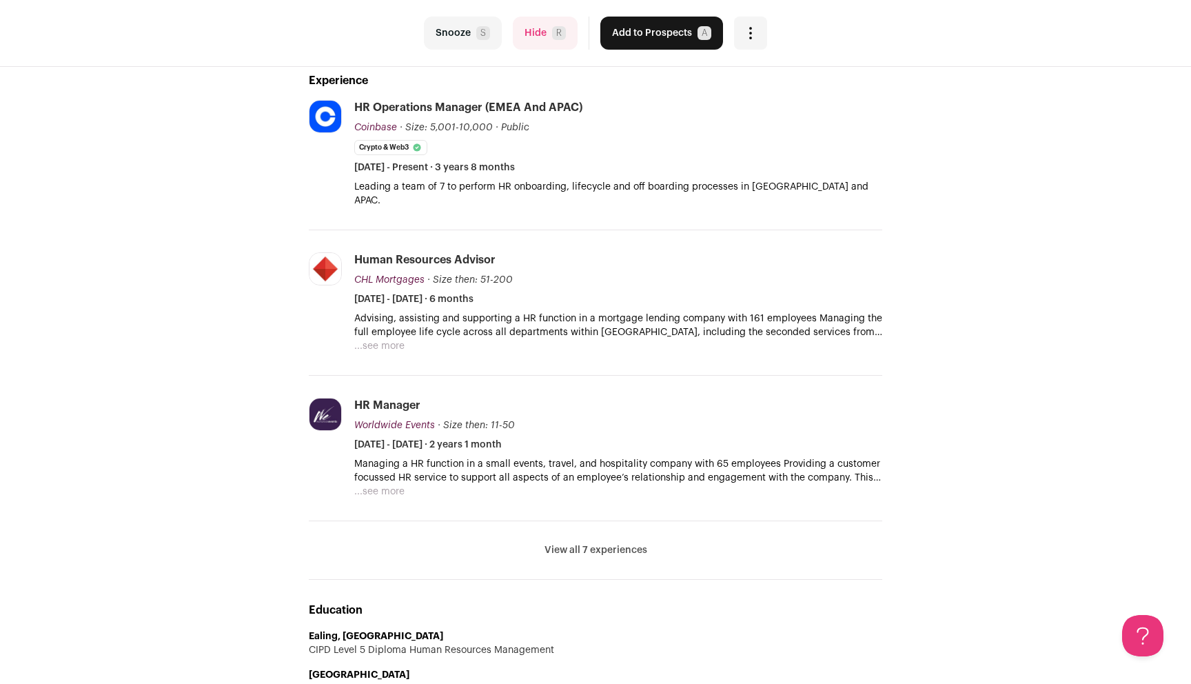
click at [623, 543] on button "View all 7 experiences" at bounding box center [596, 550] width 103 height 14
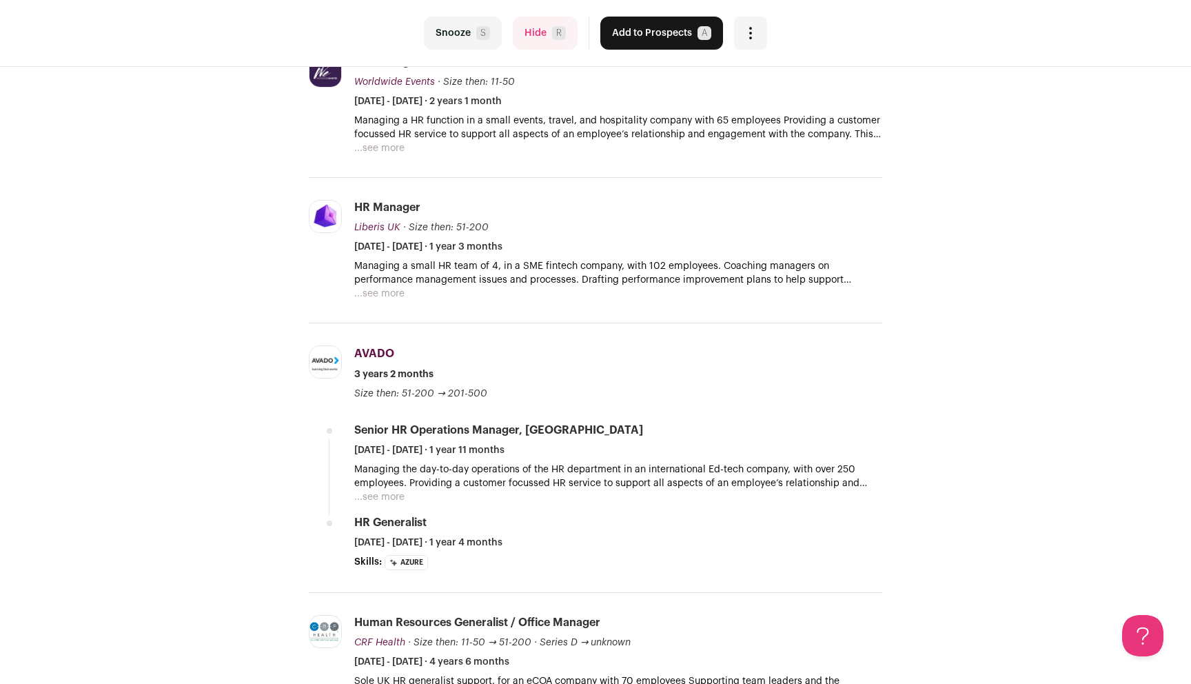
scroll to position [636, 0]
